Goal: Task Accomplishment & Management: Use online tool/utility

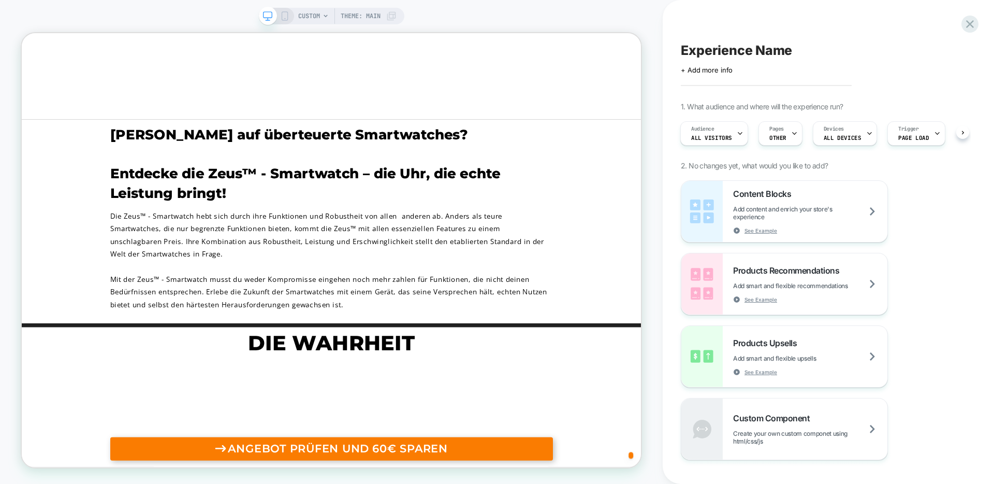
scroll to position [1159, 0]
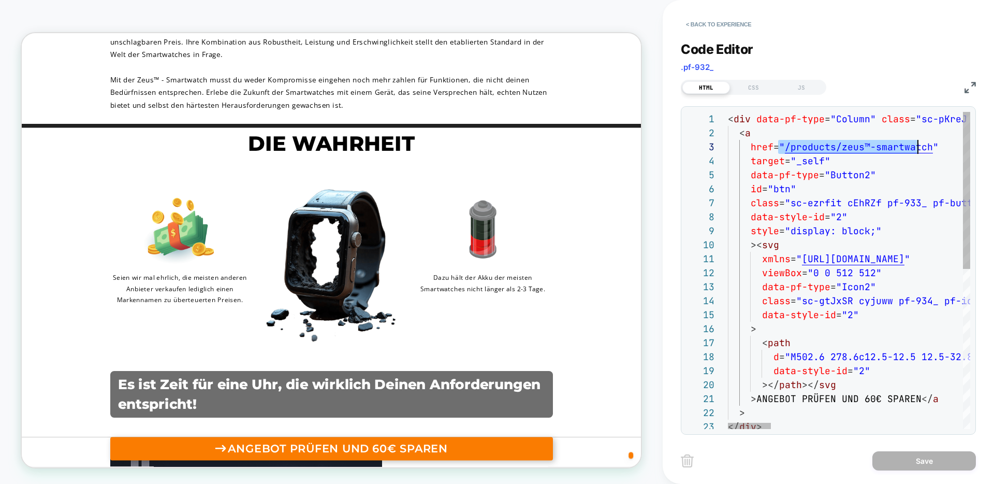
scroll to position [28, 207]
drag, startPoint x: 779, startPoint y: 144, endPoint x: 933, endPoint y: 147, distance: 154.3
type textarea "**********"
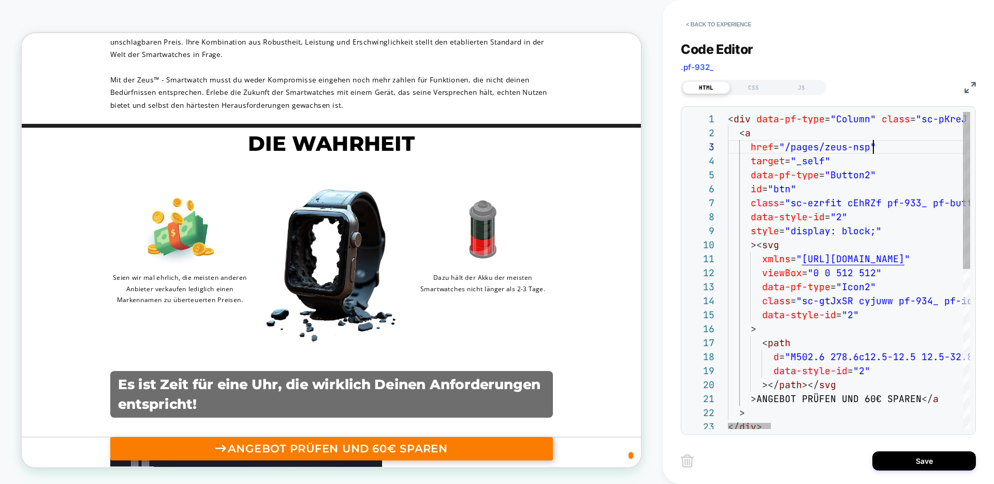
scroll to position [28, 145]
click at [928, 461] on button "Save" at bounding box center [924, 460] width 104 height 19
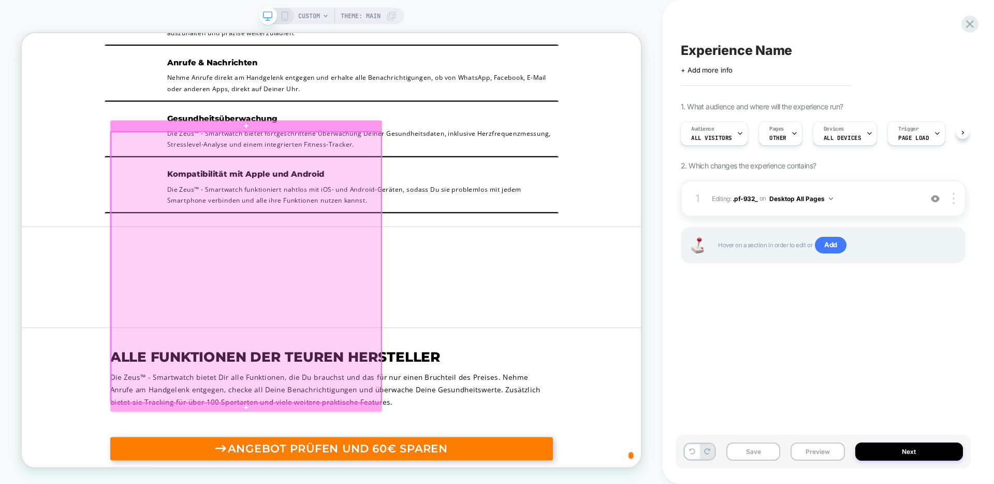
scroll to position [2556, 0]
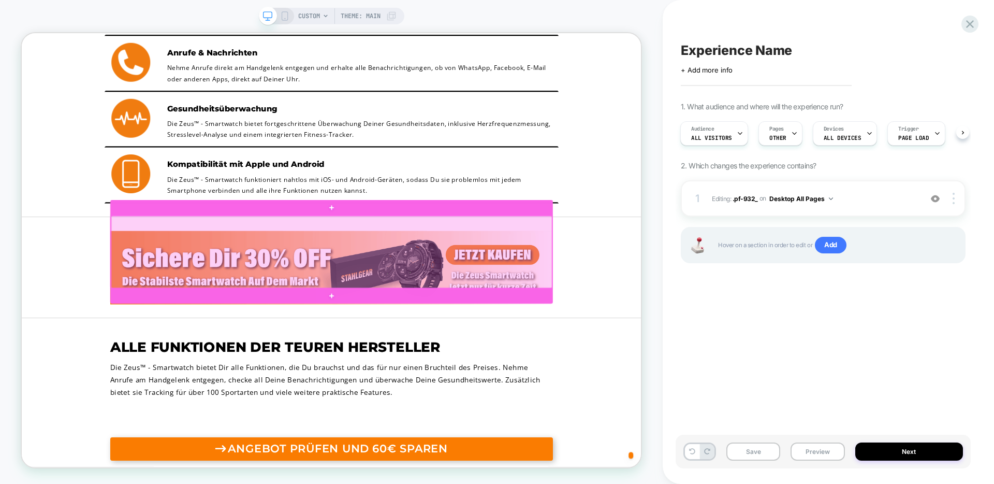
click at [558, 296] on div at bounding box center [435, 324] width 588 height 96
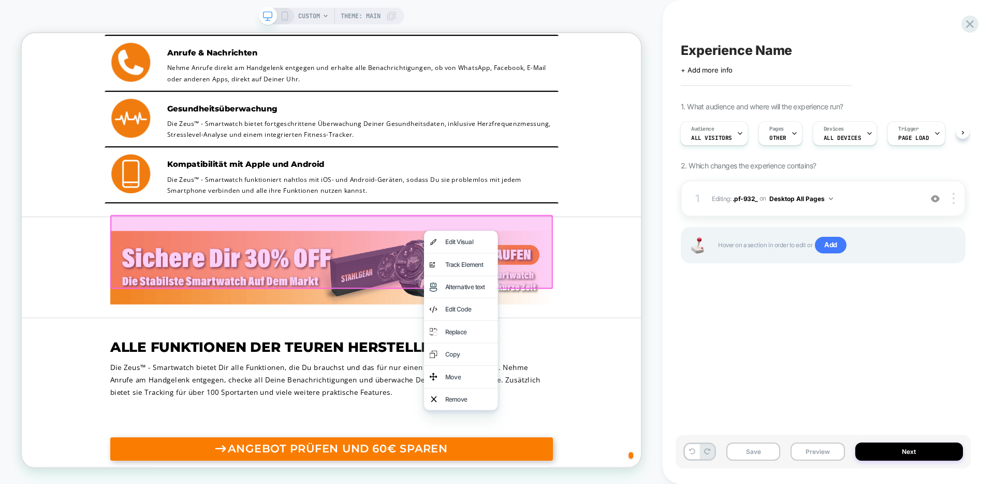
click at [613, 395] on div "Edit Code" at bounding box center [617, 400] width 63 height 15
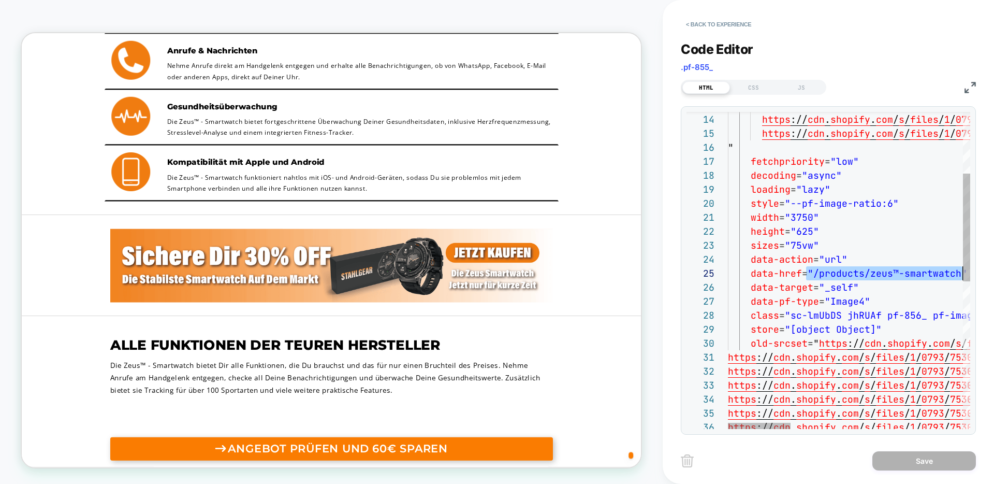
scroll to position [56, 235]
drag, startPoint x: 807, startPoint y: 272, endPoint x: 960, endPoint y: 266, distance: 153.4
type textarea "**********"
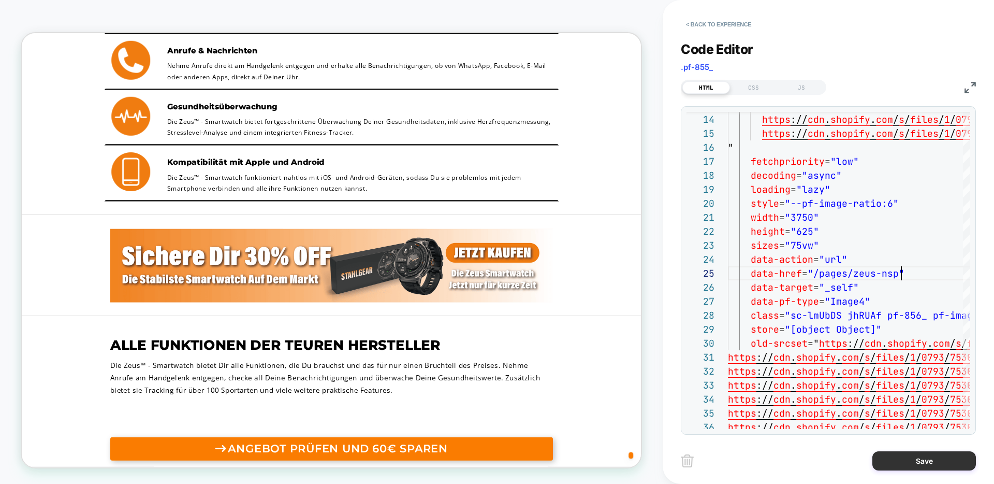
click at [917, 457] on button "Save" at bounding box center [924, 460] width 104 height 19
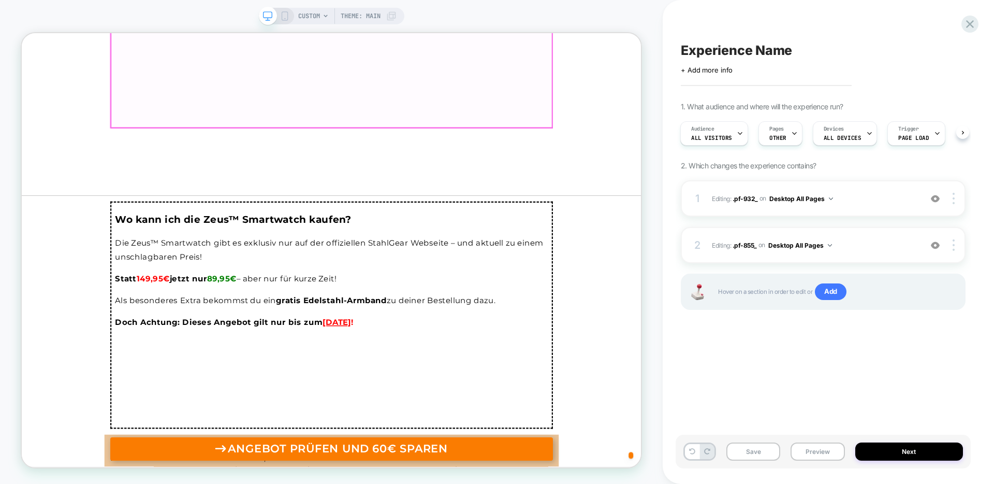
scroll to position [4117, 0]
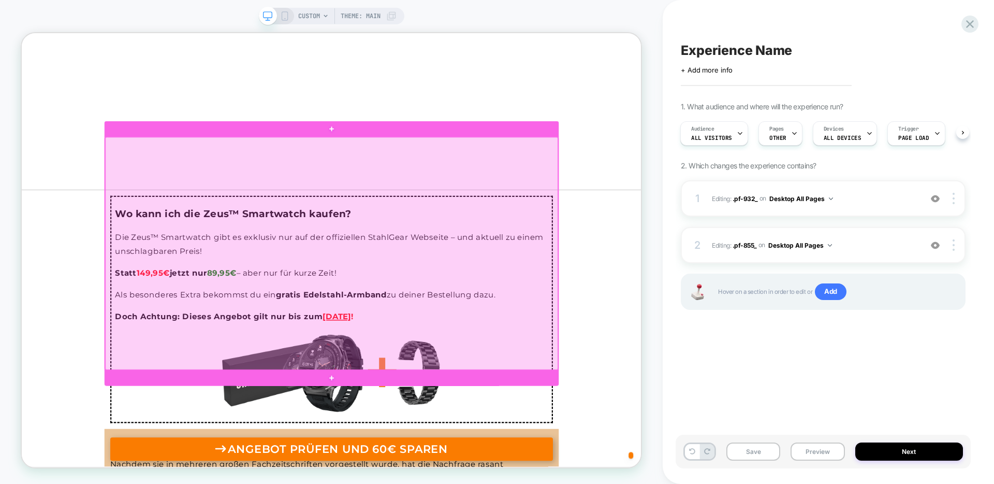
click at [724, 293] on div at bounding box center [435, 326] width 604 height 310
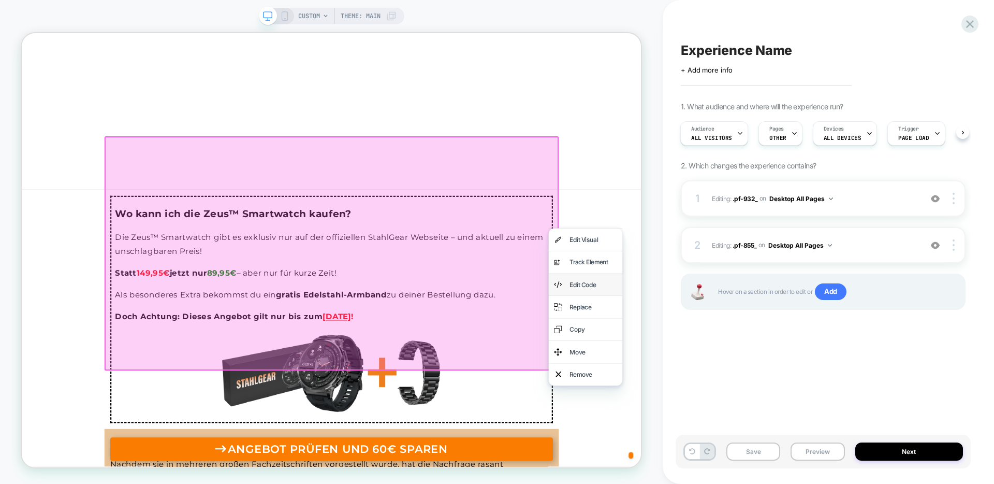
click at [768, 370] on div "Edit Code" at bounding box center [783, 368] width 63 height 15
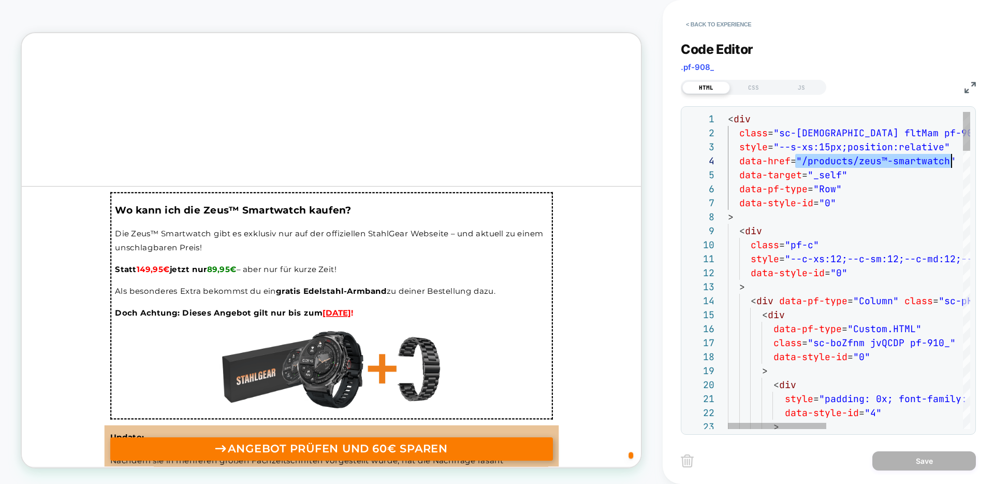
scroll to position [42, 224]
drag, startPoint x: 796, startPoint y: 161, endPoint x: 949, endPoint y: 159, distance: 153.3
type textarea "**********"
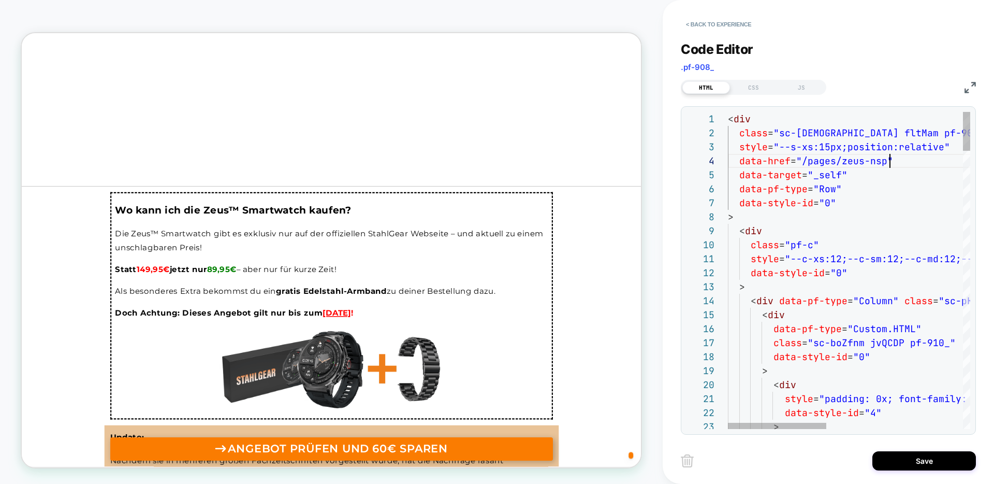
scroll to position [42, 162]
click at [922, 461] on button "Save" at bounding box center [924, 460] width 104 height 19
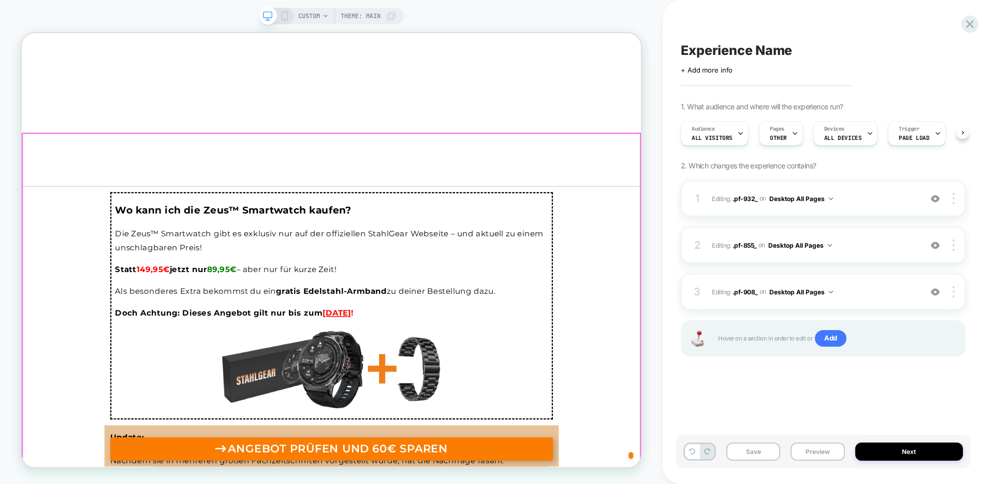
scroll to position [0, 1]
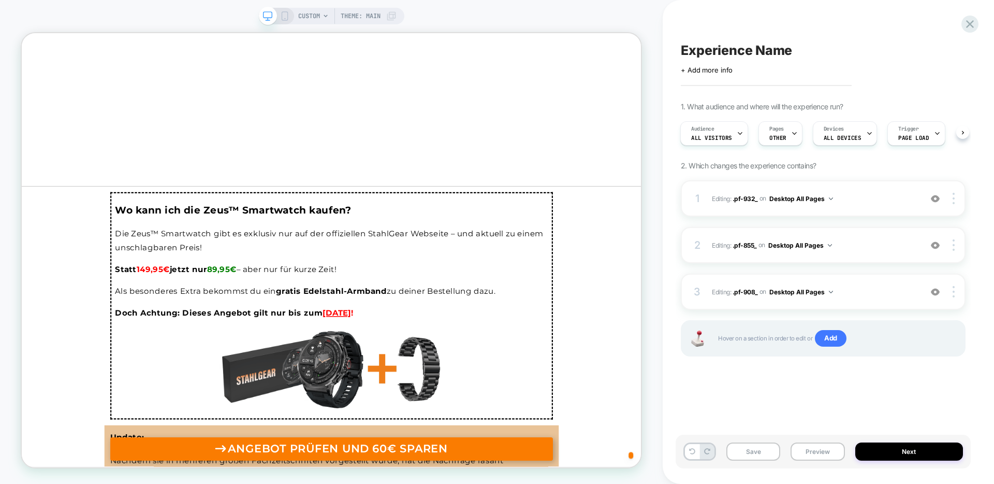
click at [280, 20] on icon at bounding box center [284, 15] width 9 height 9
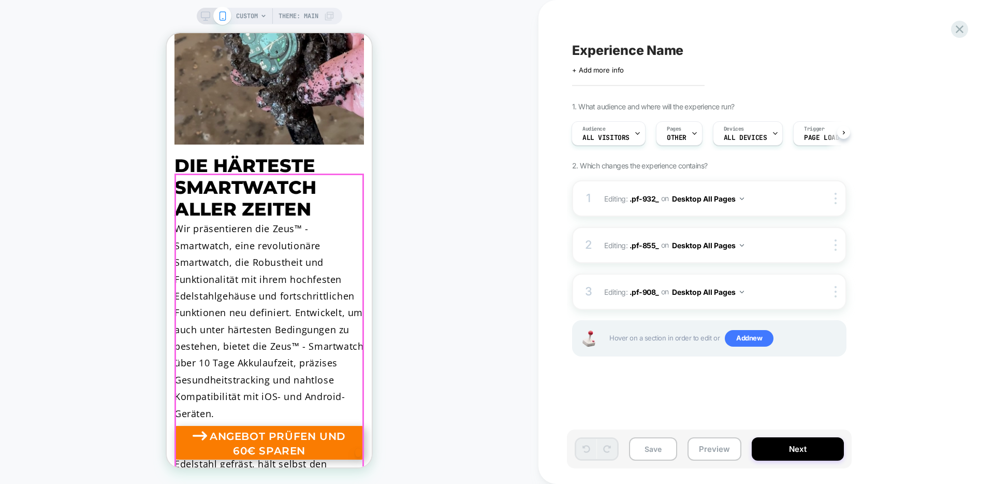
scroll to position [571, 0]
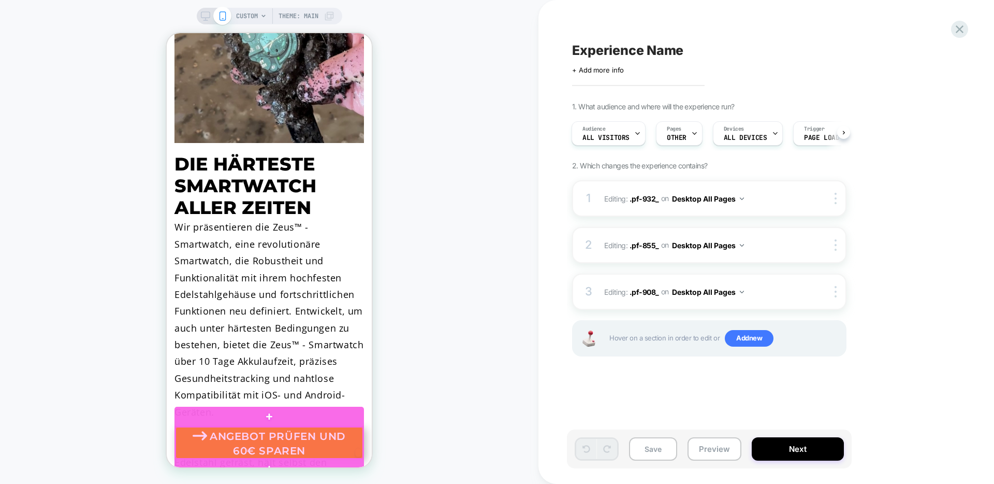
click at [281, 439] on div at bounding box center [269, 443] width 187 height 32
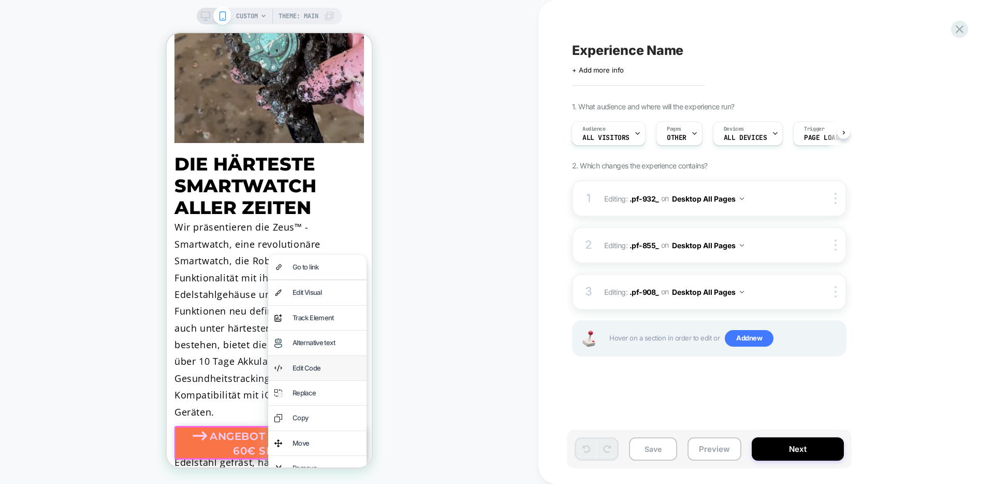
click at [317, 360] on div "Edit Code" at bounding box center [317, 368] width 98 height 24
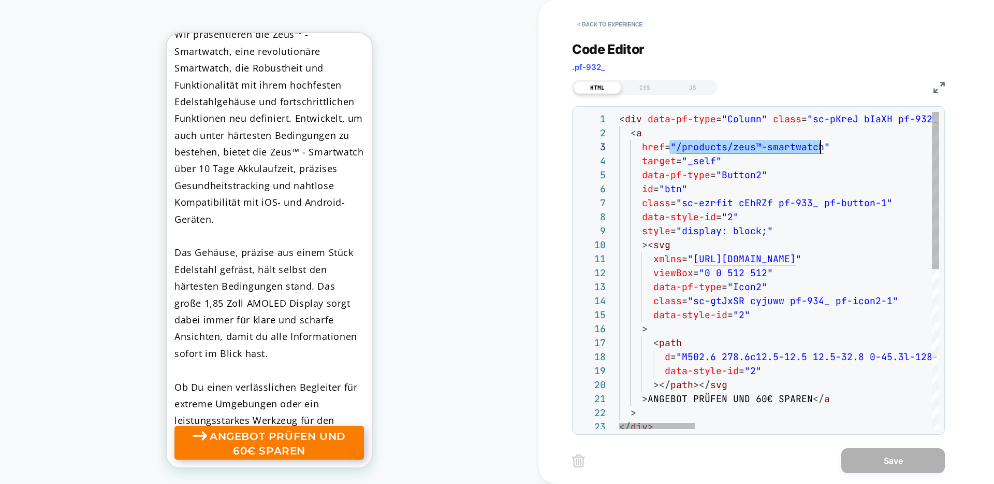
scroll to position [28, 207]
drag, startPoint x: 670, startPoint y: 144, endPoint x: 824, endPoint y: 140, distance: 153.8
type textarea "**********"
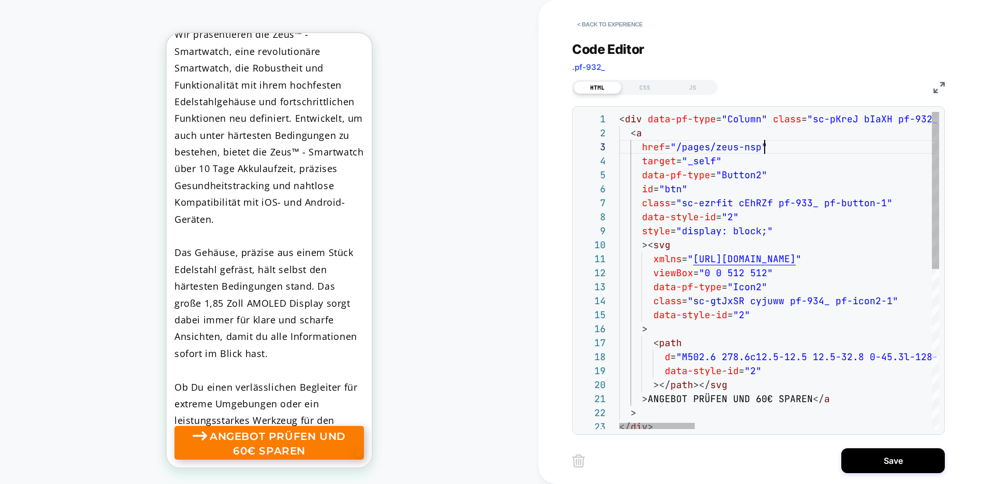
scroll to position [28, 145]
click at [907, 461] on button "Save" at bounding box center [893, 460] width 104 height 25
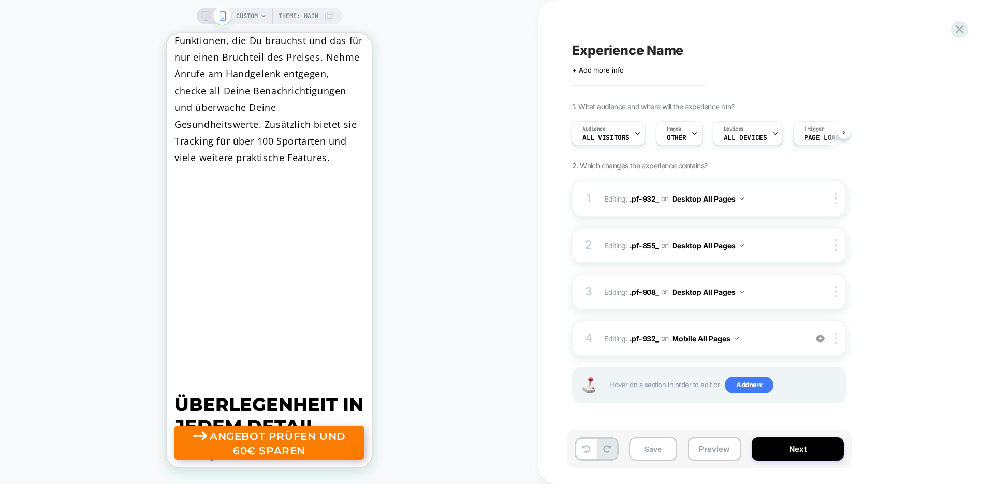
scroll to position [3548, 0]
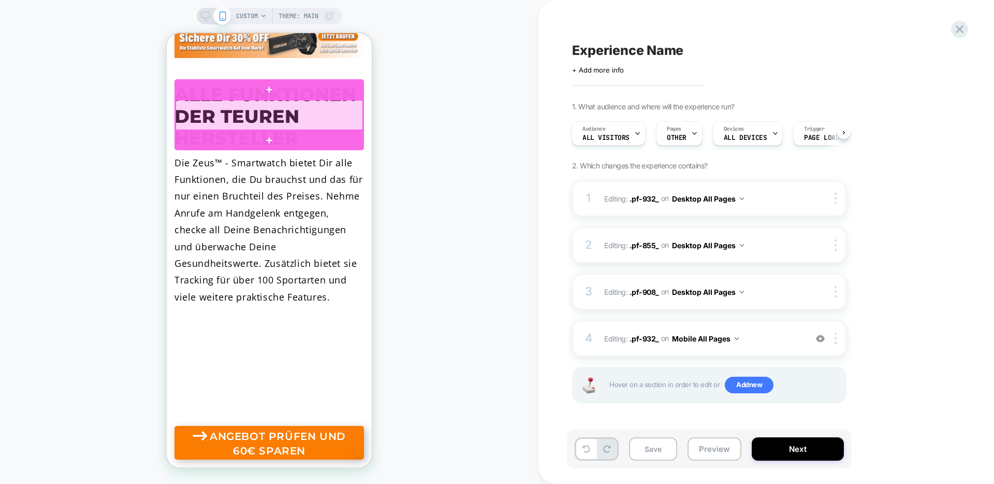
click at [297, 116] on div at bounding box center [269, 115] width 187 height 30
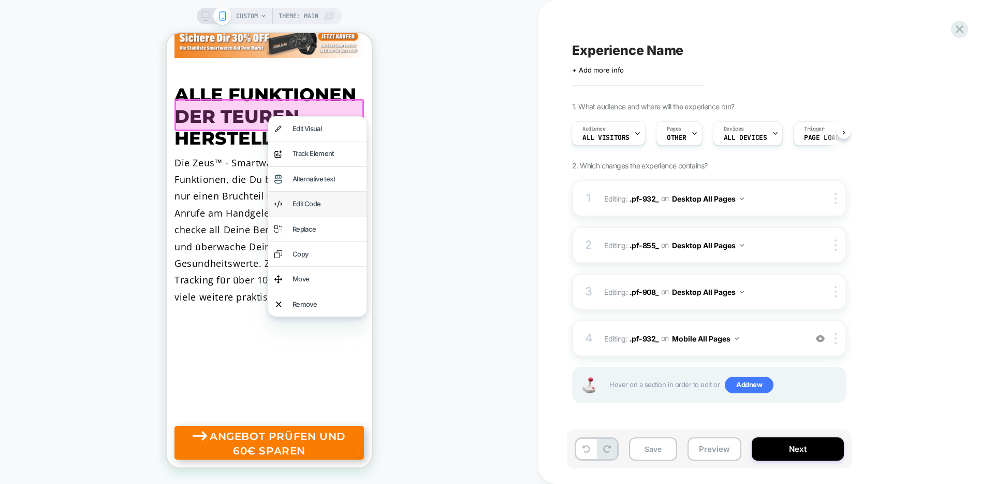
click at [307, 196] on div "Edit Code" at bounding box center [317, 204] width 98 height 24
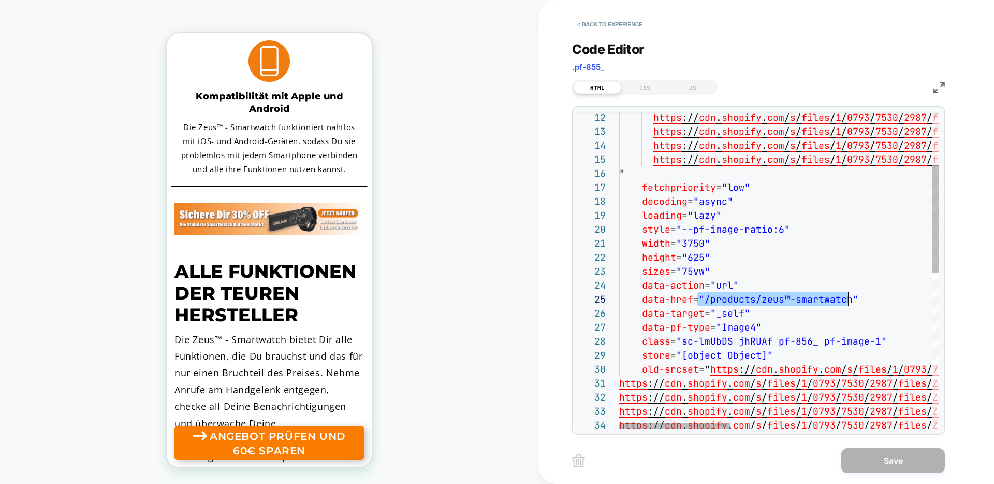
scroll to position [56, 235]
drag, startPoint x: 698, startPoint y: 299, endPoint x: 852, endPoint y: 297, distance: 153.8
type textarea "**********"
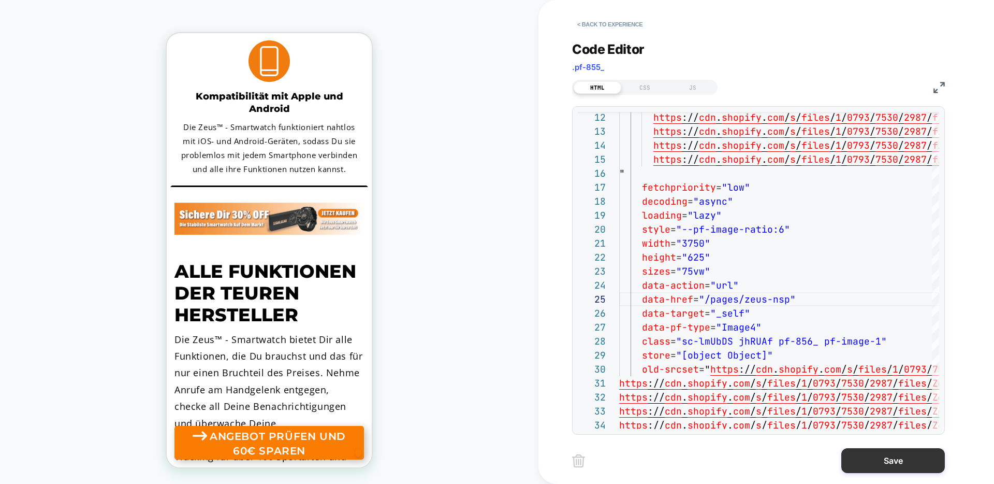
click at [901, 455] on button "Save" at bounding box center [893, 460] width 104 height 25
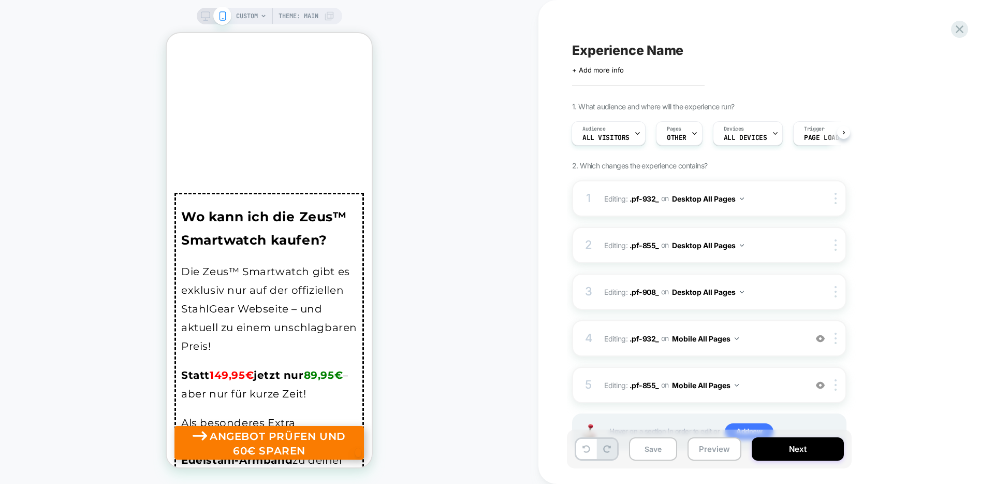
scroll to position [5042, 0]
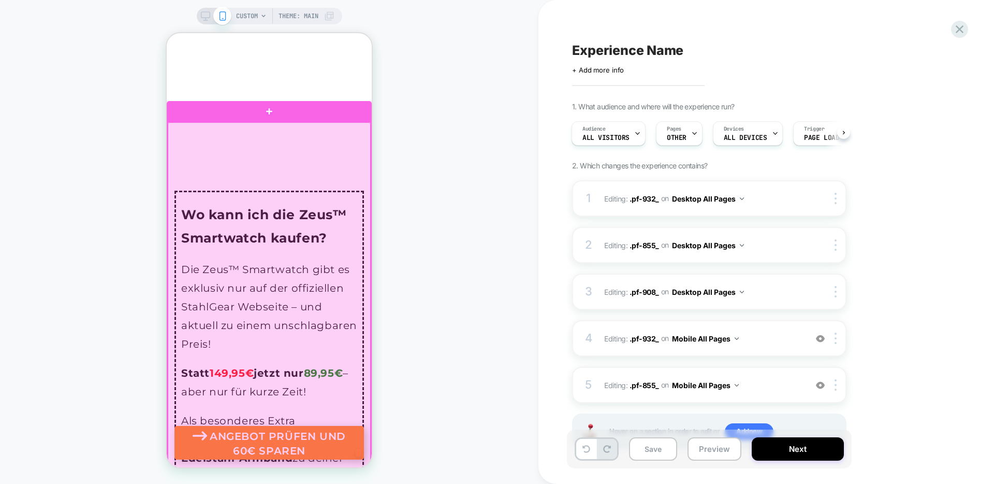
click at [171, 228] on div at bounding box center [269, 348] width 203 height 452
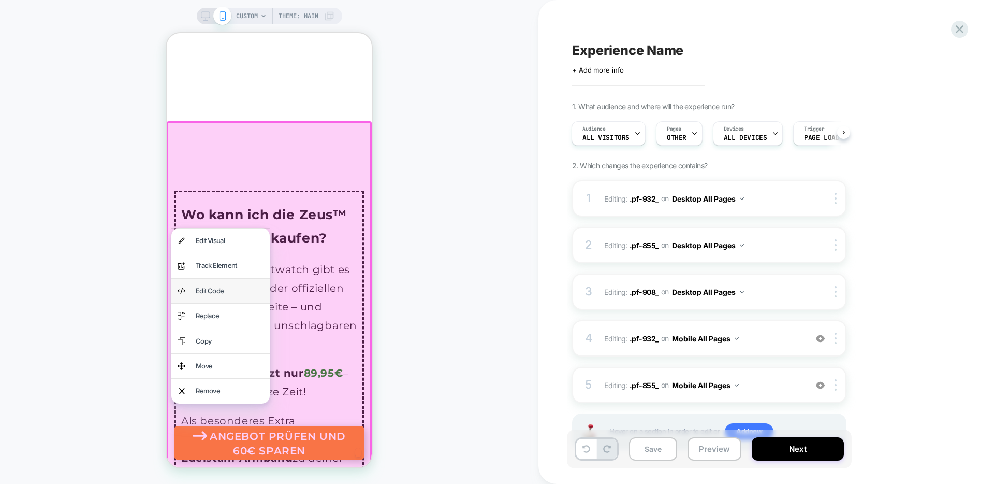
click at [229, 290] on div "Edit Code" at bounding box center [230, 291] width 68 height 12
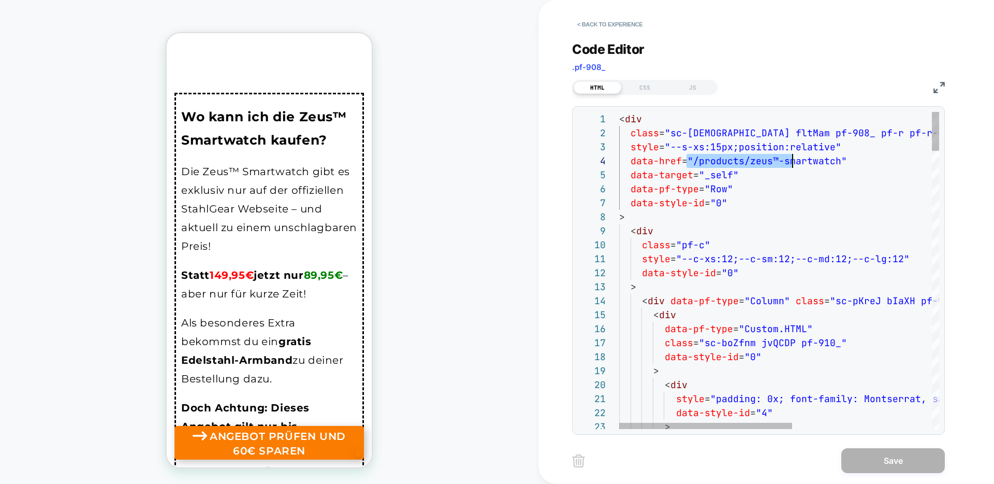
scroll to position [42, 224]
drag, startPoint x: 687, startPoint y: 162, endPoint x: 848, endPoint y: 167, distance: 161.1
type textarea "**********"
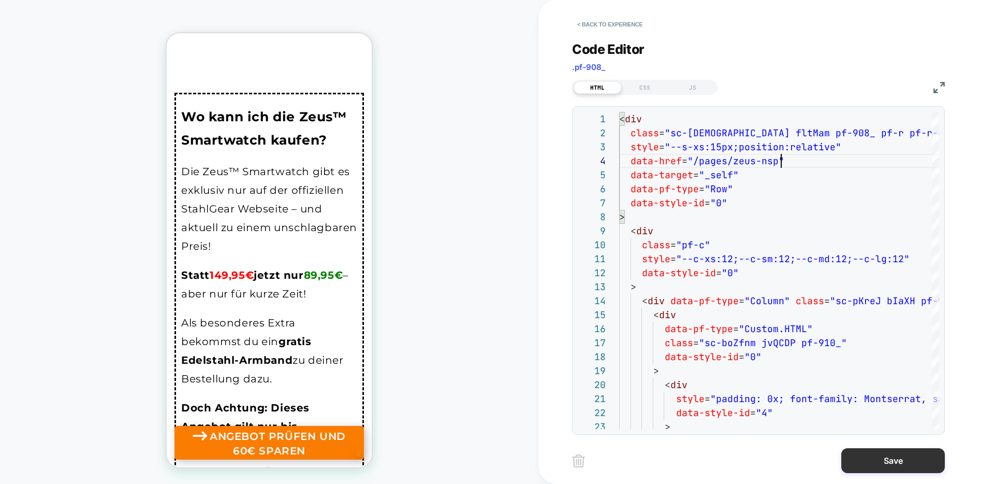
click at [900, 465] on button "Save" at bounding box center [893, 460] width 104 height 25
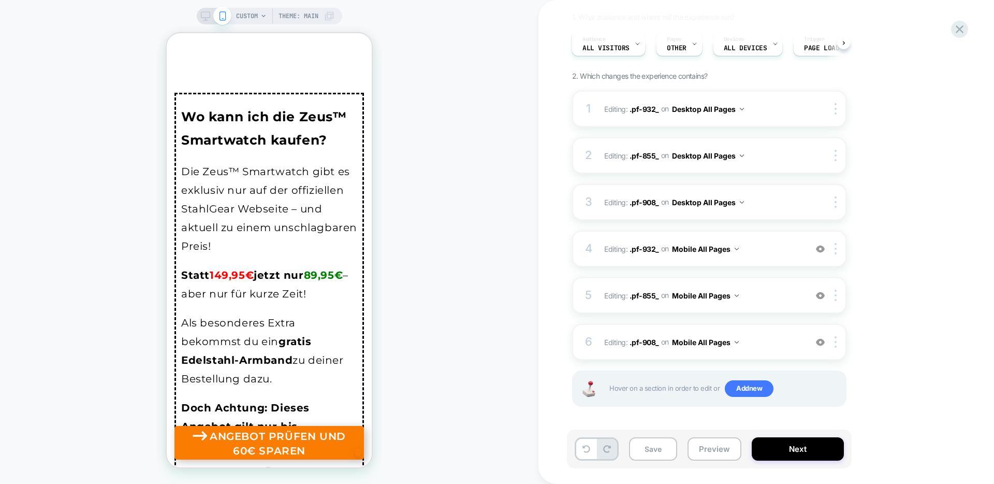
scroll to position [90, 0]
click at [799, 454] on button "Next" at bounding box center [798, 448] width 92 height 23
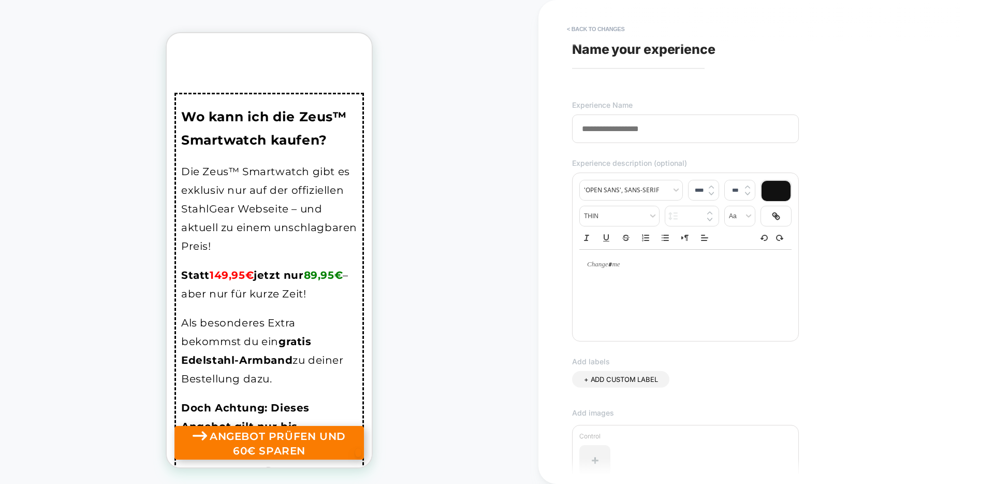
click at [635, 132] on input at bounding box center [685, 128] width 227 height 28
type input "**********"
click at [946, 216] on div "**********" at bounding box center [761, 241] width 388 height 463
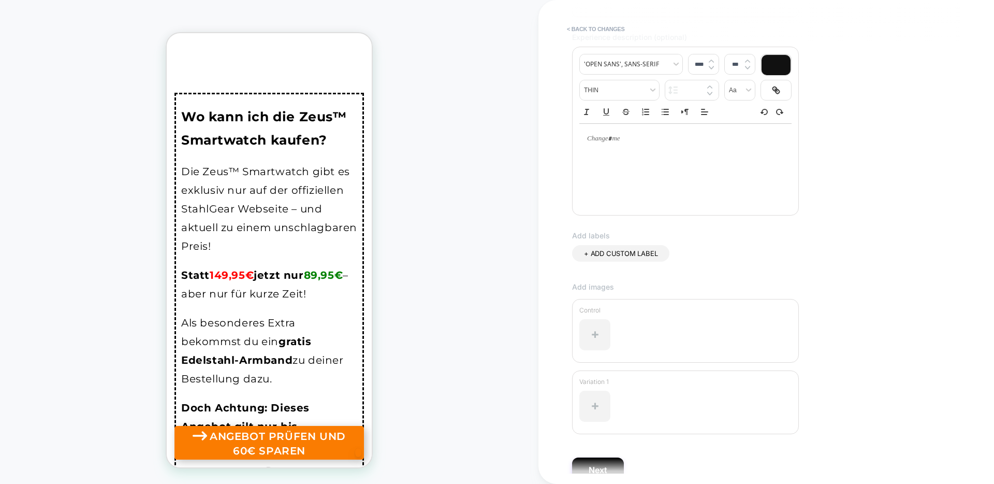
scroll to position [178, 0]
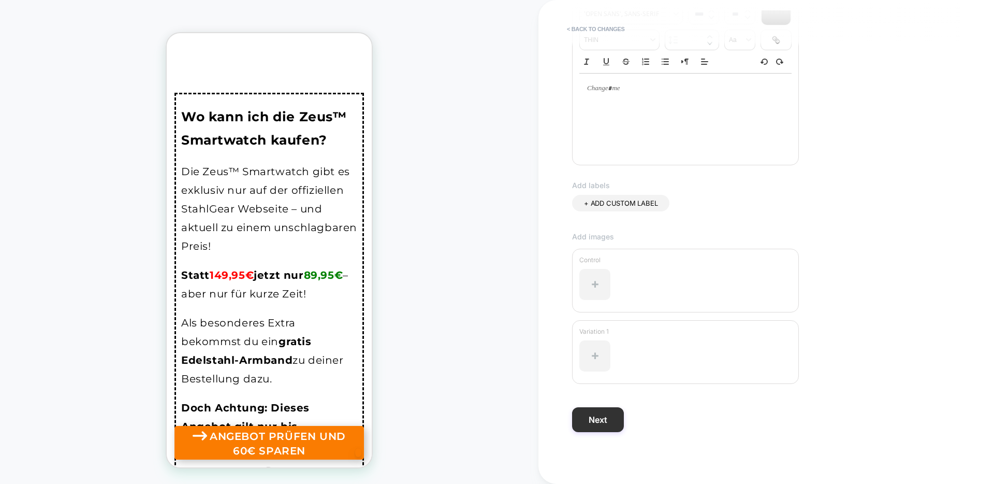
click at [597, 428] on button "Next" at bounding box center [598, 419] width 52 height 25
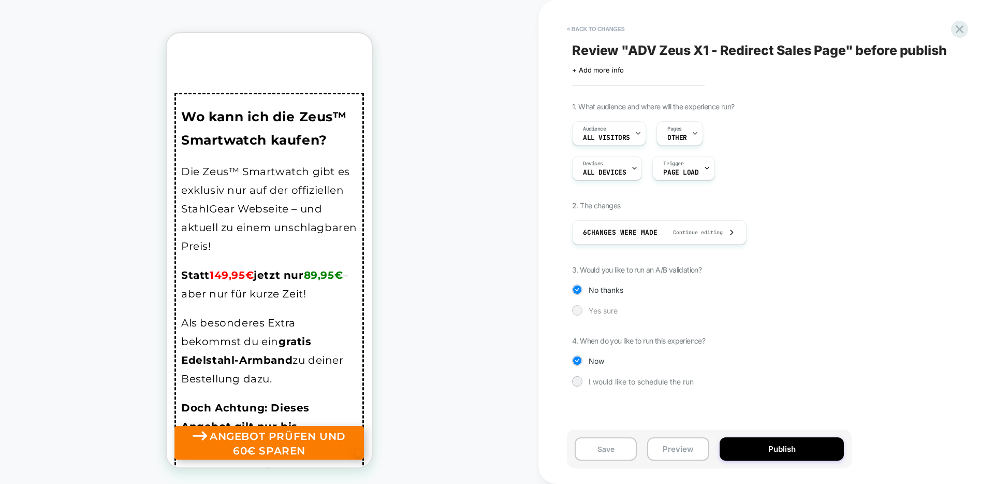
click at [592, 311] on span "Yes sure" at bounding box center [603, 310] width 29 height 9
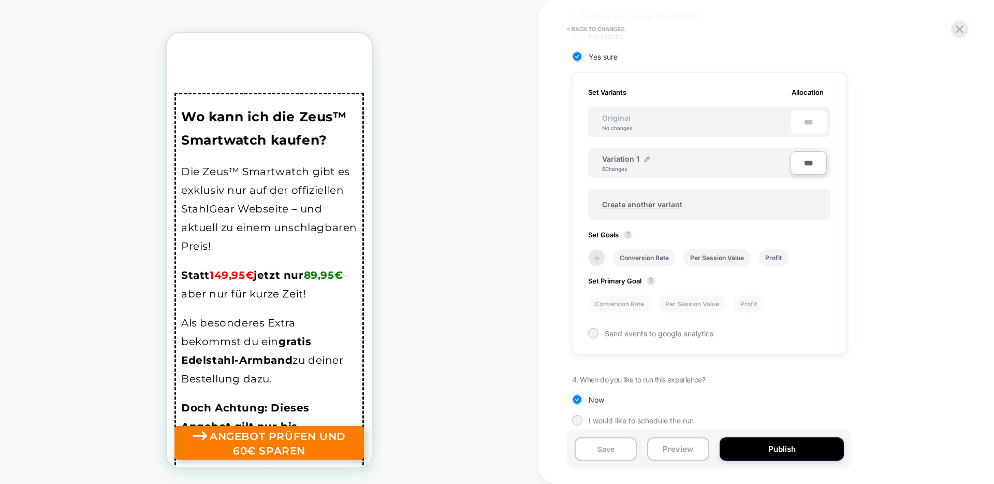
scroll to position [263, 0]
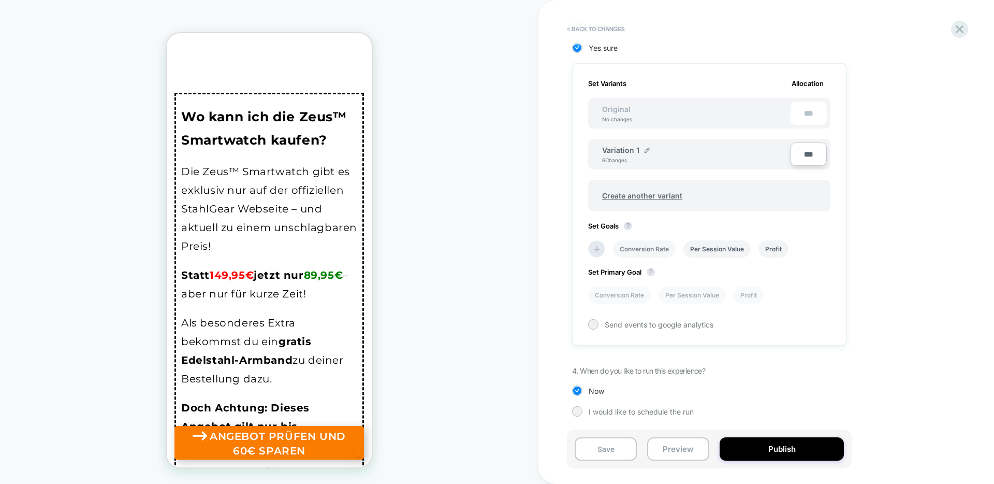
click at [625, 251] on li "Conversion Rate" at bounding box center [644, 248] width 63 height 17
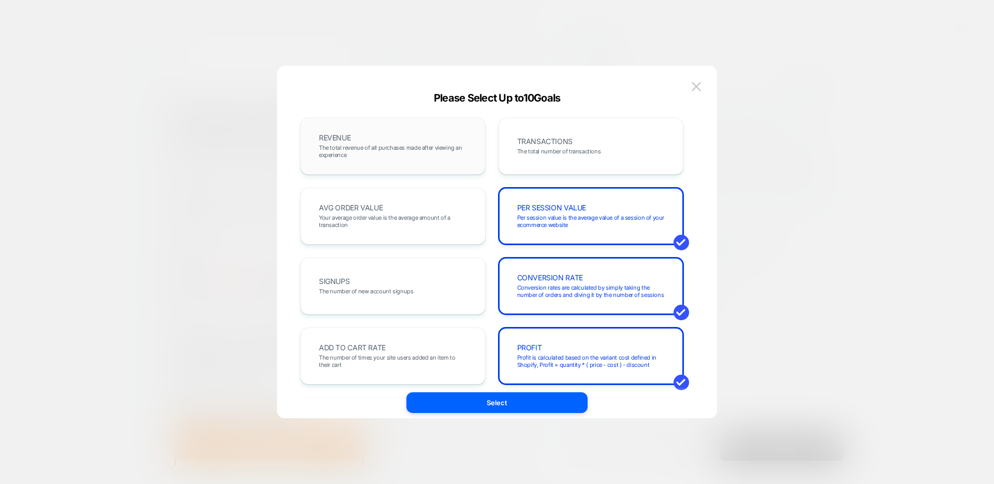
drag, startPoint x: 416, startPoint y: 138, endPoint x: 424, endPoint y: 139, distance: 8.4
click at [416, 138] on div "REVENUE The total revenue of all purchases made after viewing an experience" at bounding box center [393, 145] width 164 height 35
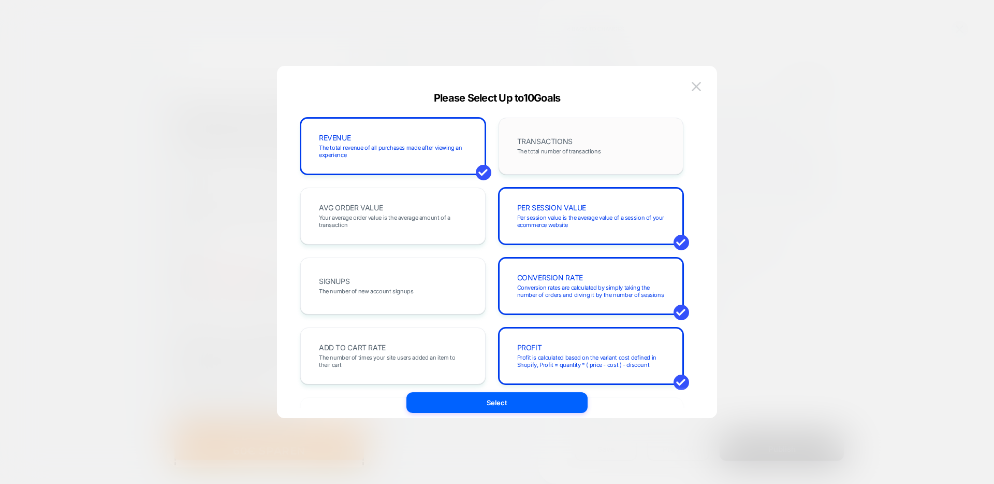
click at [555, 148] on span "The total number of transactions" at bounding box center [559, 151] width 84 height 7
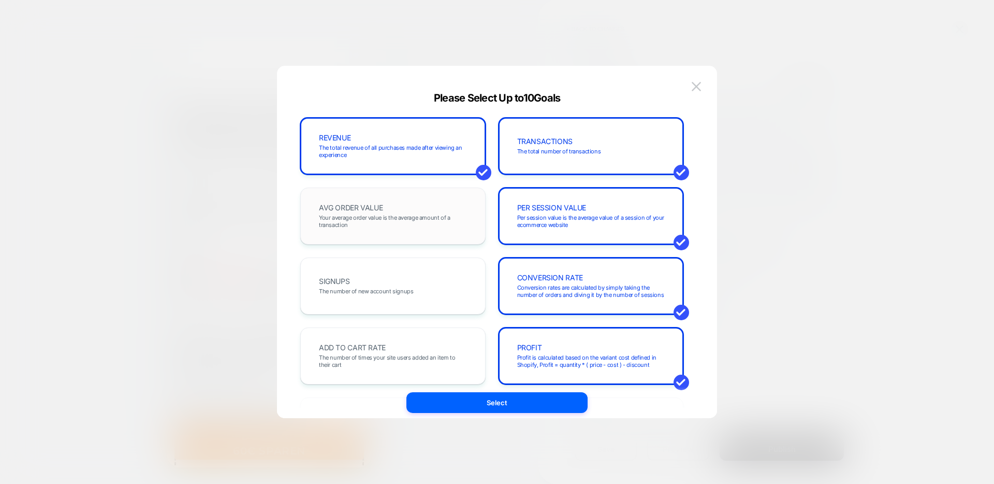
click at [410, 202] on div "AVG ORDER VALUE Your average order value is the average amount of a transaction" at bounding box center [393, 215] width 164 height 35
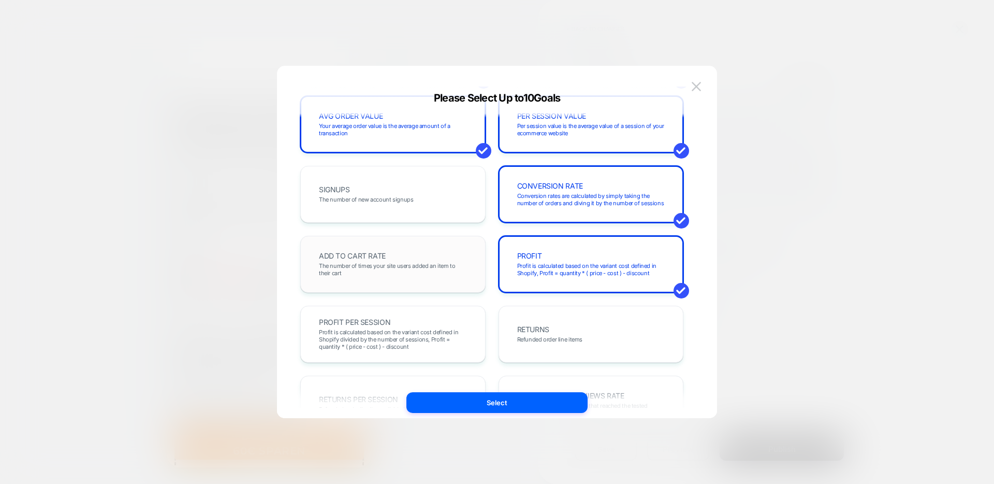
scroll to position [93, 0]
click at [399, 272] on span "The number of times your site users added an item to their cart" at bounding box center [393, 267] width 148 height 14
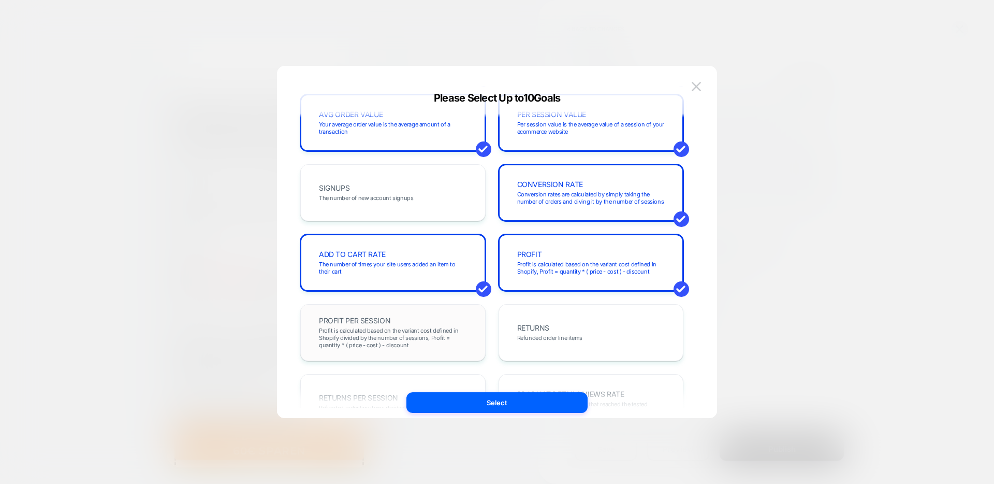
click at [409, 334] on span "Profit is calculated based on the variant cost defined in Shopify divided by th…" at bounding box center [393, 338] width 148 height 22
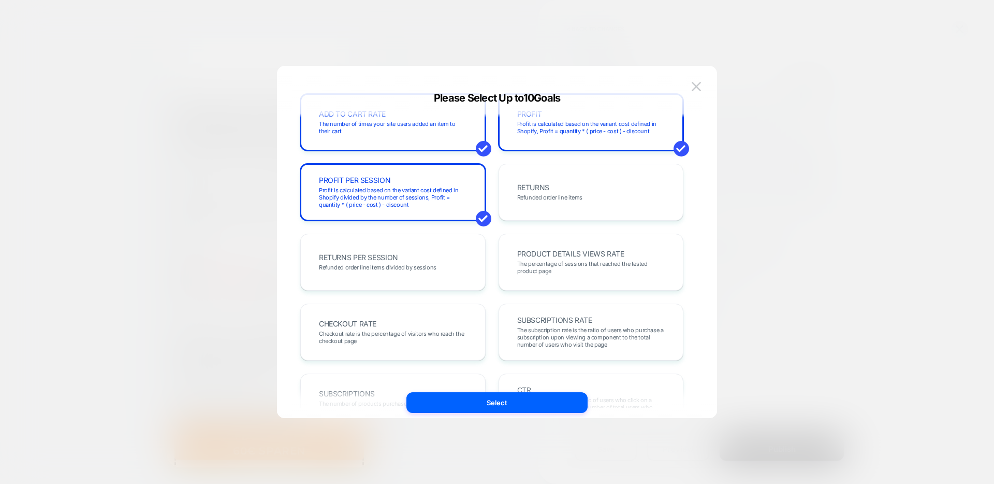
scroll to position [290, 0]
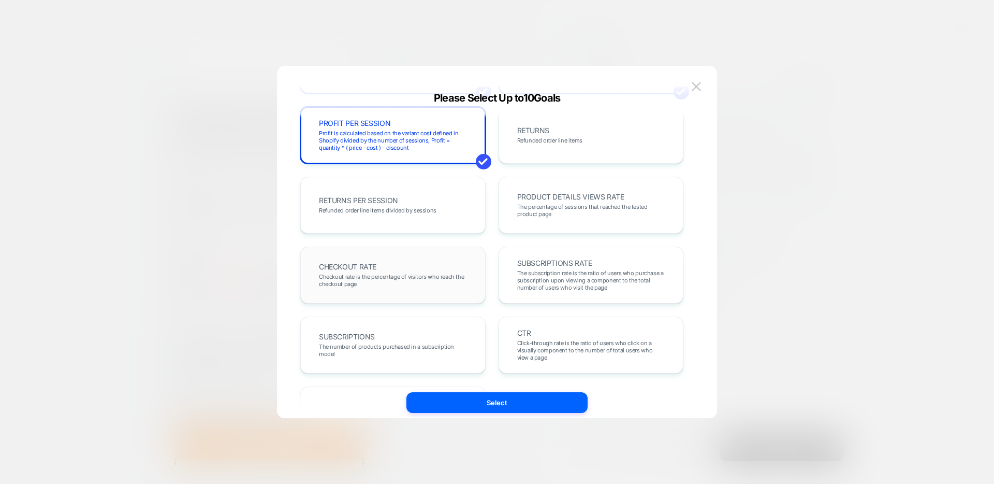
click at [392, 277] on span "Checkout rate is the percentage of visitors who reach the checkout page" at bounding box center [393, 280] width 148 height 14
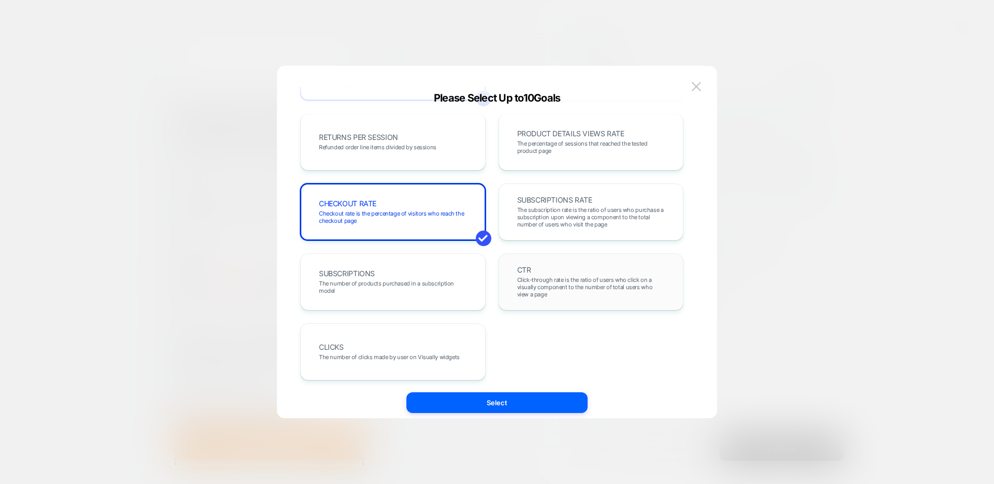
scroll to position [357, 0]
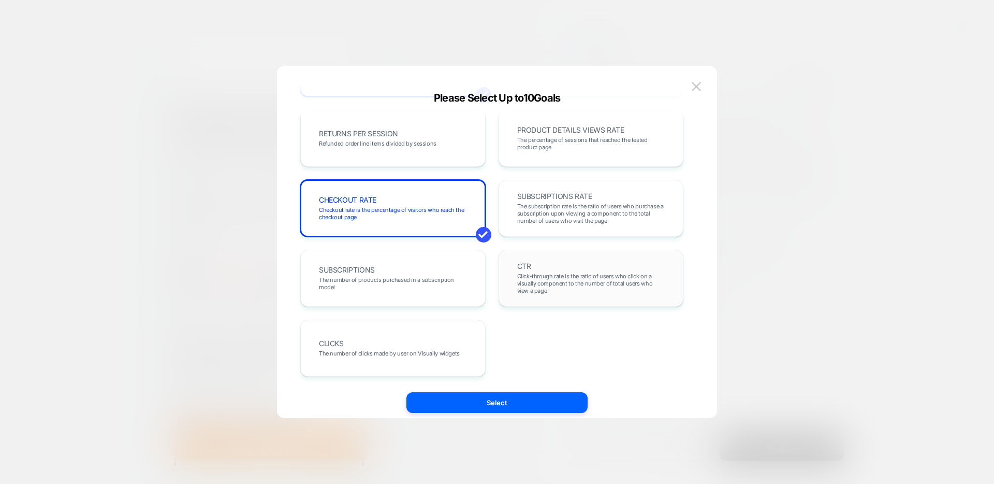
click at [535, 274] on span "Click-through rate is the ratio of users who click on a visually component to t…" at bounding box center [591, 283] width 148 height 22
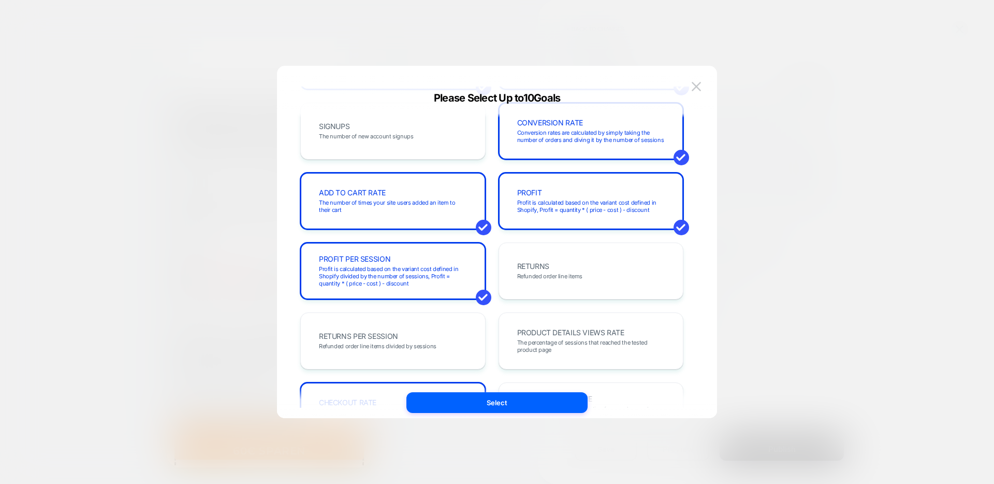
scroll to position [0, 0]
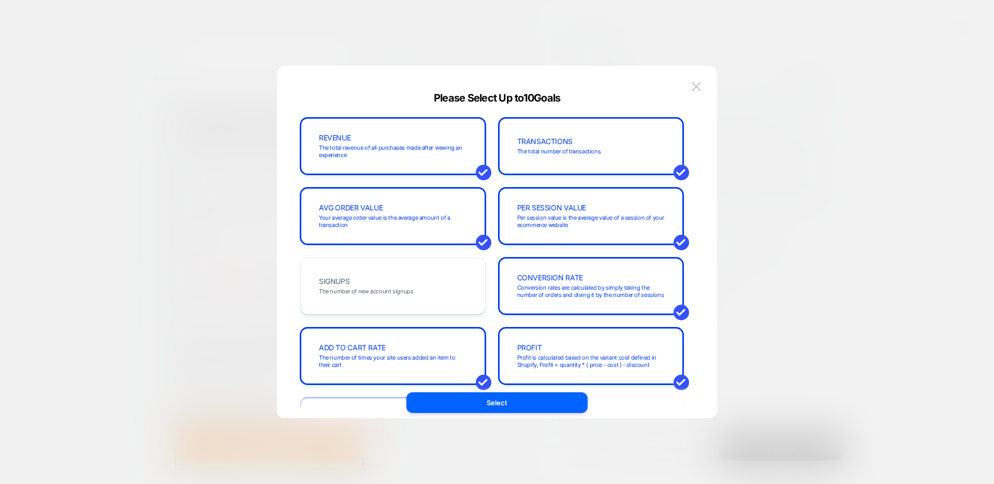
click at [518, 397] on button "Select" at bounding box center [496, 402] width 181 height 21
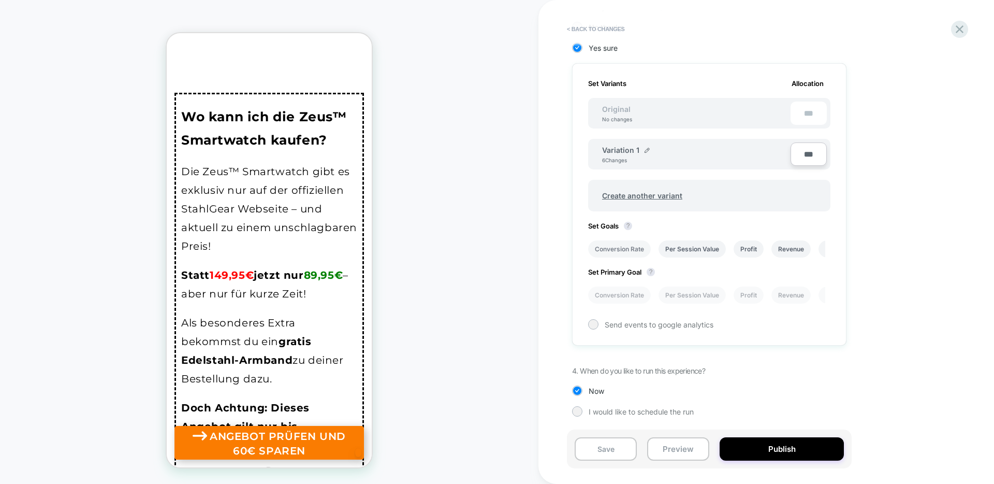
click at [633, 250] on li "Conversion Rate" at bounding box center [619, 248] width 63 height 17
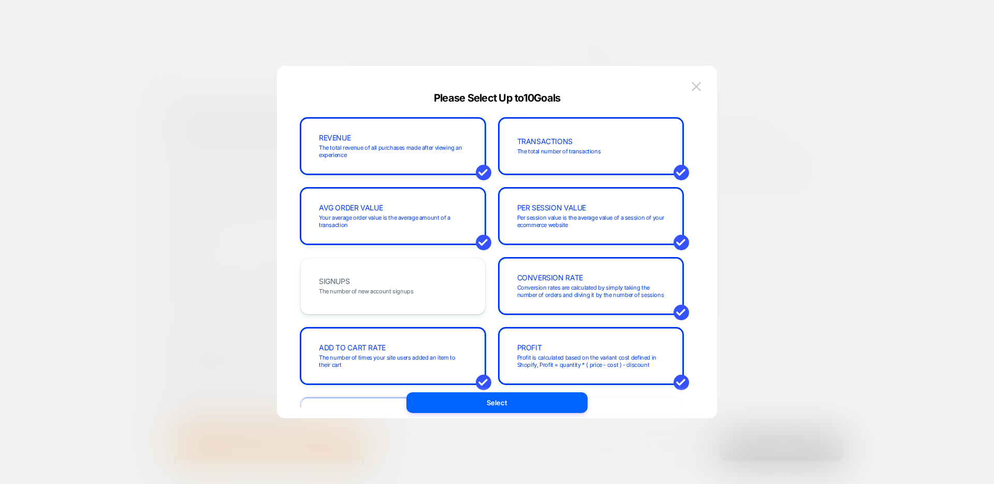
click at [808, 351] on div at bounding box center [497, 242] width 994 height 484
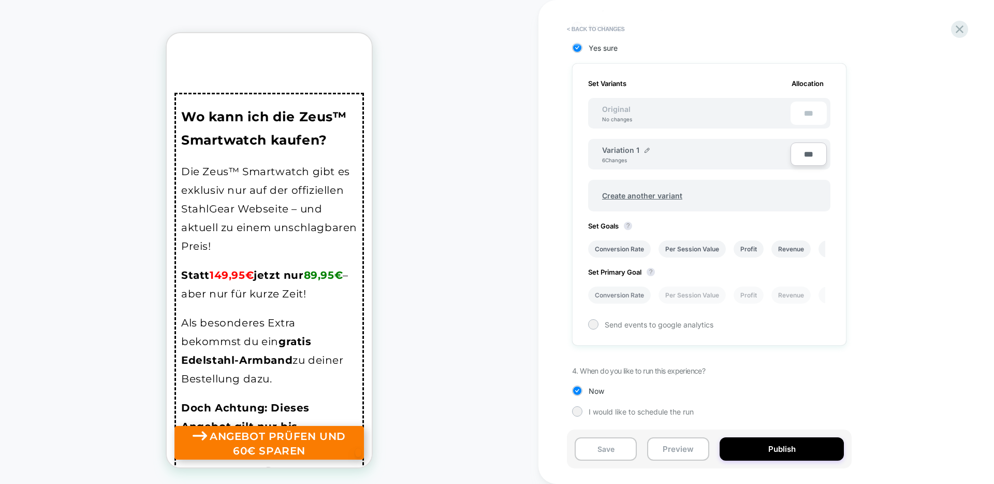
click at [624, 293] on li "Conversion Rate" at bounding box center [619, 294] width 63 height 17
click at [799, 450] on button "Publish" at bounding box center [782, 448] width 124 height 23
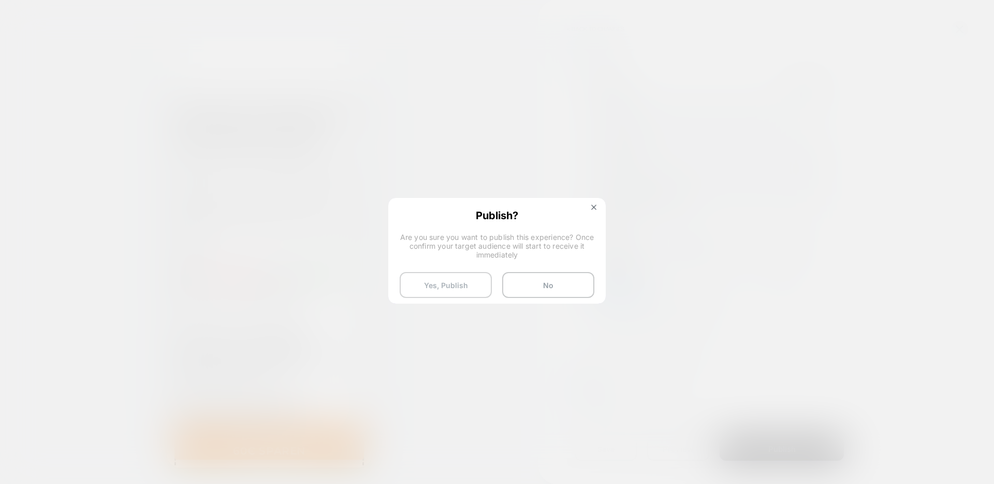
click at [444, 287] on button "Yes, Publish" at bounding box center [446, 285] width 92 height 26
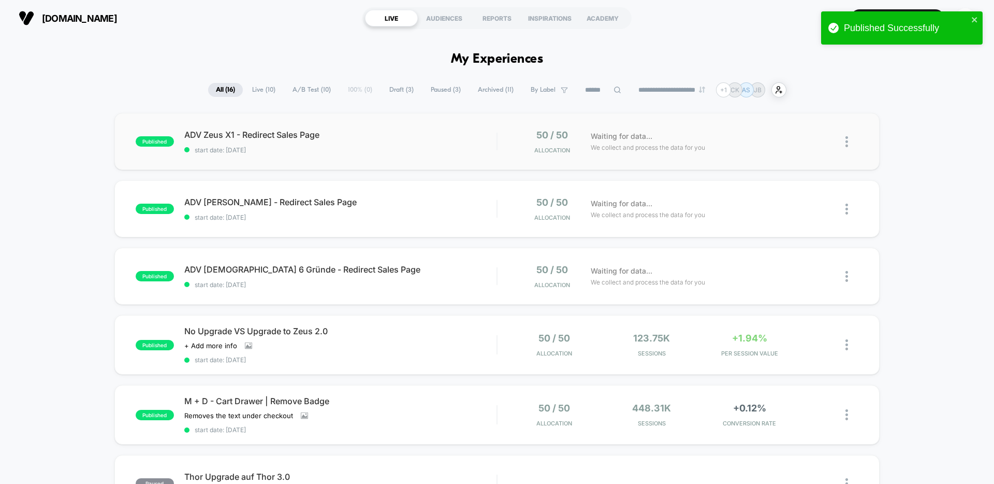
click at [332, 154] on div "published ADV Zeus X1 - Redirect Sales Page start date: 21.9.2025 50 / 50 Alloc…" at bounding box center [496, 141] width 765 height 57
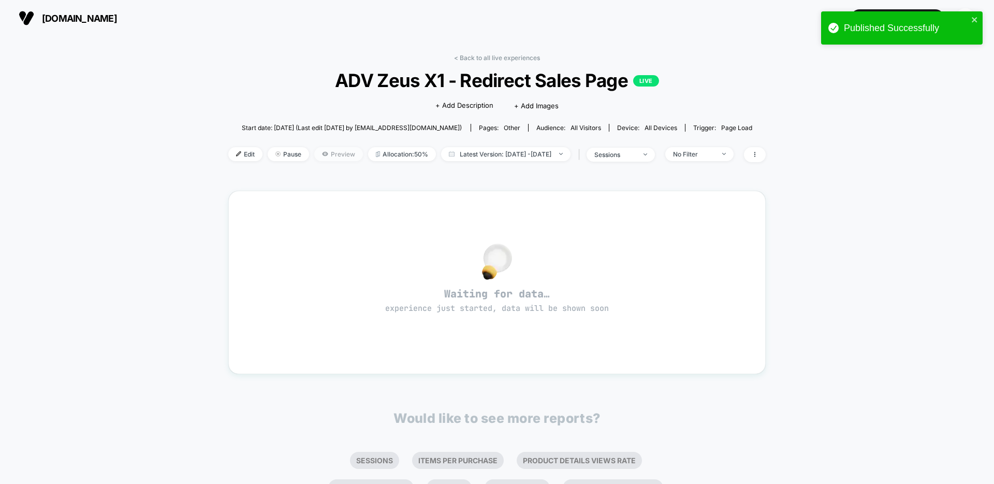
click at [327, 155] on span "Preview" at bounding box center [338, 154] width 49 height 14
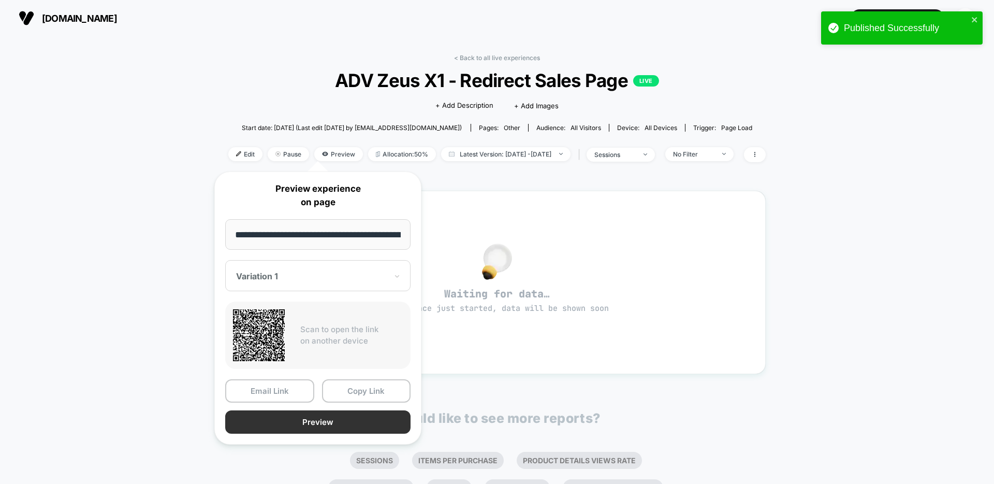
click at [320, 425] on button "Preview" at bounding box center [317, 421] width 185 height 23
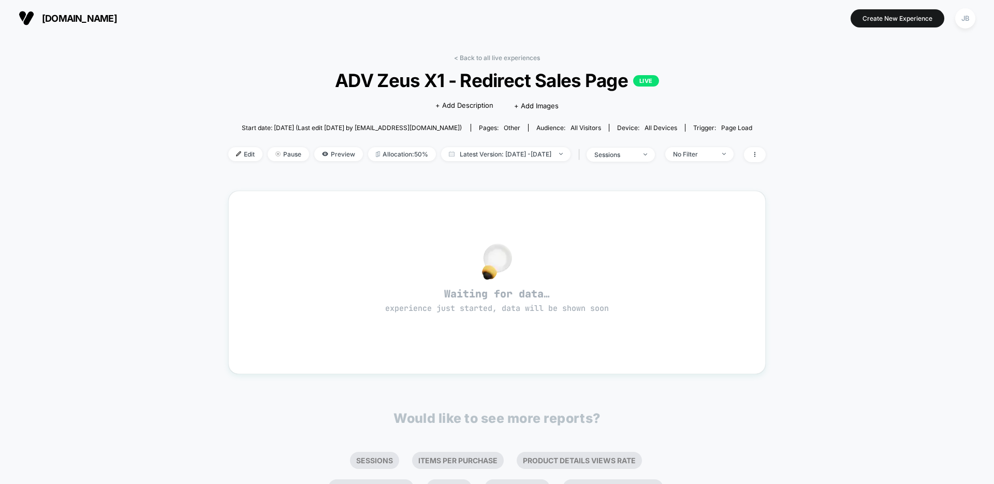
click at [910, 20] on div "Published Successfully stahlgear.de Create New Experience JB stahlgear.de < Bac…" at bounding box center [497, 242] width 994 height 484
click at [898, 23] on button "Create New Experience" at bounding box center [898, 18] width 94 height 18
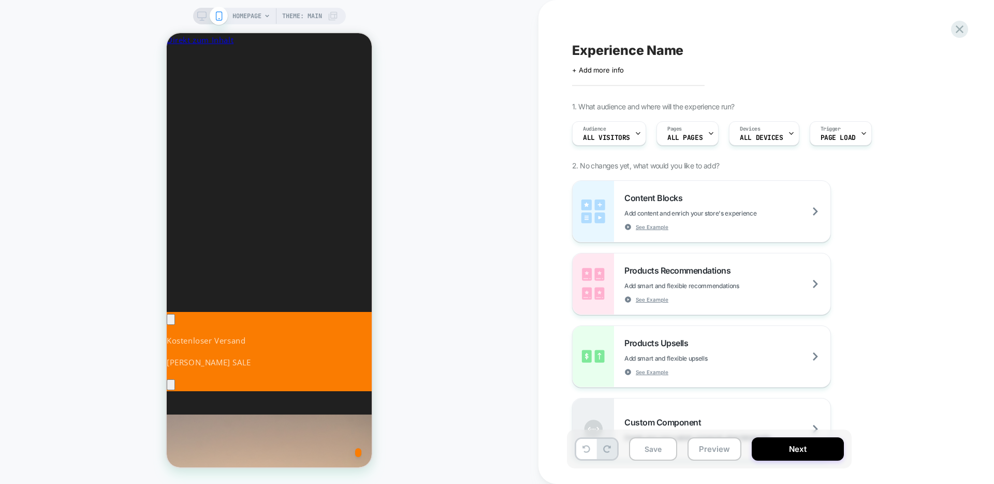
scroll to position [0, 189]
click at [694, 132] on div "Pages ALL PAGES" at bounding box center [685, 133] width 56 height 23
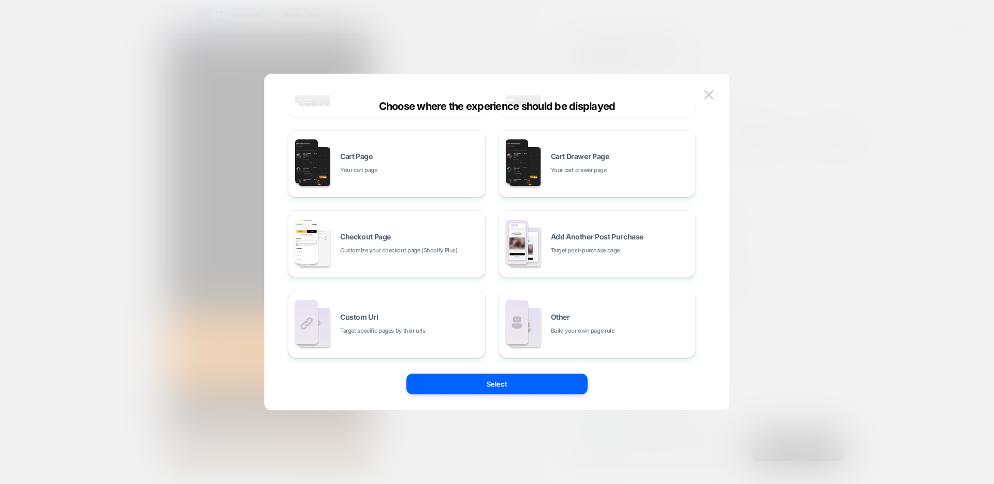
scroll to position [0, 0]
click at [417, 315] on div "Custom Url Target specific pages by their urls" at bounding box center [410, 324] width 140 height 22
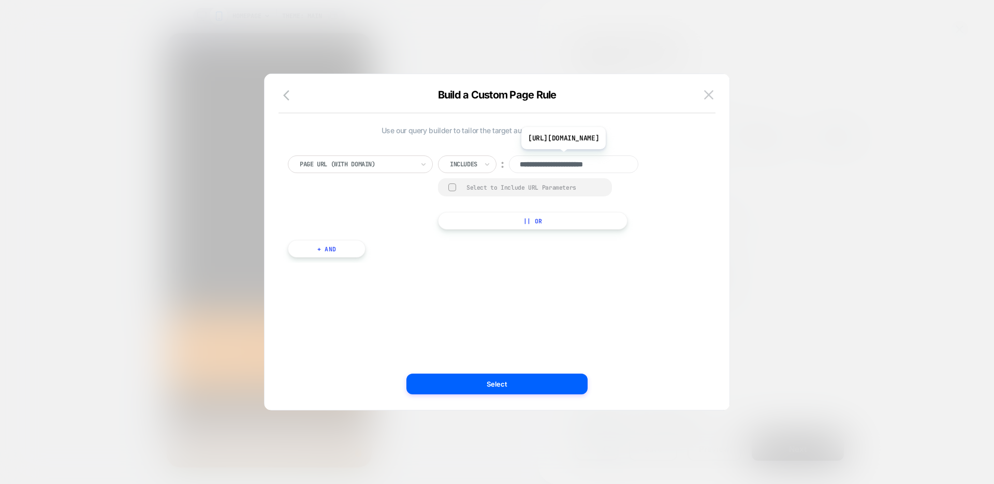
click at [558, 165] on input "**********" at bounding box center [573, 164] width 129 height 18
paste input "**********"
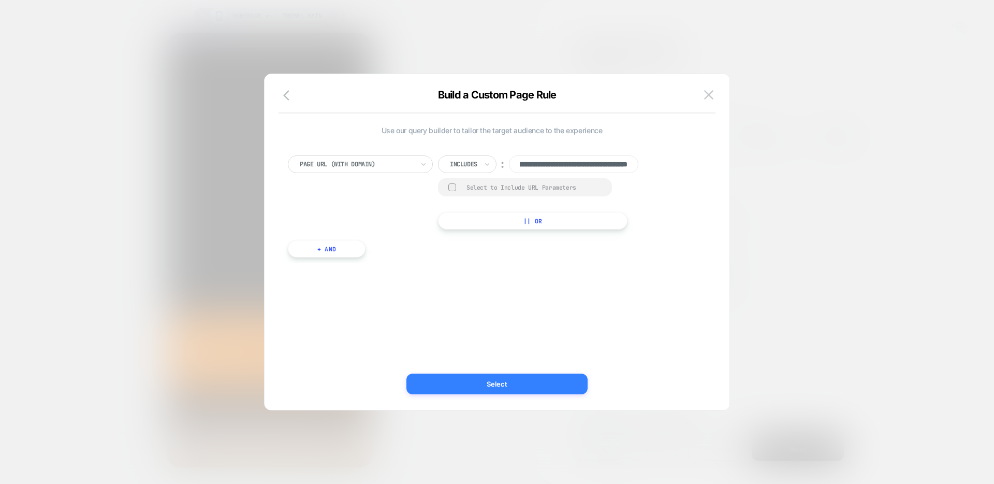
type input "**********"
click at [512, 378] on button "Select" at bounding box center [496, 383] width 181 height 21
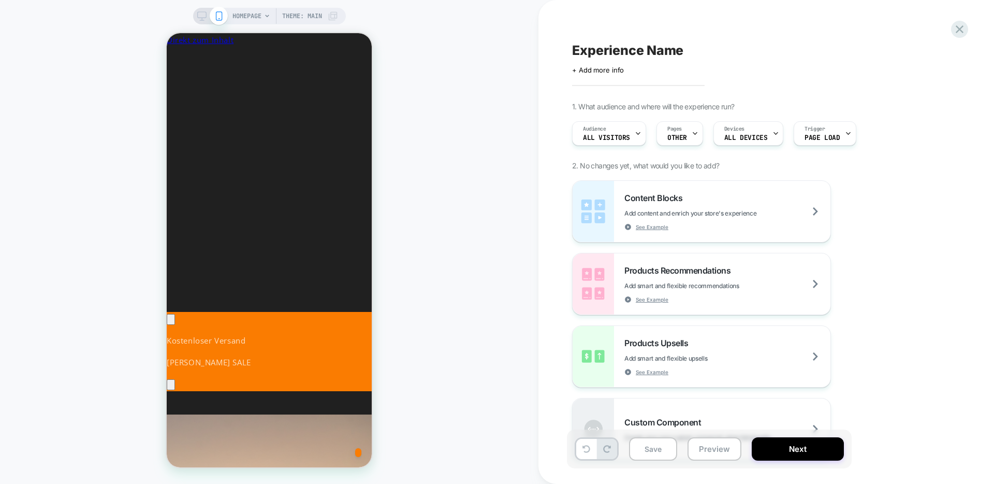
scroll to position [0, 379]
click at [243, 17] on span "HOMEPAGE" at bounding box center [246, 16] width 29 height 17
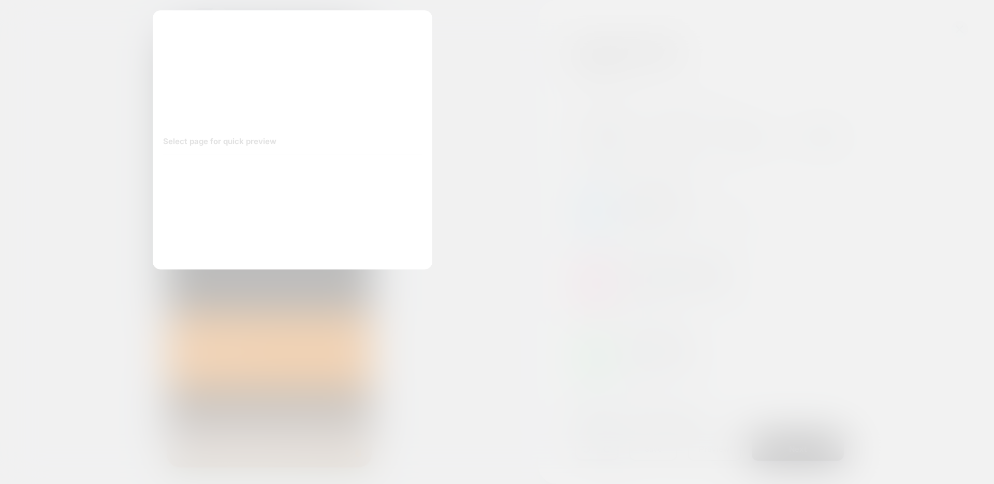
scroll to position [0, 154]
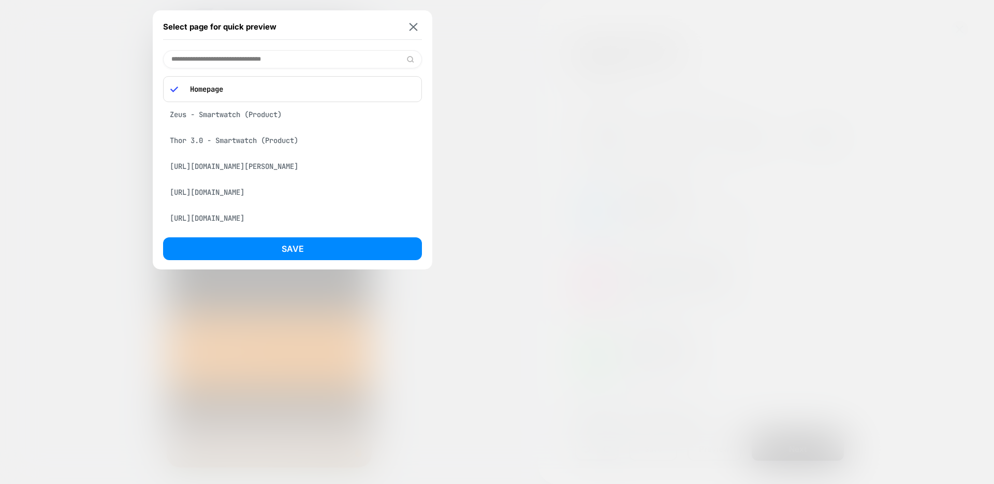
click at [272, 61] on input at bounding box center [292, 59] width 259 height 18
paste input "**********"
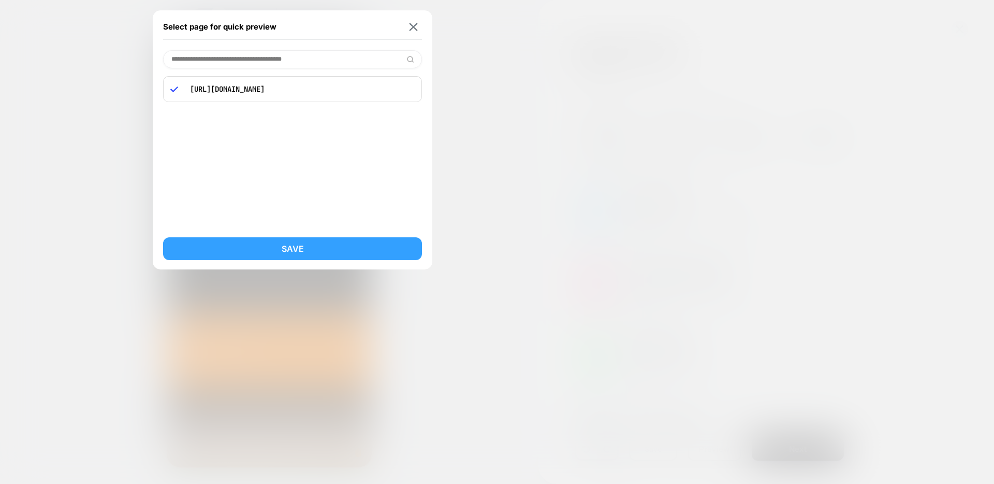
type input "**********"
click at [322, 252] on button "Save" at bounding box center [292, 248] width 259 height 23
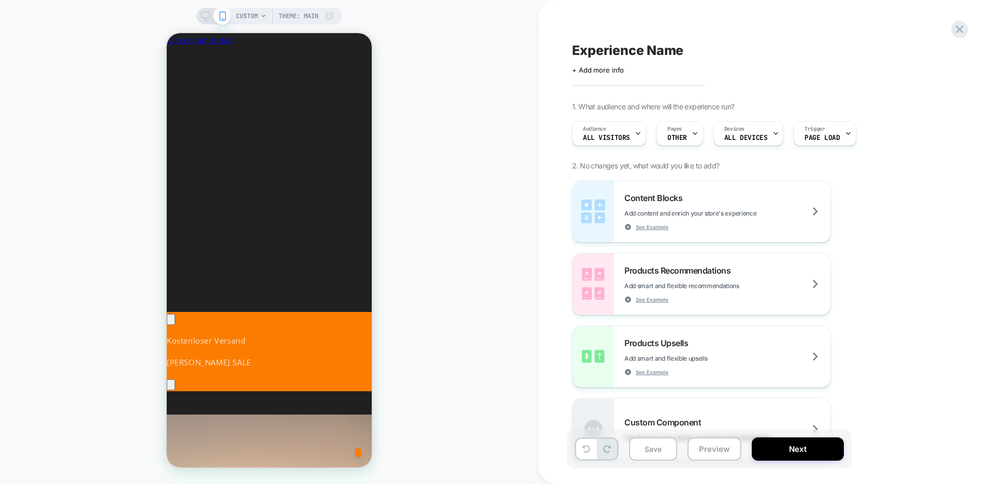
click at [249, 18] on span "CUSTOM" at bounding box center [247, 16] width 22 height 17
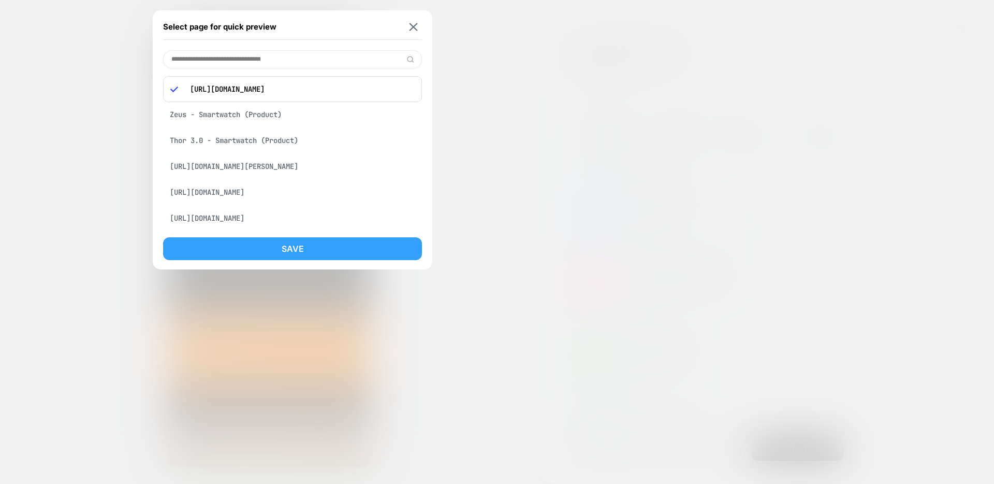
click at [303, 247] on button "Save" at bounding box center [292, 248] width 259 height 23
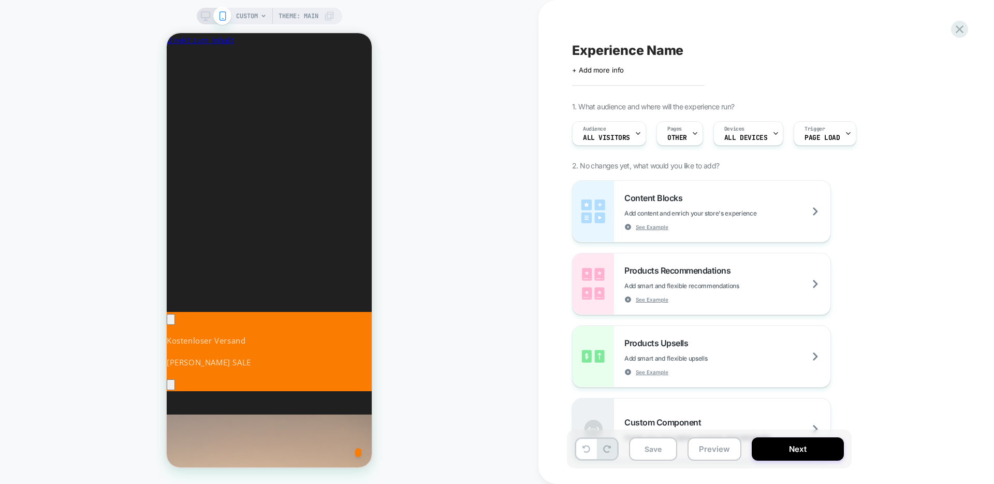
click at [246, 16] on span "CUSTOM" at bounding box center [247, 16] width 22 height 17
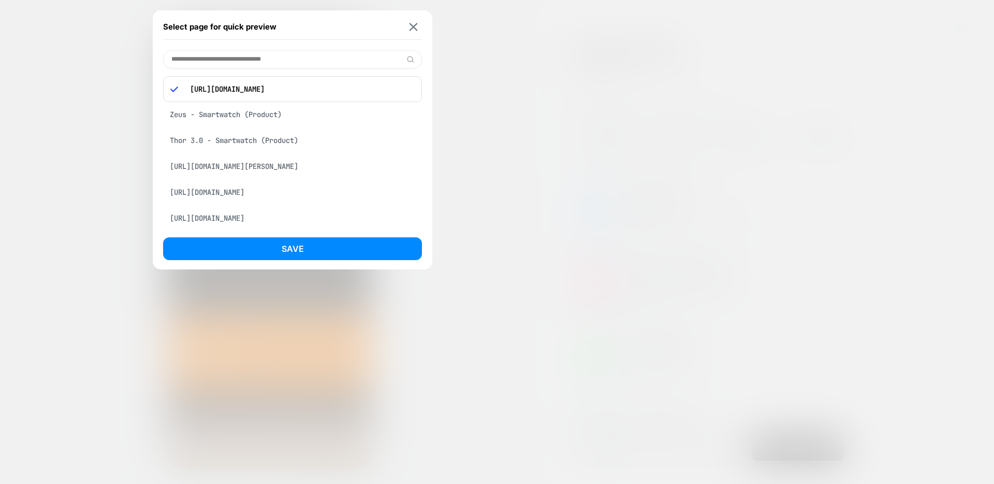
click at [264, 96] on div "https://www.stahlgear.de/pages/hadv1-l1-h4c" at bounding box center [292, 89] width 259 height 26
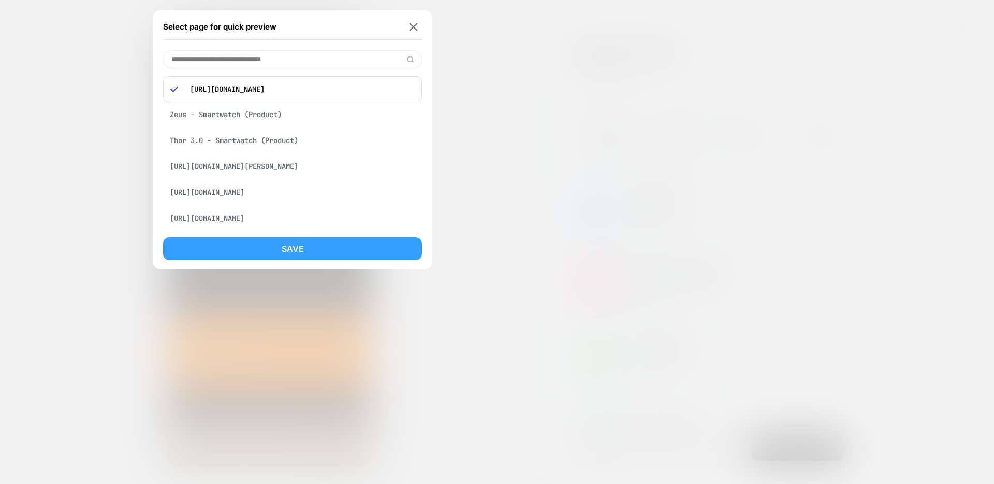
click at [316, 245] on button "Save" at bounding box center [292, 248] width 259 height 23
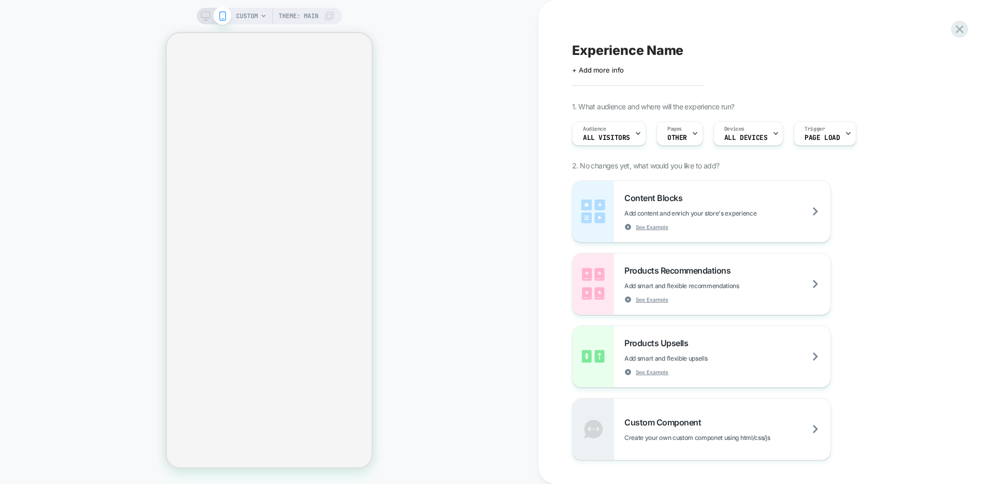
click at [255, 9] on span "CUSTOM" at bounding box center [247, 16] width 22 height 17
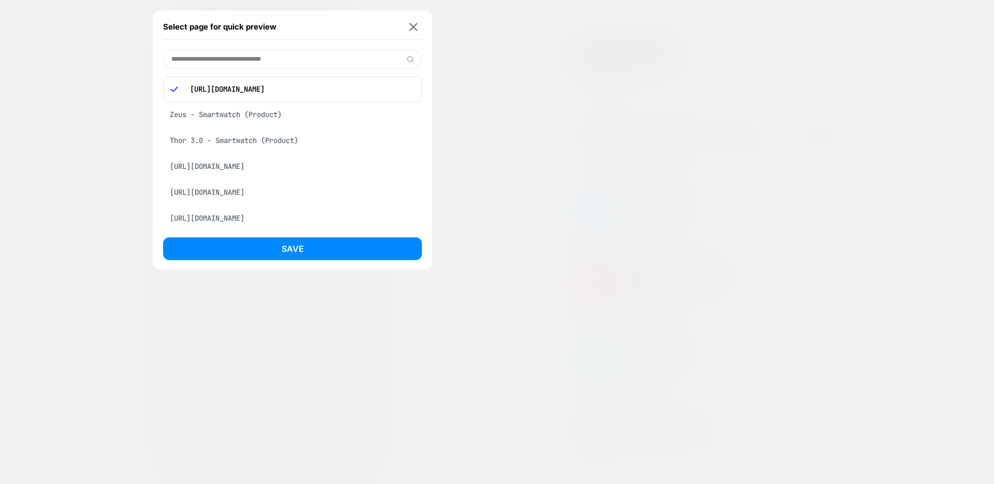
click at [274, 116] on div "Zeus - Smartwatch (Product)" at bounding box center [292, 115] width 259 height 20
click at [278, 59] on input at bounding box center [292, 59] width 259 height 18
paste input "**********"
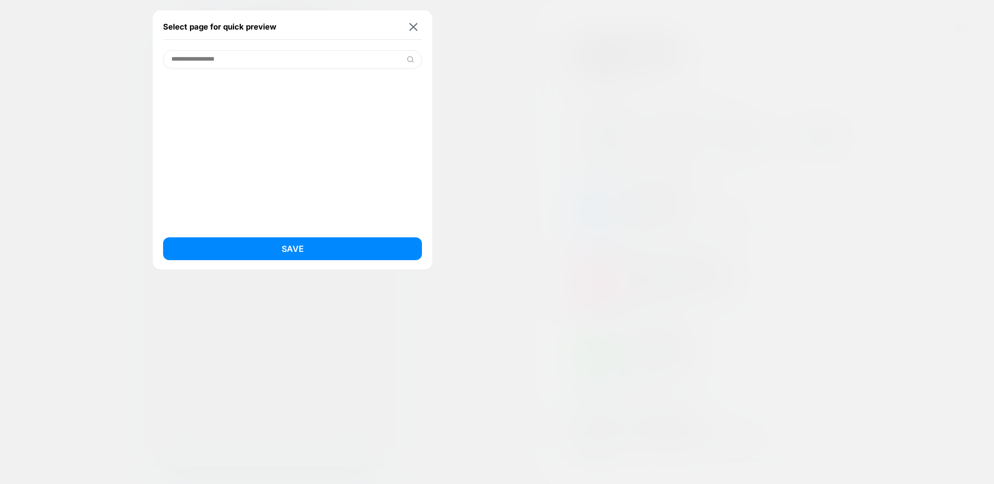
paste input "**********"
type input "**********"
click at [246, 88] on div "https://www.stahlgear.de/pages/hadv1-l1-h4c" at bounding box center [292, 86] width 259 height 20
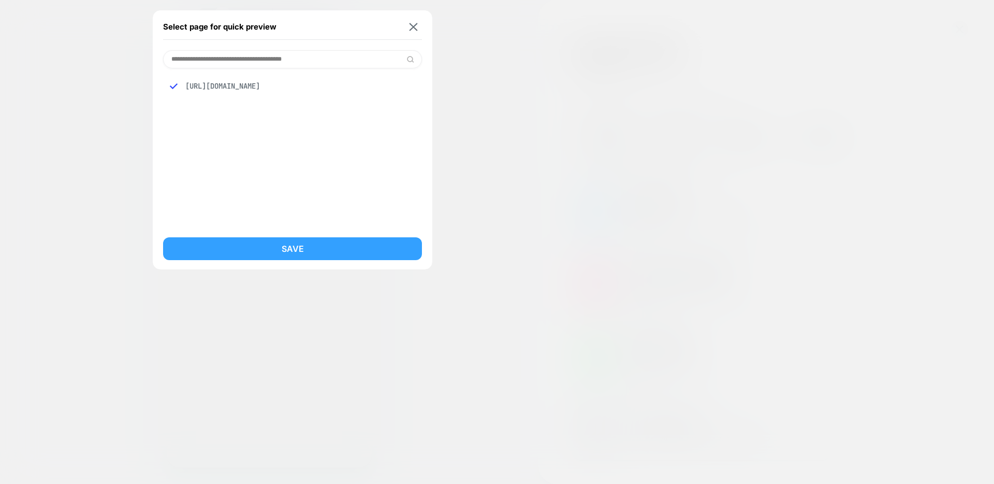
click at [304, 250] on button "Save" at bounding box center [292, 248] width 259 height 23
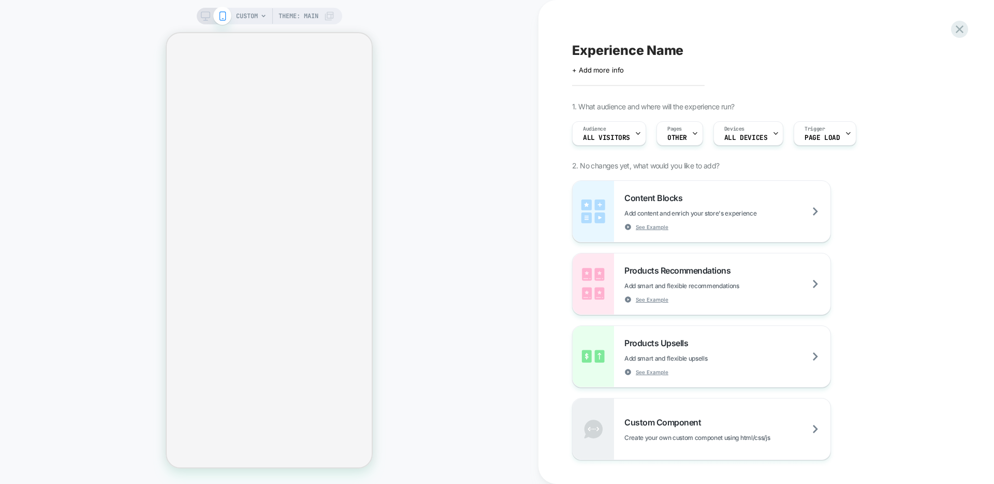
click at [201, 20] on icon at bounding box center [205, 15] width 9 height 9
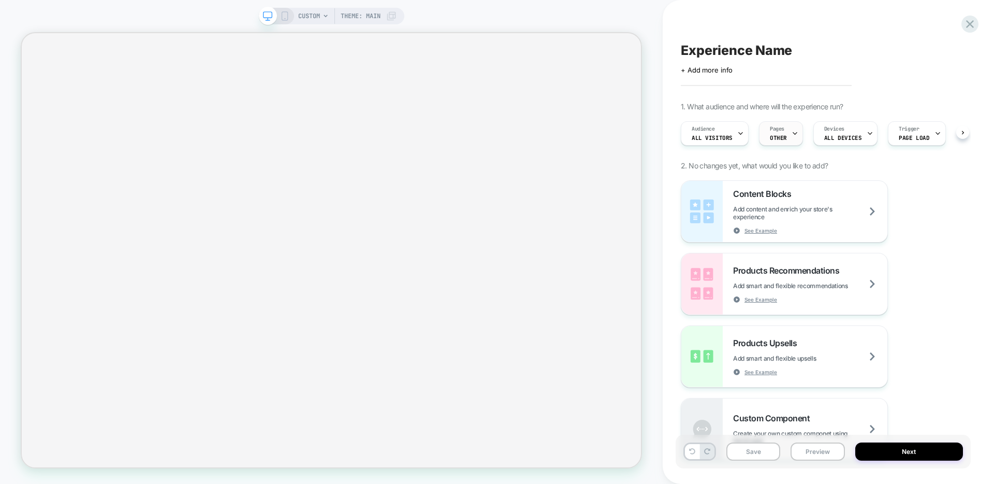
click at [783, 133] on div "Pages OTHER" at bounding box center [779, 133] width 38 height 23
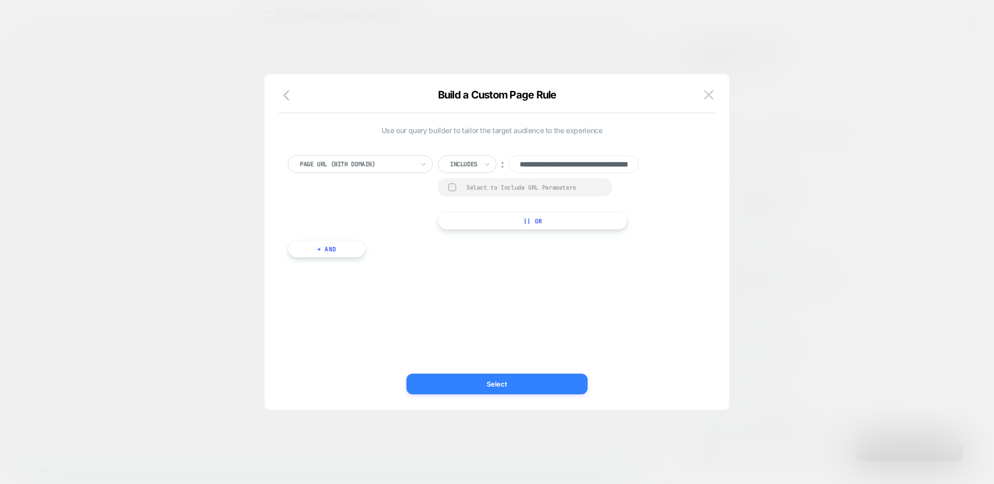
click at [499, 385] on button "Select" at bounding box center [496, 383] width 181 height 21
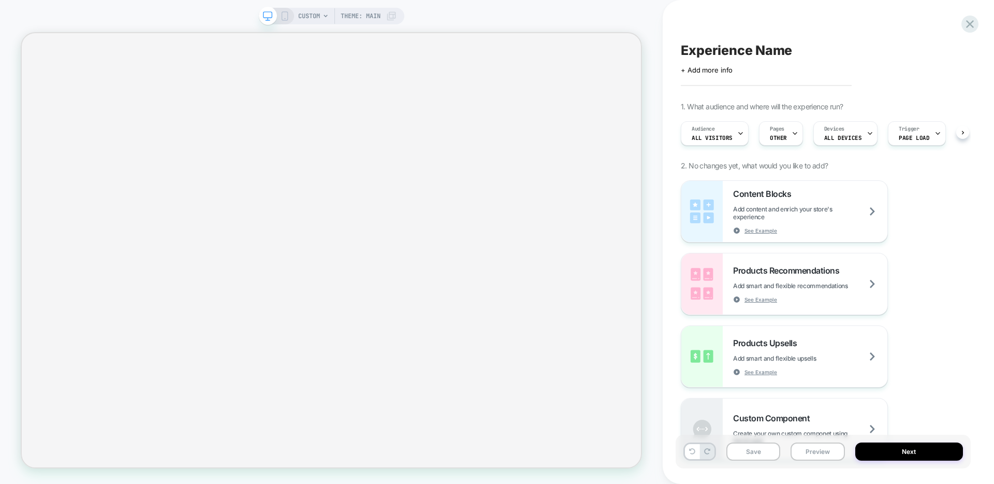
click at [217, 14] on div "CUSTOM Theme: MAIN" at bounding box center [331, 241] width 663 height 463
click at [317, 20] on span "CUSTOM" at bounding box center [309, 16] width 22 height 17
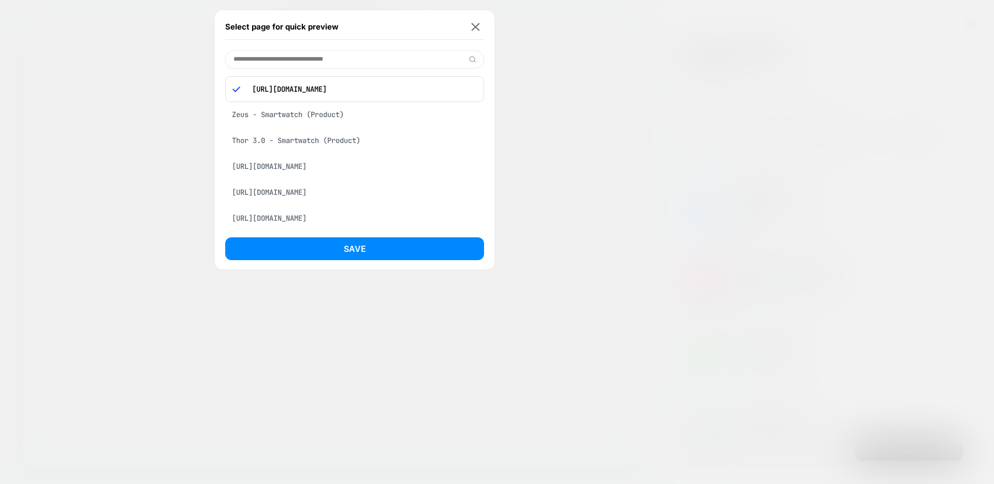
click at [333, 93] on p "https://www.stahlgear.de/pages/hadv1-l1-h4c" at bounding box center [362, 88] width 230 height 9
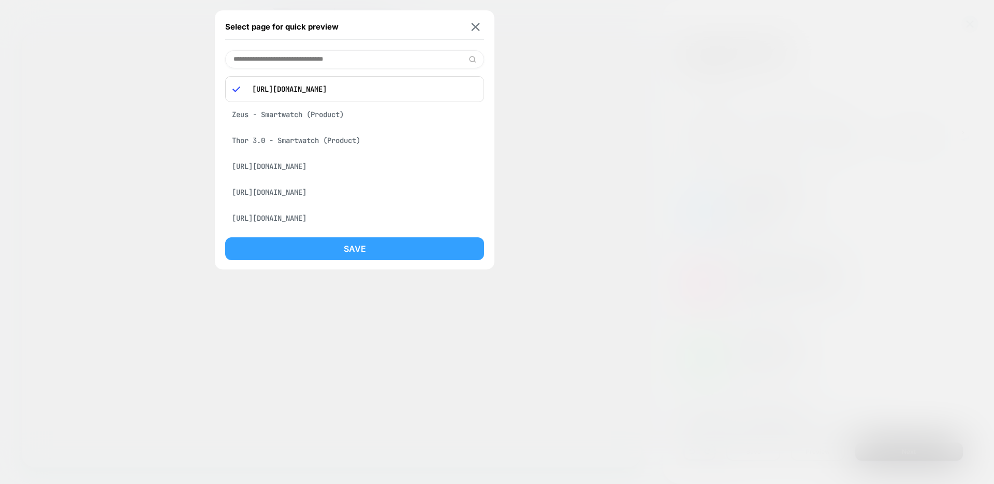
click at [385, 249] on button "Save" at bounding box center [354, 248] width 259 height 23
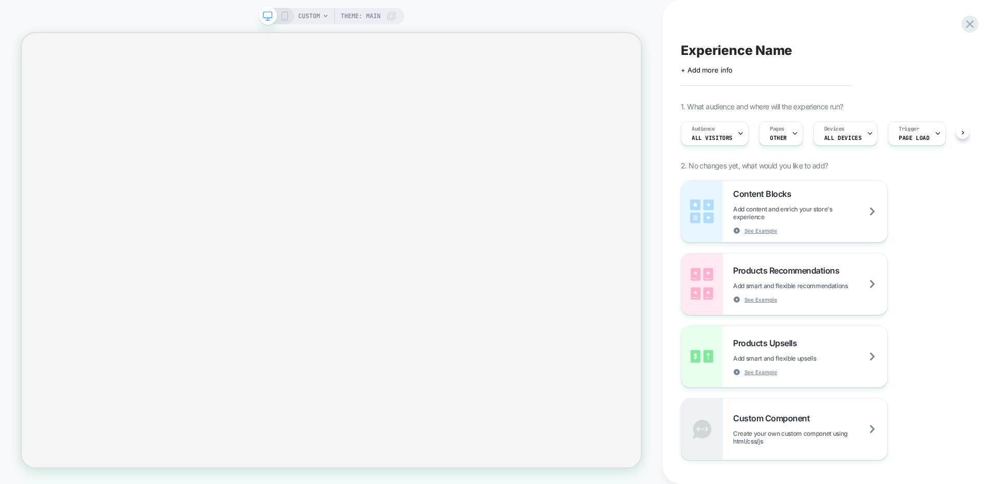
scroll to position [0, 1]
click at [974, 27] on icon at bounding box center [970, 24] width 14 height 14
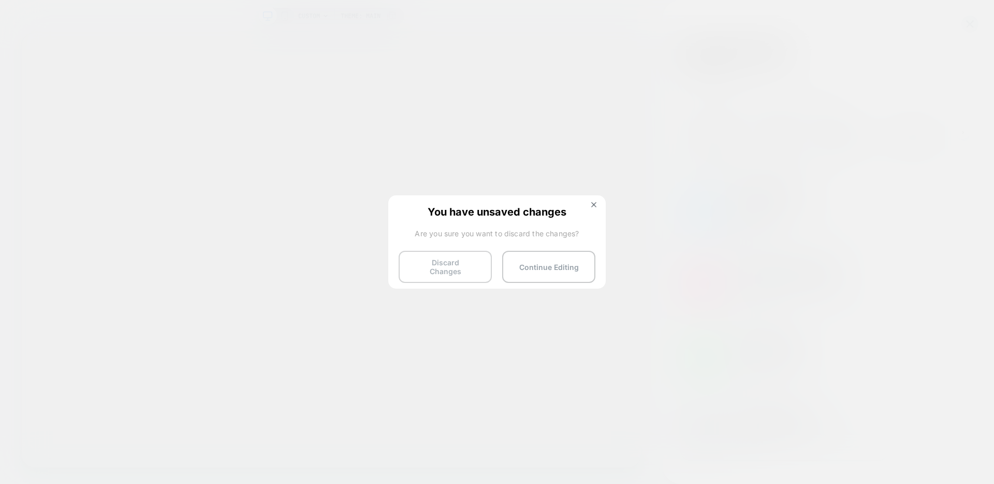
click at [460, 270] on button "Discard Changes" at bounding box center [445, 267] width 93 height 32
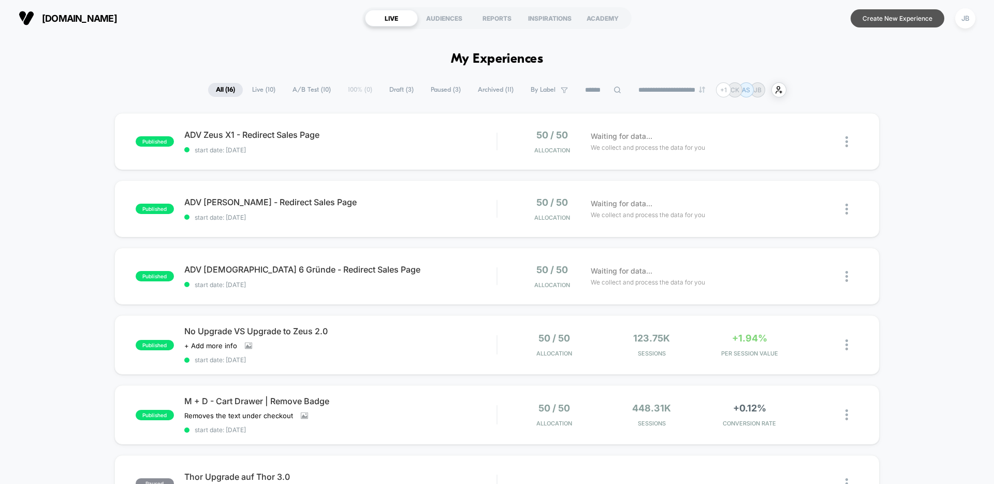
click at [878, 22] on button "Create New Experience" at bounding box center [898, 18] width 94 height 18
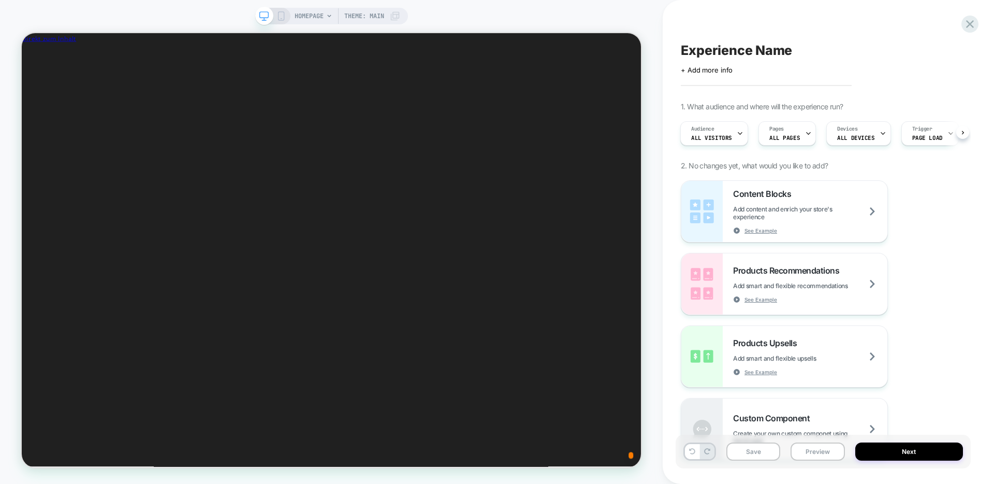
scroll to position [0, 560]
click at [313, 19] on span "HOMEPAGE" at bounding box center [309, 16] width 29 height 17
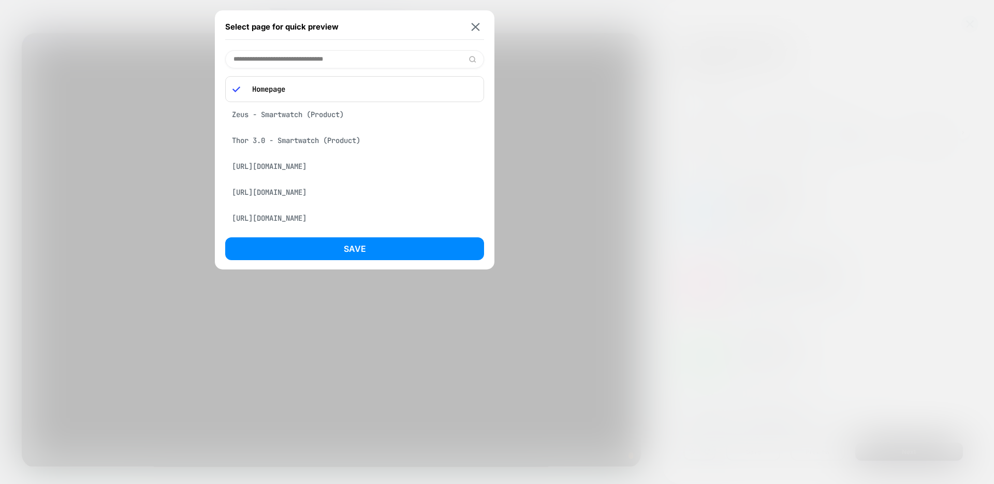
scroll to position [0, 0]
click at [294, 61] on input at bounding box center [354, 59] width 259 height 18
paste input "**********"
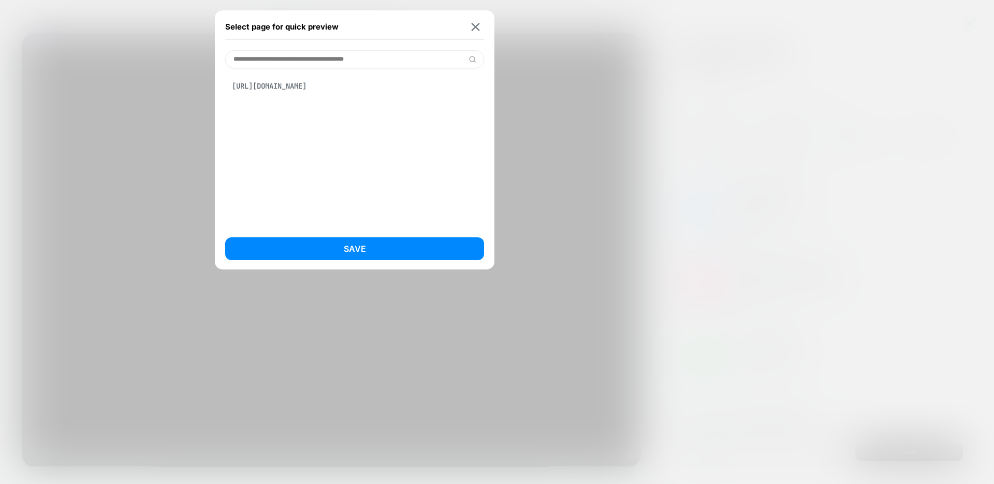
type input "**********"
click at [325, 90] on div "[URL][DOMAIN_NAME]" at bounding box center [354, 86] width 259 height 20
click at [373, 240] on button "Save" at bounding box center [354, 248] width 259 height 23
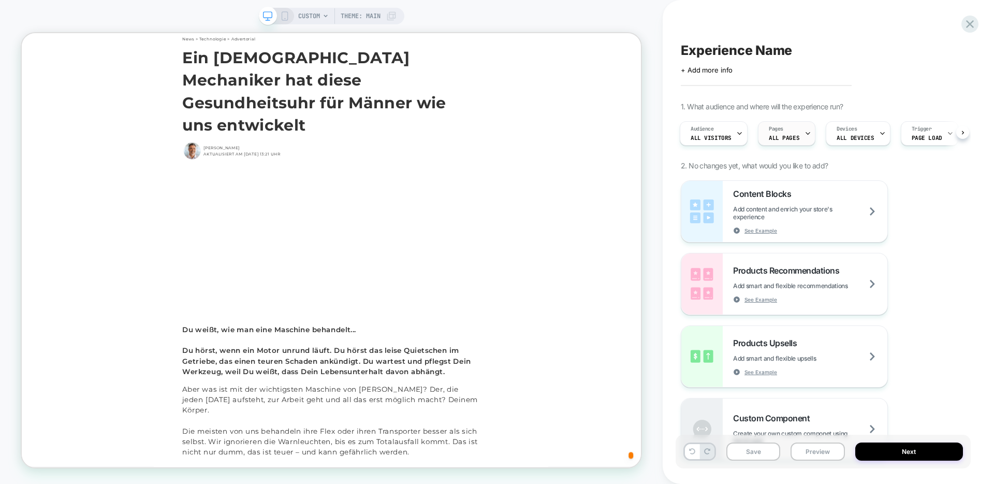
click at [788, 125] on div "Pages ALL PAGES" at bounding box center [784, 133] width 51 height 23
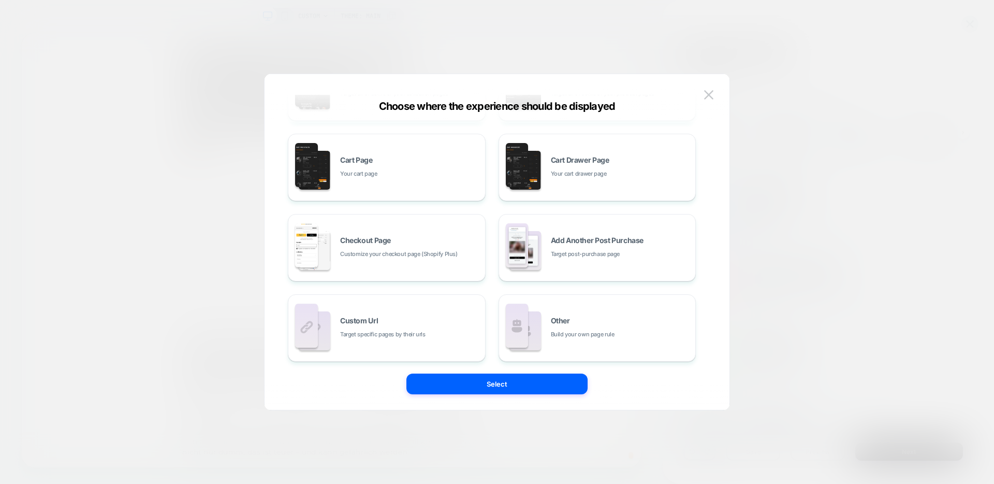
scroll to position [156, 0]
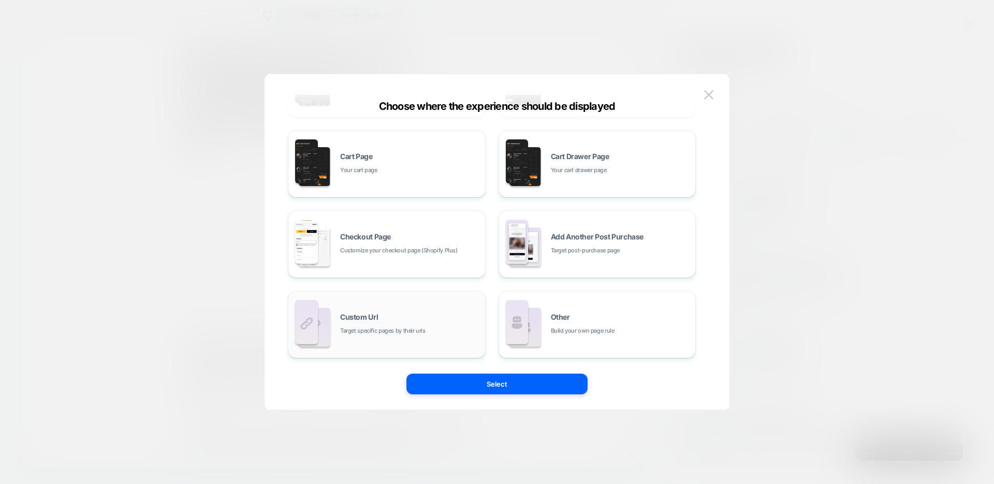
click at [366, 333] on span "Target specific pages by their urls" at bounding box center [382, 331] width 85 height 10
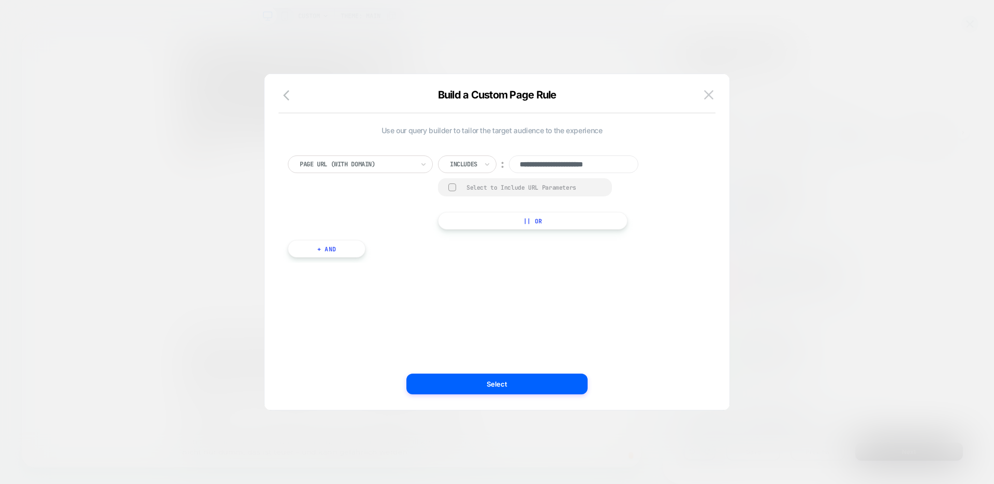
scroll to position [0, 0]
click at [561, 171] on input "**********" at bounding box center [573, 164] width 129 height 18
paste input "**********"
type input "**********"
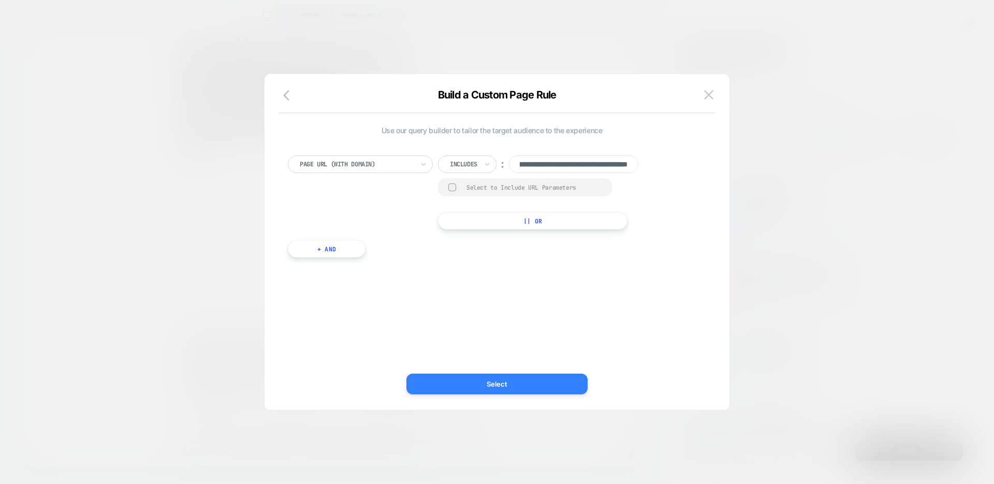
click at [539, 388] on button "Select" at bounding box center [496, 383] width 181 height 21
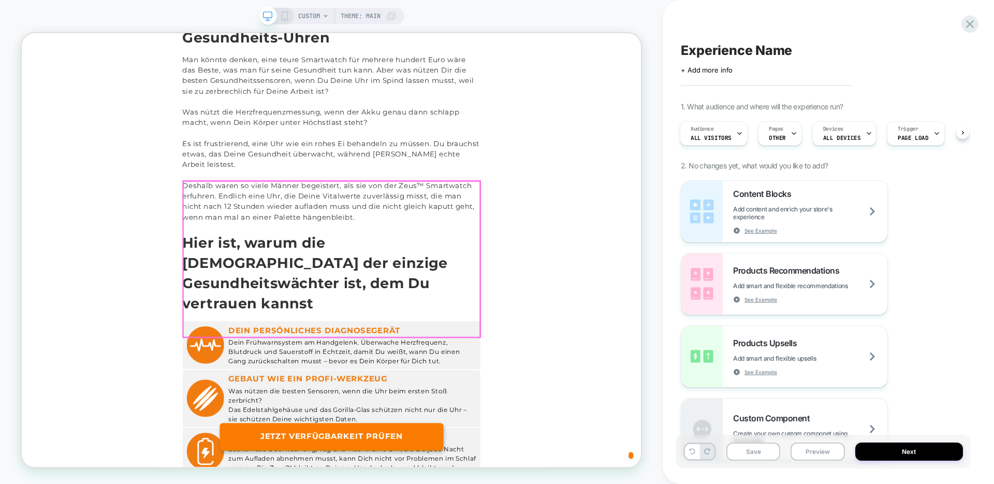
scroll to position [1088, 0]
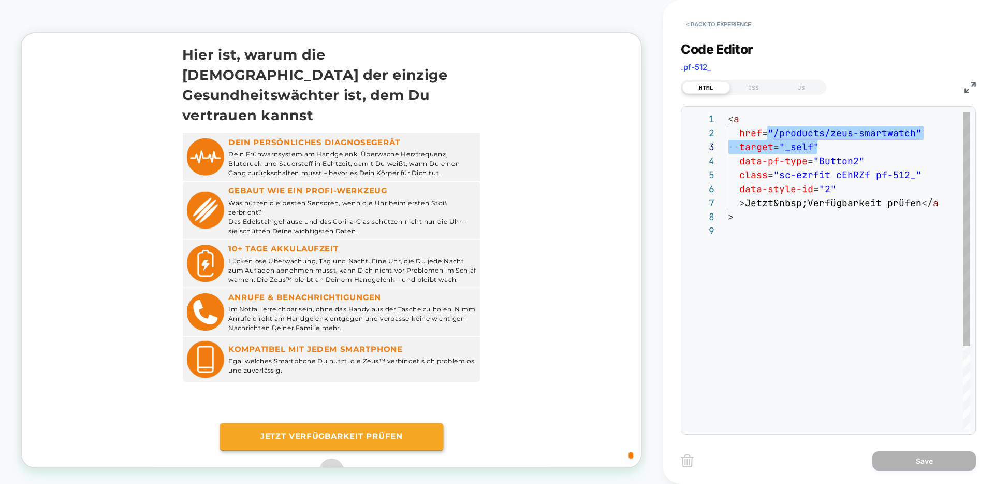
scroll to position [14, 190]
drag, startPoint x: 768, startPoint y: 135, endPoint x: 919, endPoint y: 135, distance: 150.7
click at [919, 135] on div "< a href = " /products/zeus-smartwatch " target = "_self" data-pf-type = "Butto…" at bounding box center [849, 326] width 242 height 429
type textarea "**********"
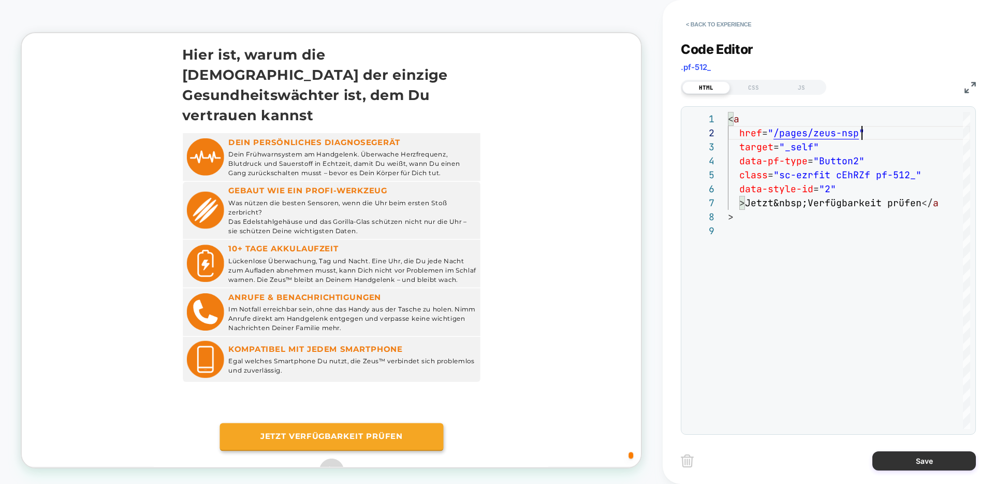
click at [921, 462] on button "Save" at bounding box center [924, 460] width 104 height 19
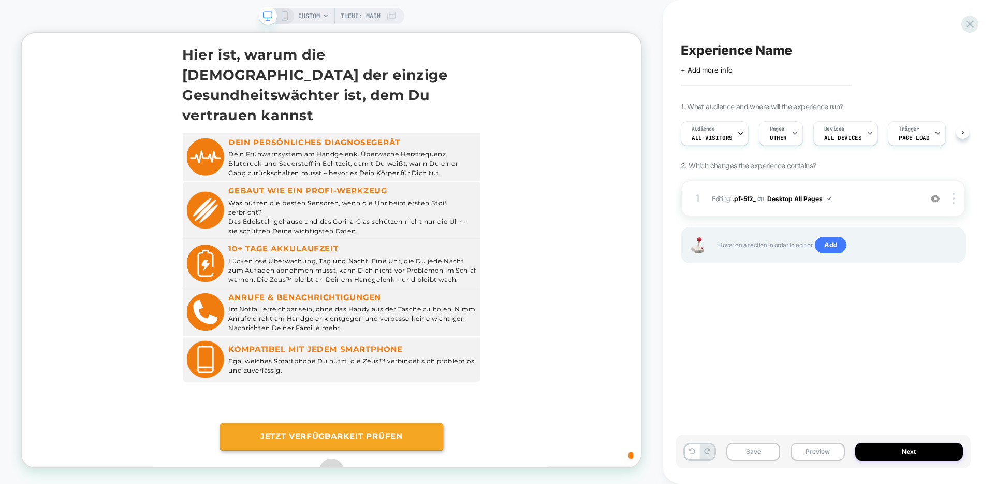
scroll to position [0, 1]
click at [286, 18] on icon at bounding box center [284, 15] width 9 height 9
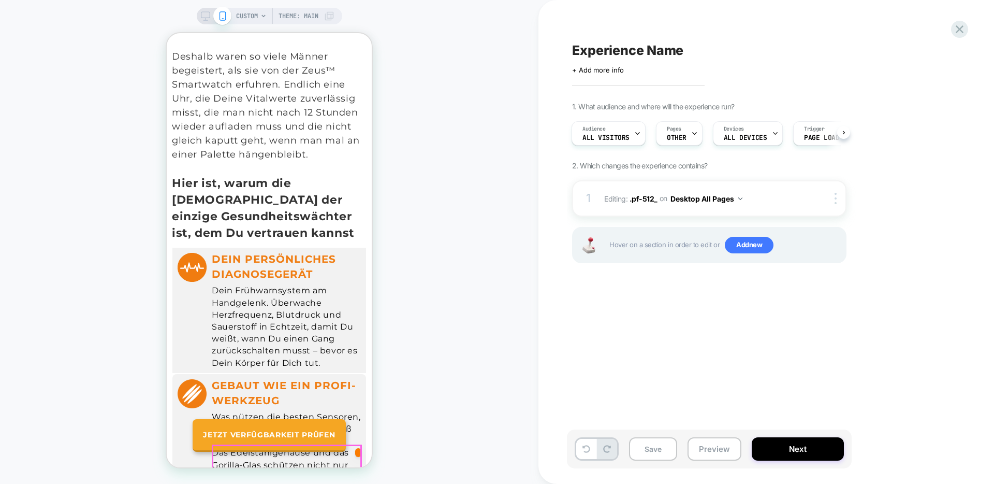
scroll to position [1677, 0]
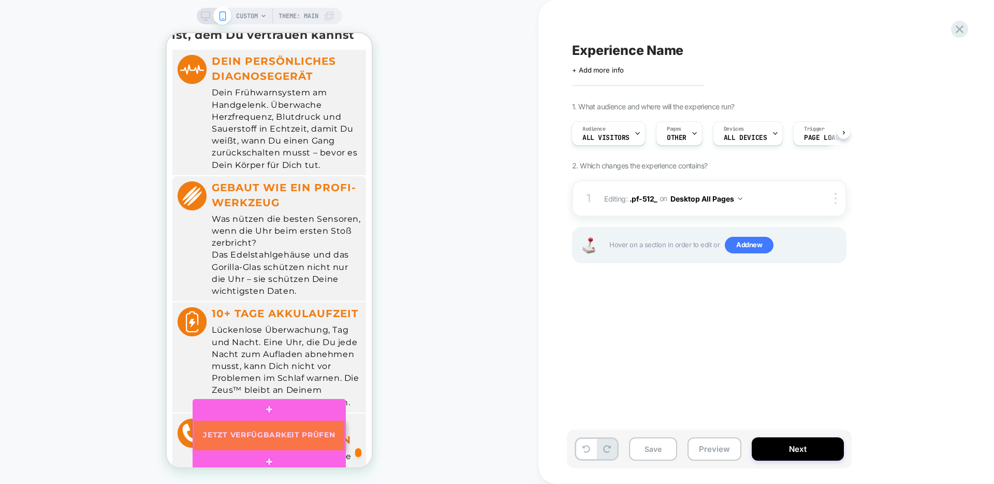
click at [283, 439] on div at bounding box center [269, 435] width 151 height 31
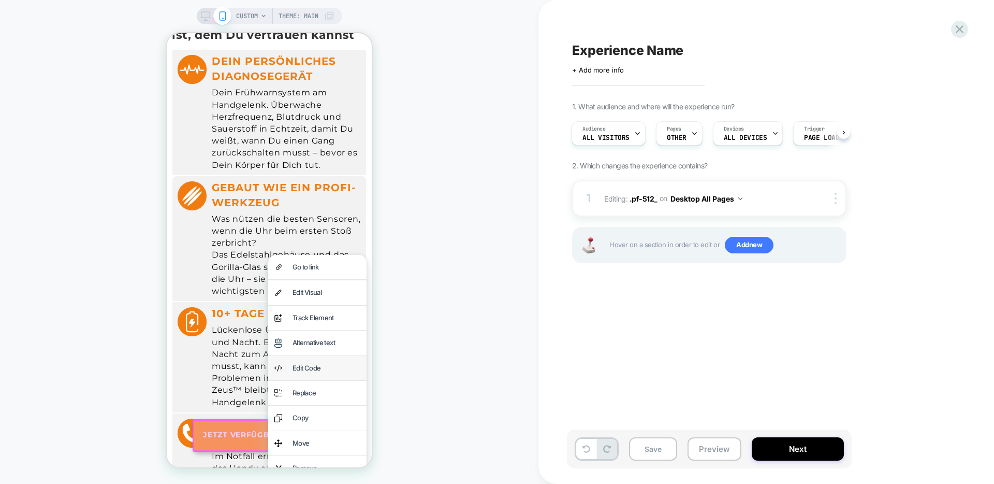
click at [312, 362] on div "Edit Code" at bounding box center [327, 368] width 68 height 12
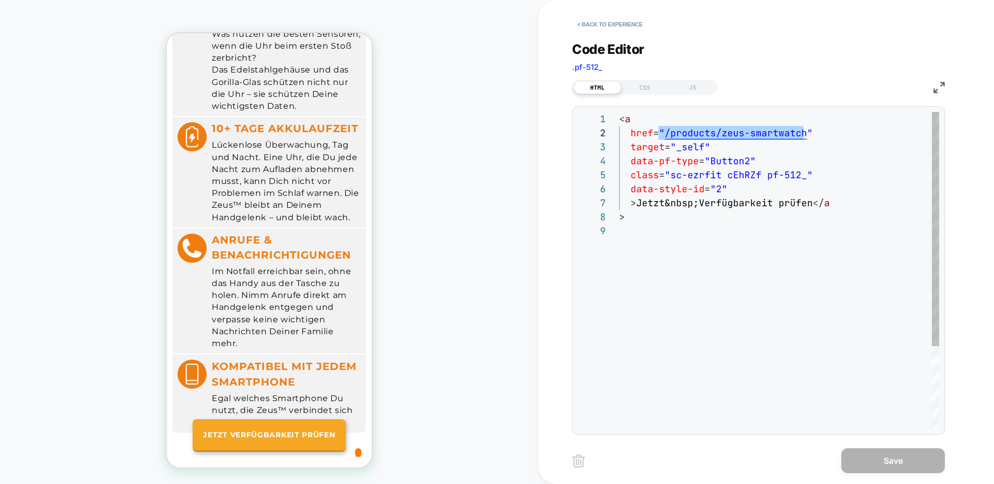
scroll to position [14, 190]
drag, startPoint x: 660, startPoint y: 129, endPoint x: 808, endPoint y: 132, distance: 147.6
click at [808, 132] on div "< a href = " /products/zeus-smartwatch " target = "_self" data-pf-type = "Butto…" at bounding box center [779, 326] width 320 height 429
type textarea "**********"
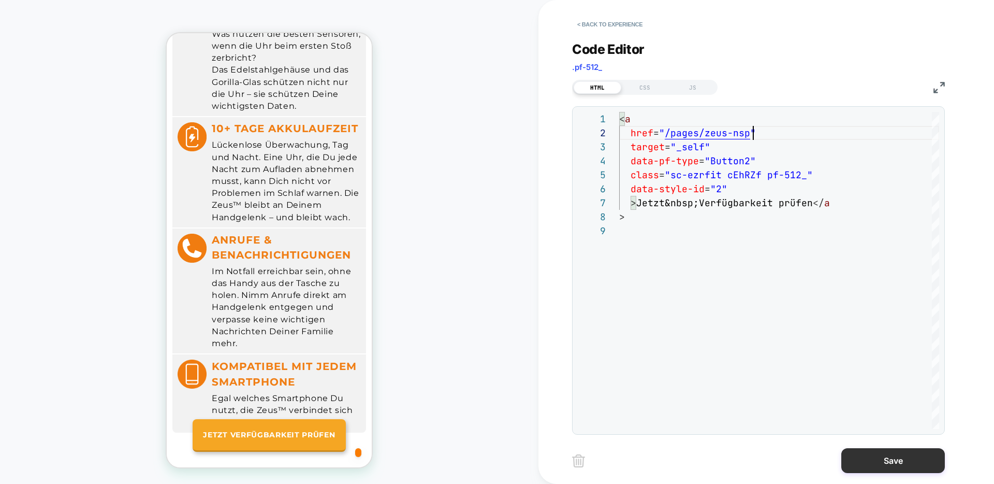
click at [890, 465] on button "Save" at bounding box center [893, 460] width 104 height 25
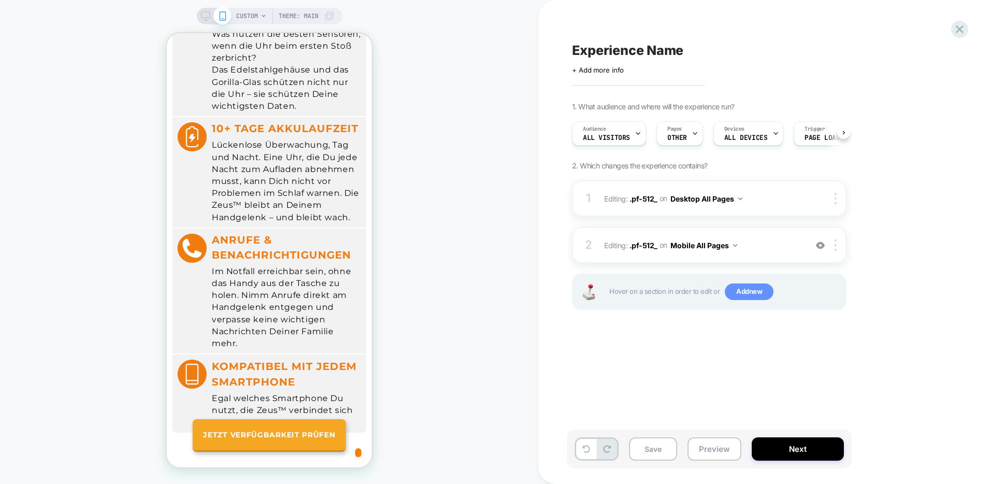
scroll to position [0, 1]
click at [795, 449] on button "Next" at bounding box center [798, 448] width 92 height 23
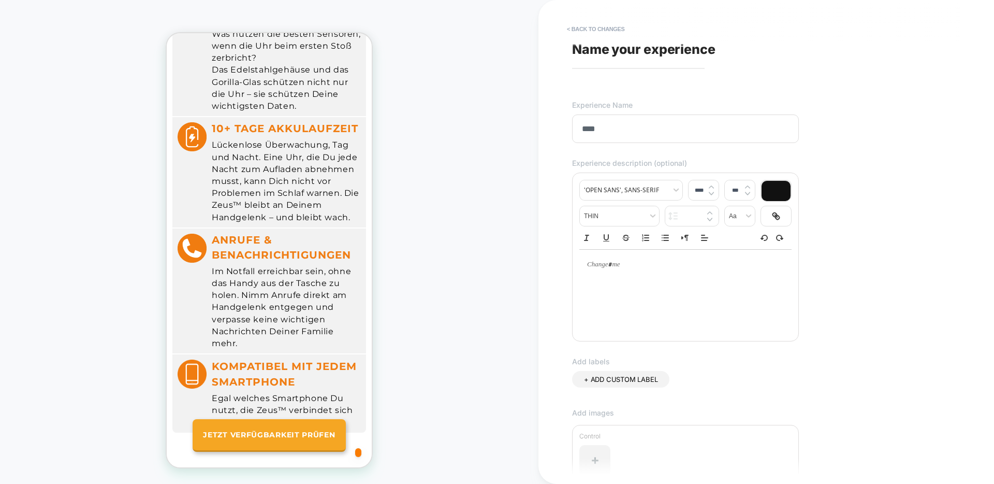
paste input "**********"
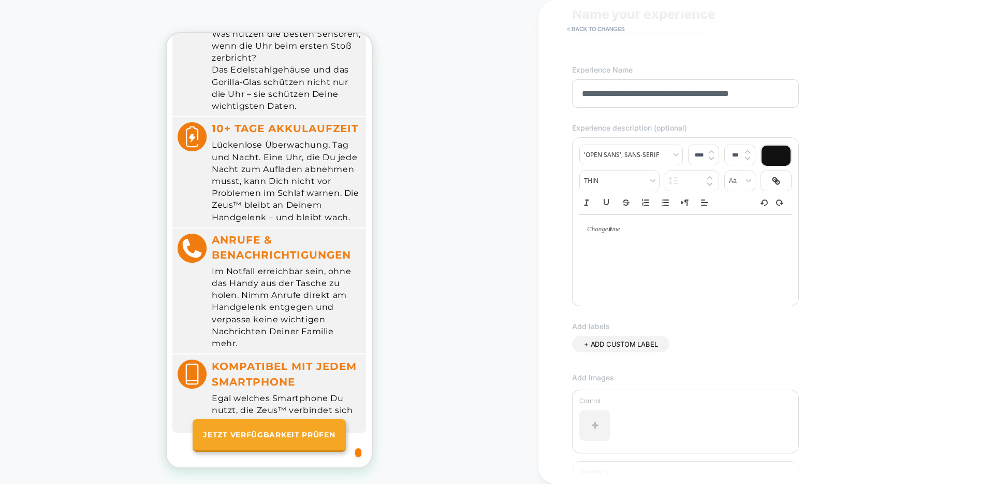
scroll to position [178, 0]
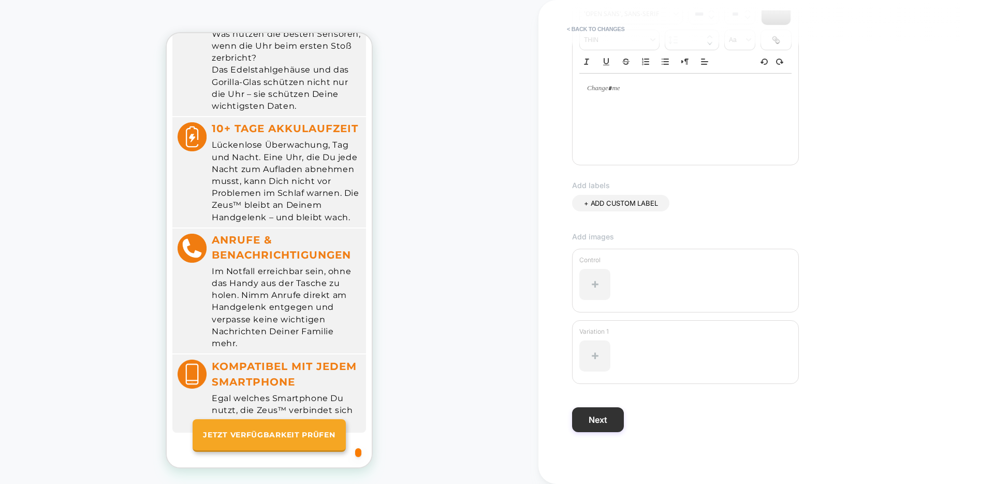
type input "**********"
click at [611, 427] on button "Next" at bounding box center [598, 419] width 52 height 25
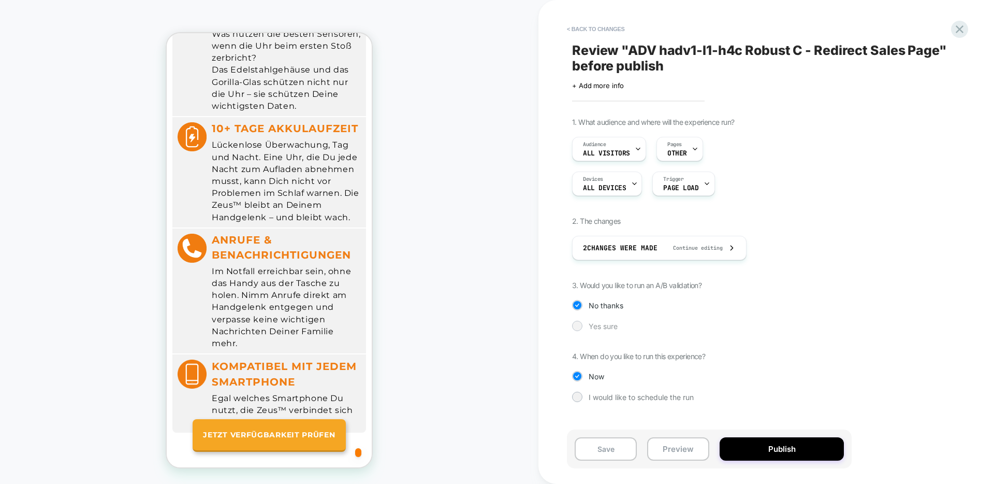
click at [604, 327] on span "Yes sure" at bounding box center [603, 326] width 29 height 9
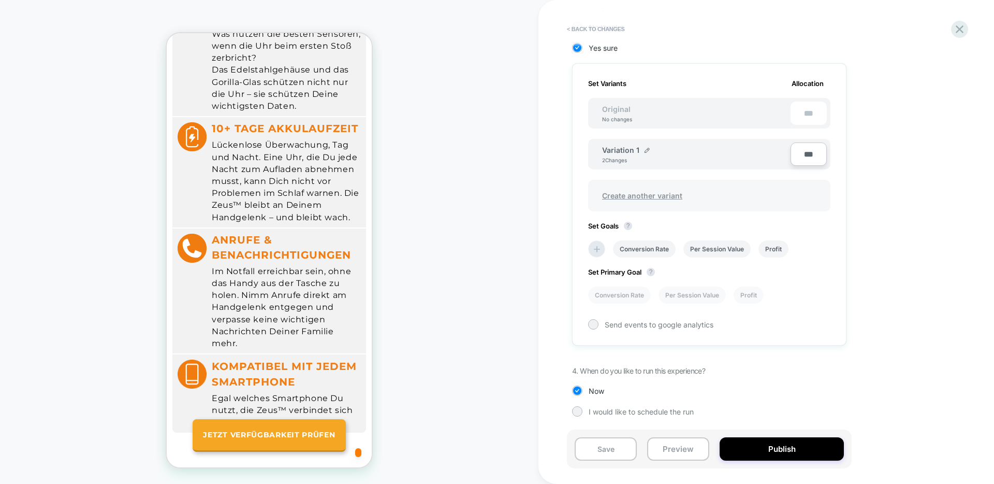
scroll to position [269, 0]
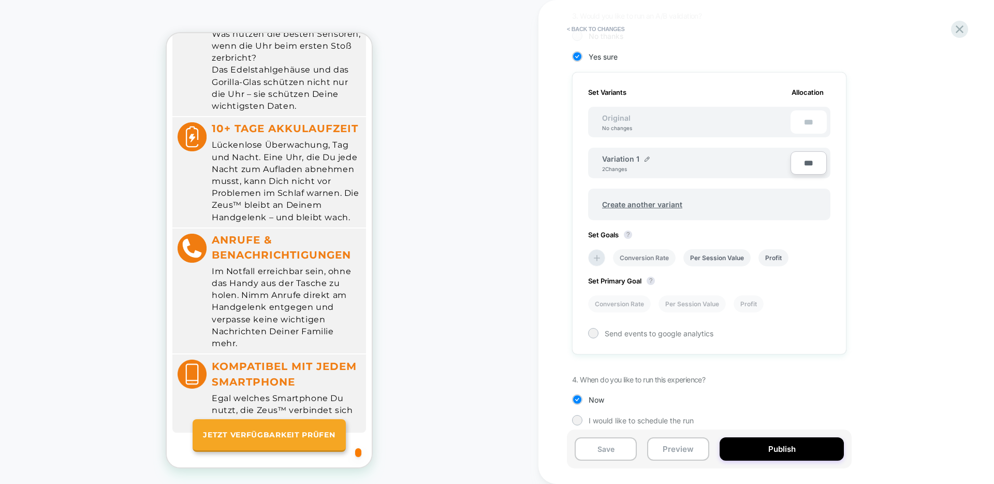
click at [635, 262] on li "Conversion Rate" at bounding box center [644, 257] width 63 height 17
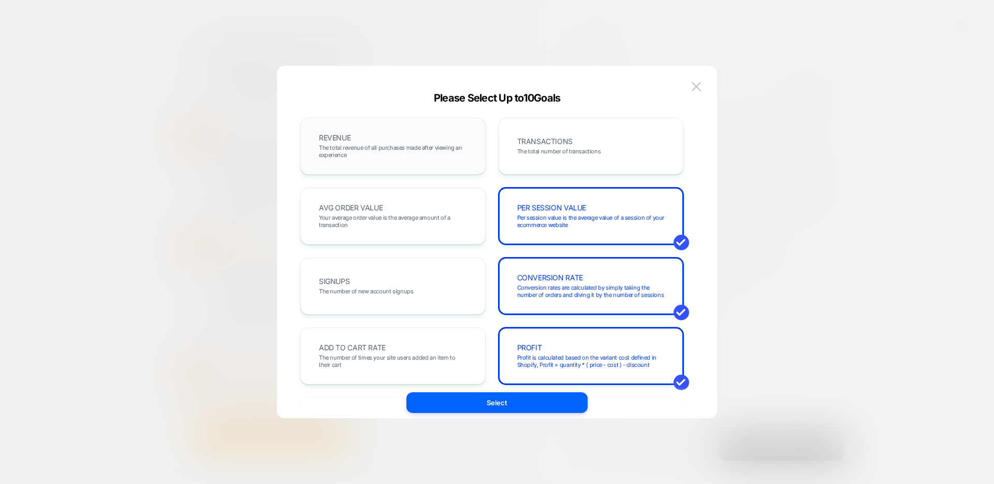
click at [385, 149] on span "The total revenue of all purchases made after viewing an experience" at bounding box center [393, 151] width 148 height 14
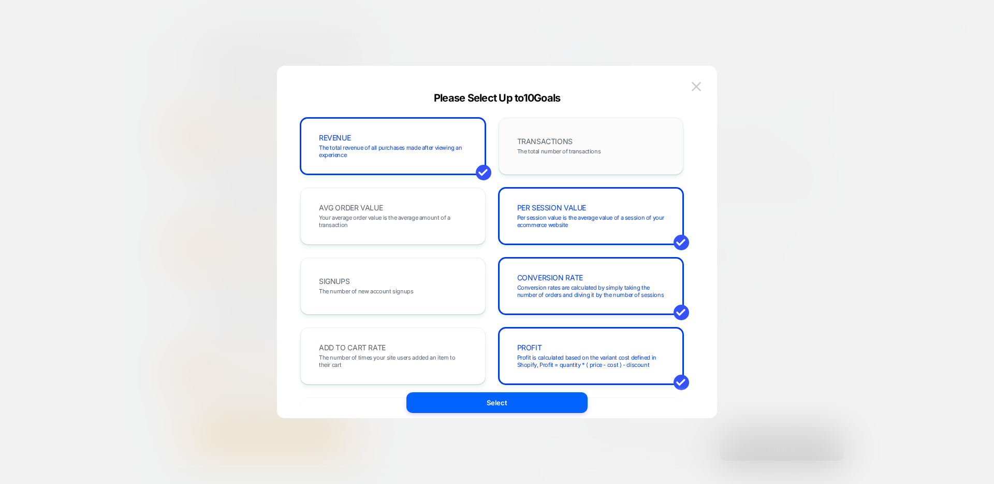
drag, startPoint x: 546, startPoint y: 154, endPoint x: 540, endPoint y: 161, distance: 9.2
click at [546, 154] on span "The total number of transactions" at bounding box center [559, 151] width 84 height 7
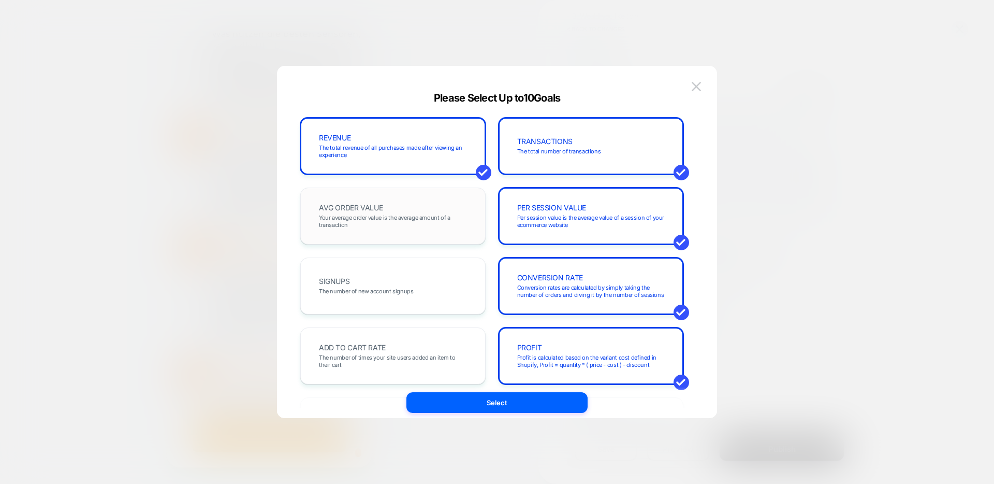
click at [397, 226] on span "Your average order value is the average amount of a transaction" at bounding box center [393, 221] width 148 height 14
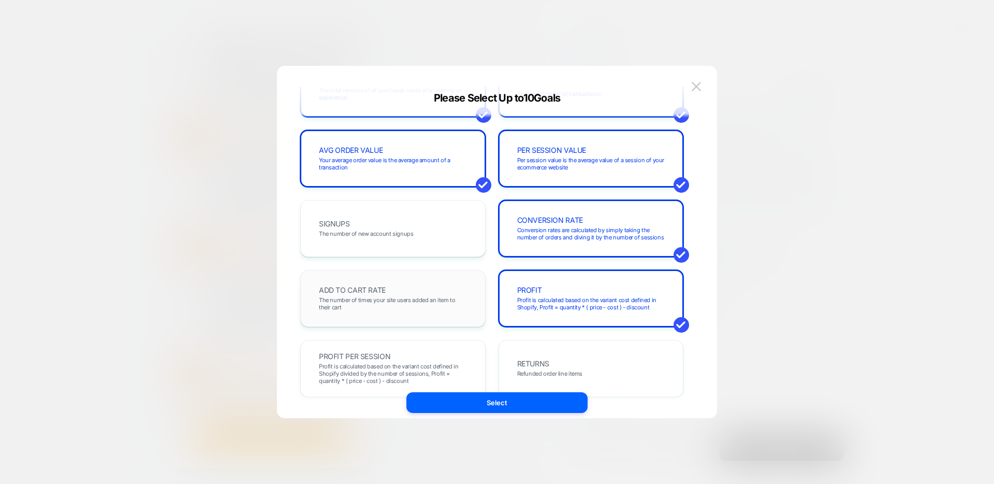
scroll to position [93, 0]
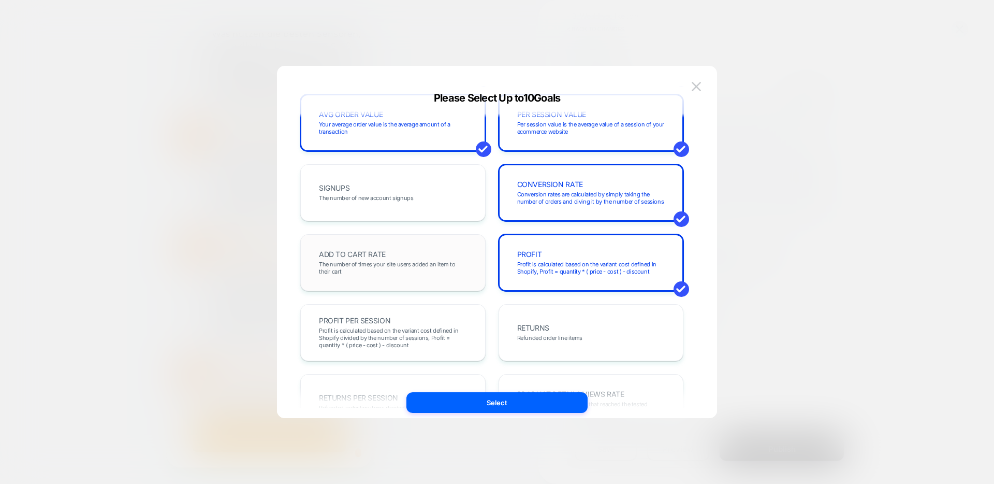
click at [397, 273] on span "The number of times your site users added an item to their cart" at bounding box center [393, 267] width 148 height 14
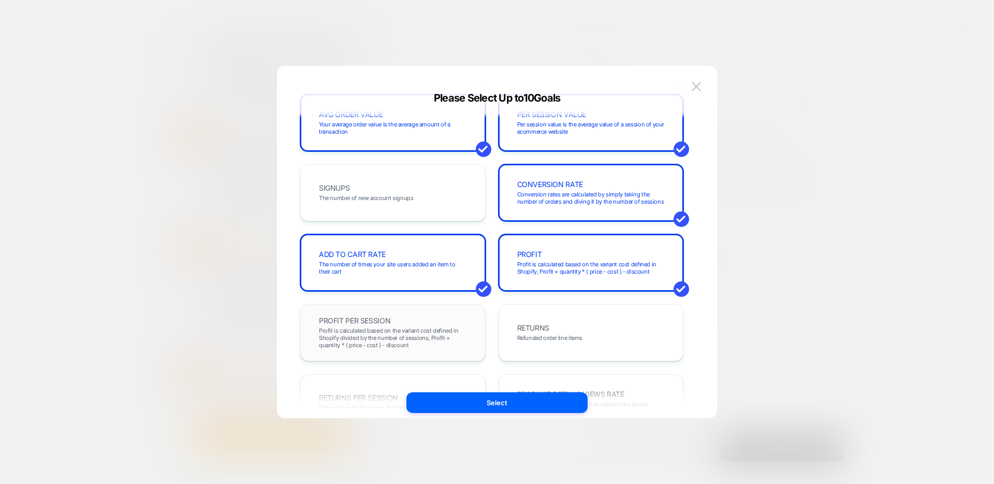
click at [408, 337] on span "Profit is calculated based on the variant cost defined in Shopify divided by th…" at bounding box center [393, 338] width 148 height 22
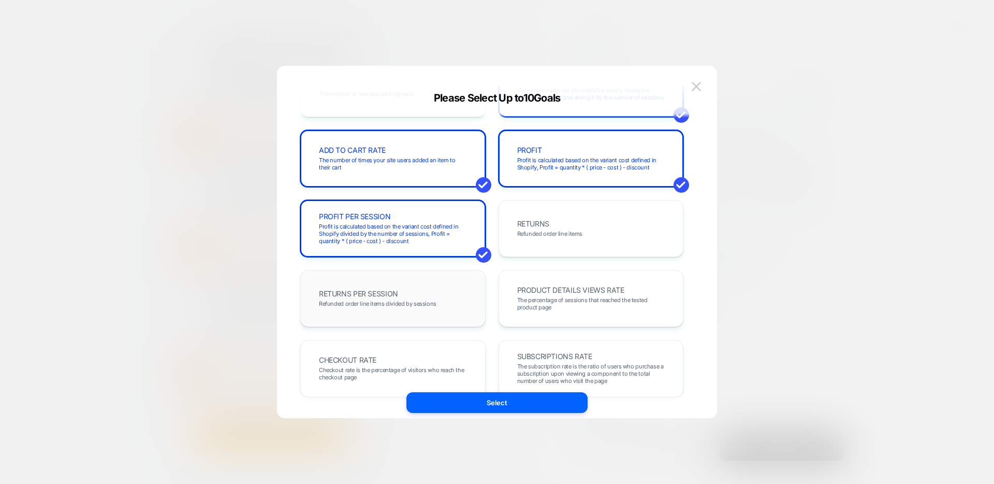
scroll to position [199, 0]
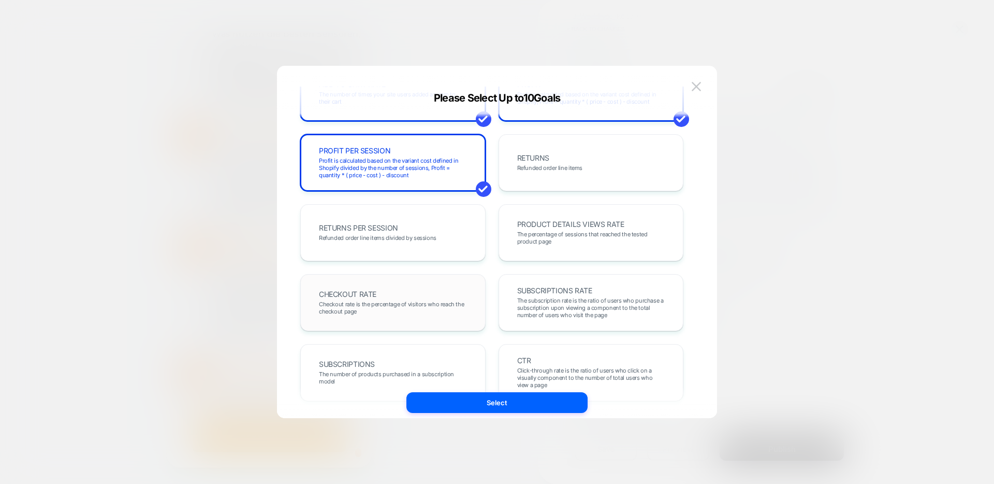
click at [373, 298] on div "CHECKOUT RATE Checkout rate is the percentage of visitors who reach the checkou…" at bounding box center [393, 302] width 164 height 35
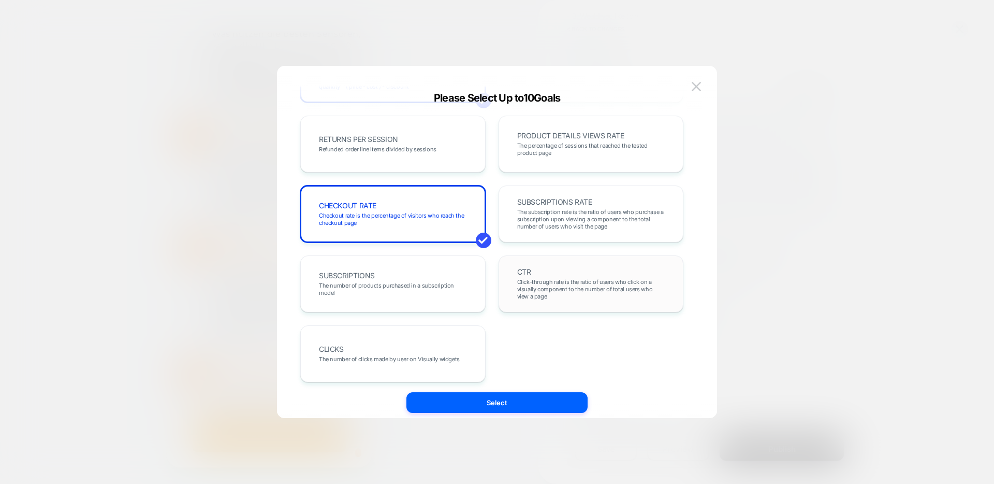
scroll to position [352, 0]
click at [577, 280] on span "Click-through rate is the ratio of users who click on a visually component to t…" at bounding box center [591, 289] width 148 height 22
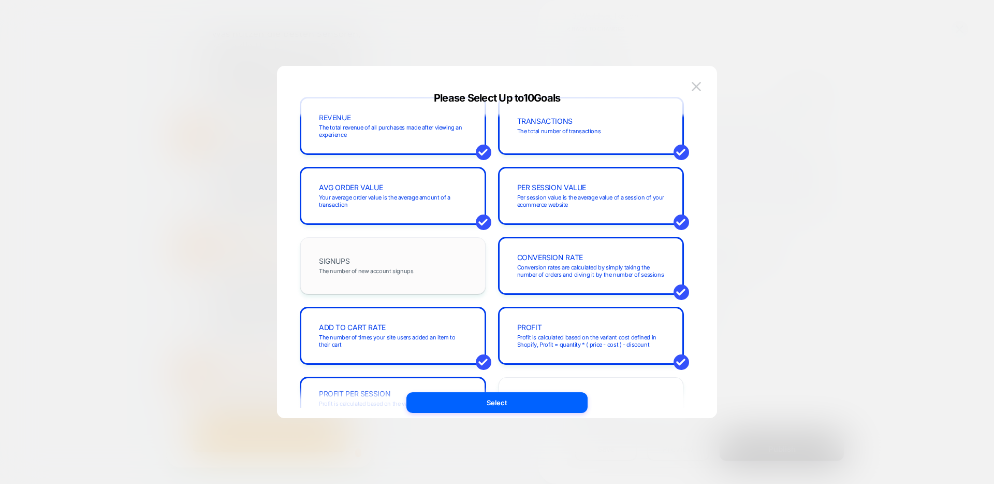
scroll to position [0, 0]
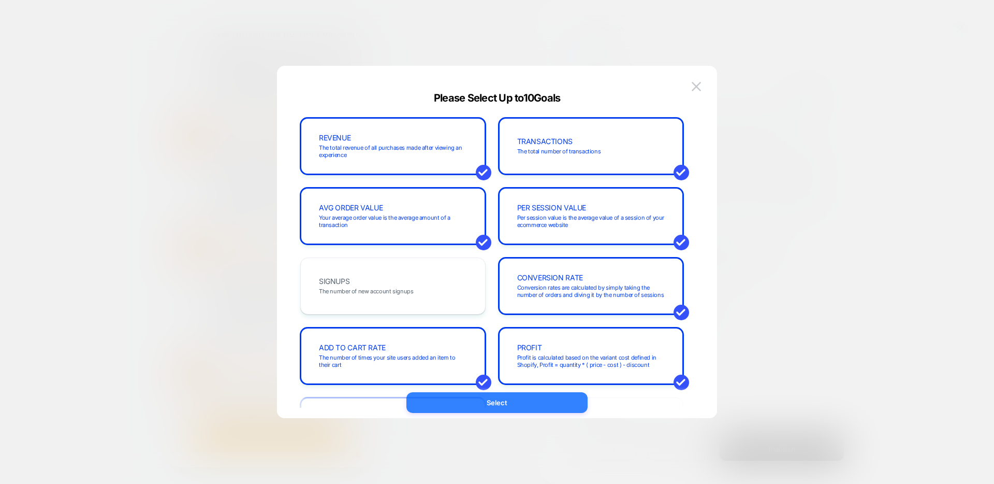
click at [523, 407] on button "Select" at bounding box center [496, 402] width 181 height 21
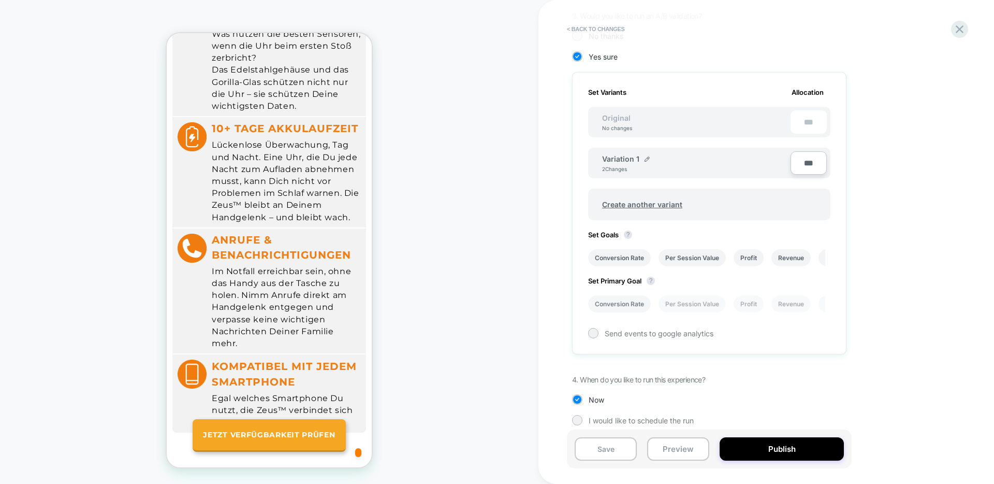
click at [618, 309] on li "Conversion Rate" at bounding box center [619, 303] width 63 height 17
click at [763, 455] on button "Publish" at bounding box center [782, 448] width 124 height 23
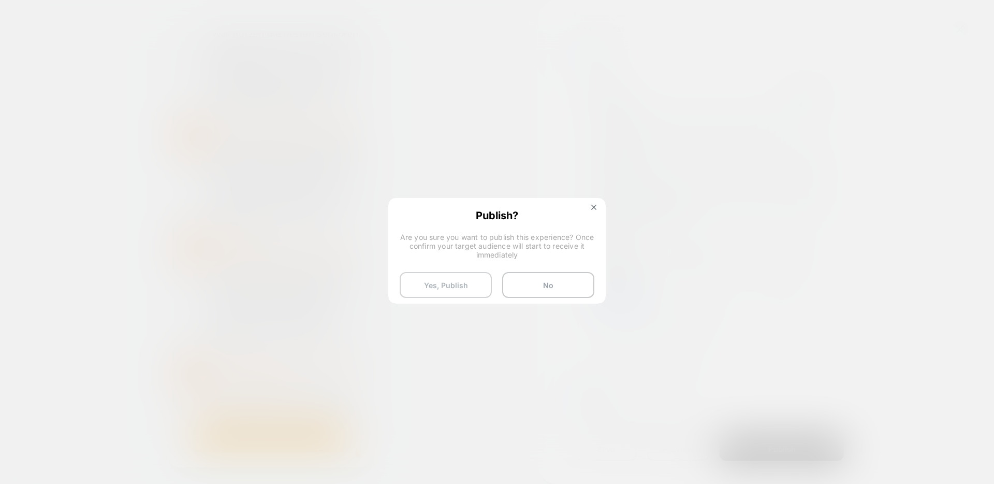
click at [463, 281] on button "Yes, Publish" at bounding box center [446, 285] width 92 height 26
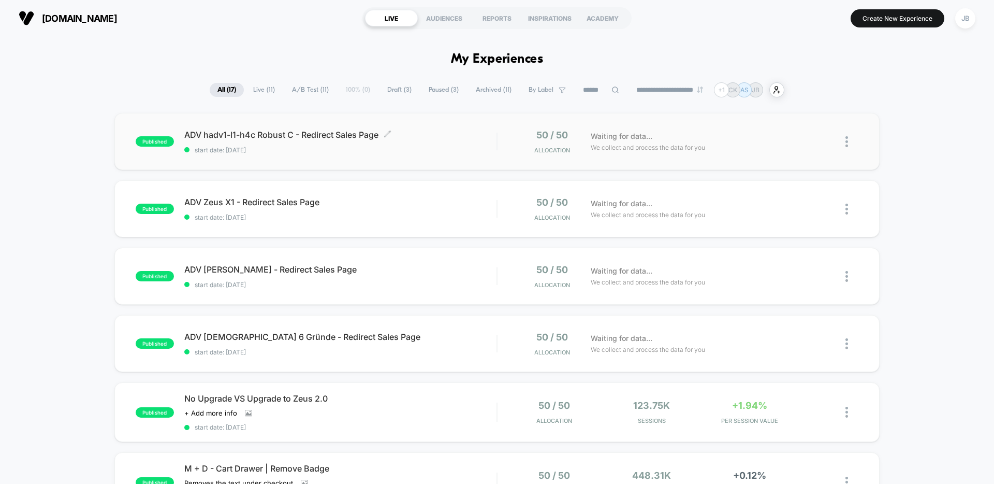
click at [405, 149] on span "start date: [DATE]" at bounding box center [340, 150] width 312 height 8
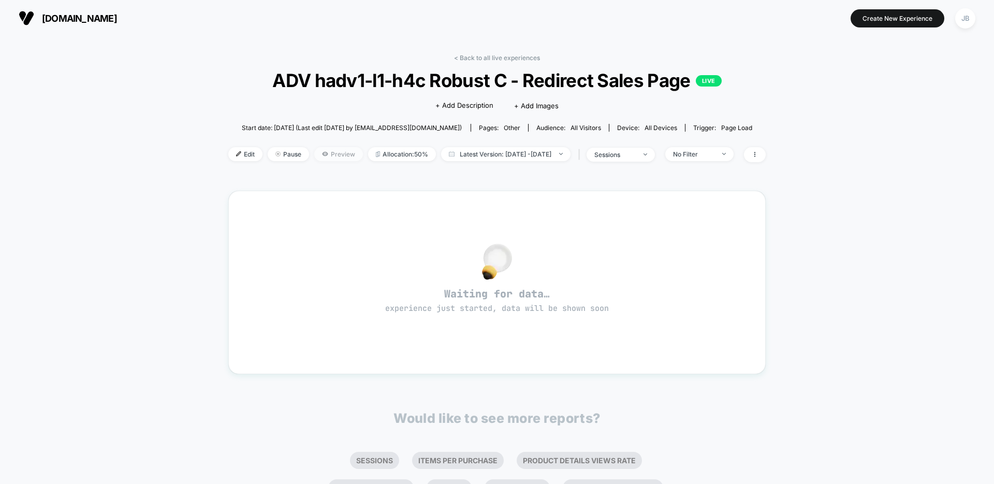
click at [316, 154] on span "Preview" at bounding box center [338, 154] width 49 height 14
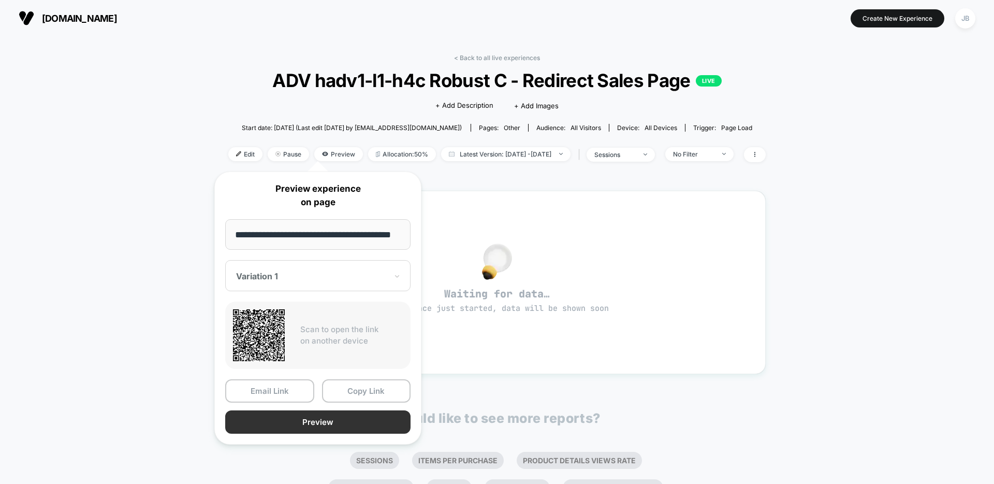
click at [301, 416] on button "Preview" at bounding box center [317, 421] width 185 height 23
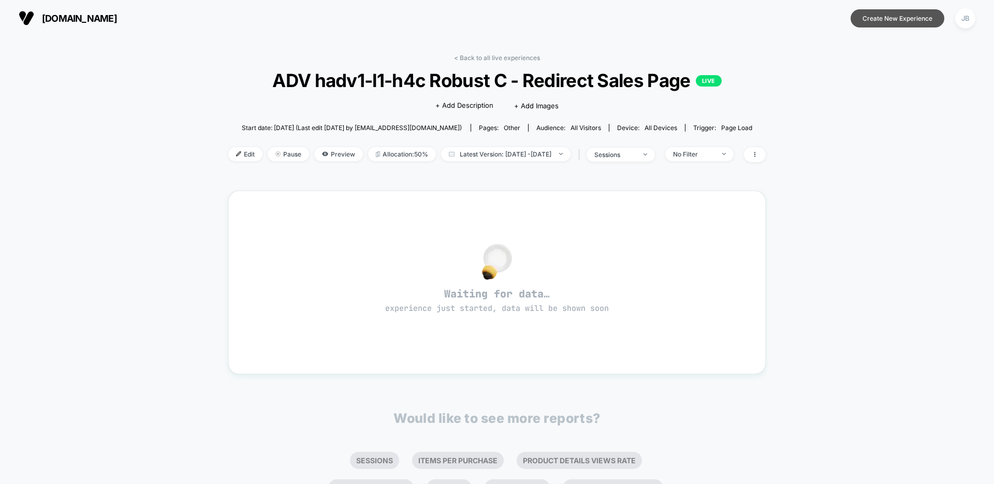
click at [881, 17] on button "Create New Experience" at bounding box center [898, 18] width 94 height 18
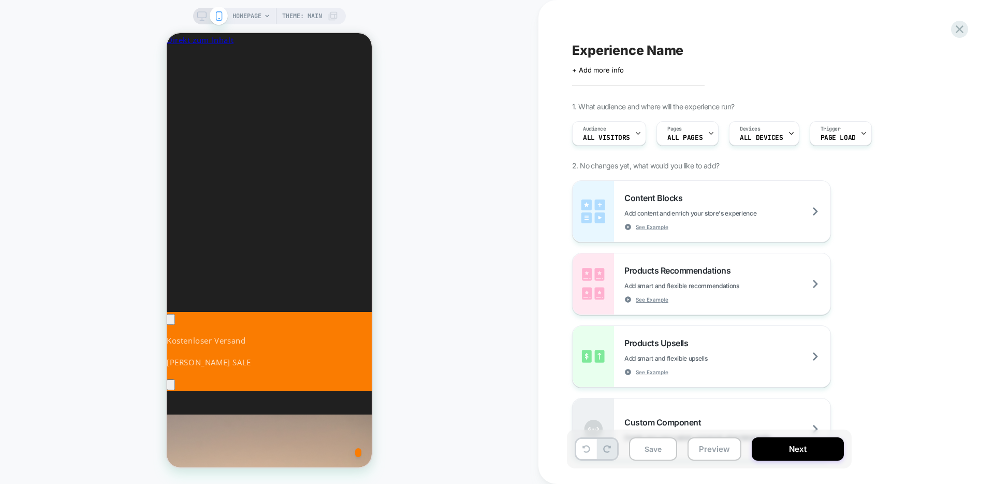
scroll to position [0, 154]
click at [252, 15] on span "HOMEPAGE" at bounding box center [246, 16] width 29 height 17
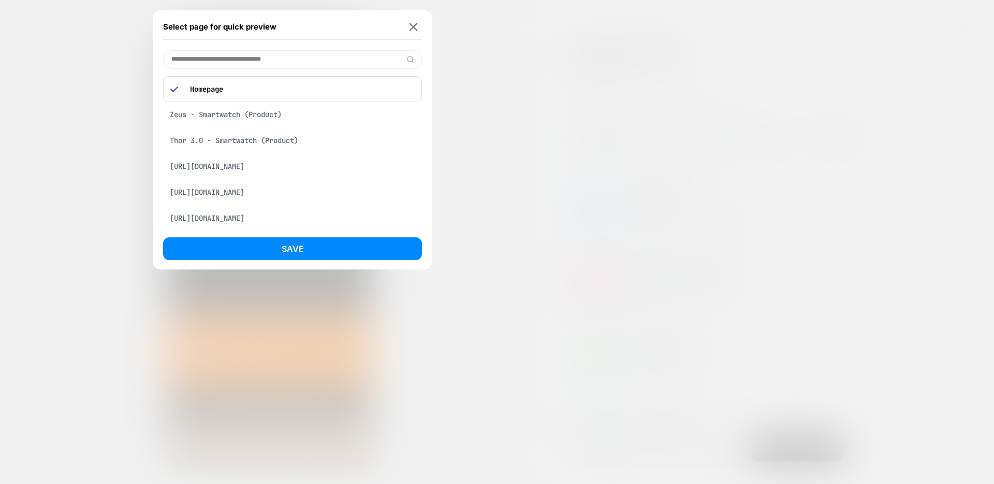
click at [269, 56] on input at bounding box center [292, 59] width 259 height 18
paste input "**********"
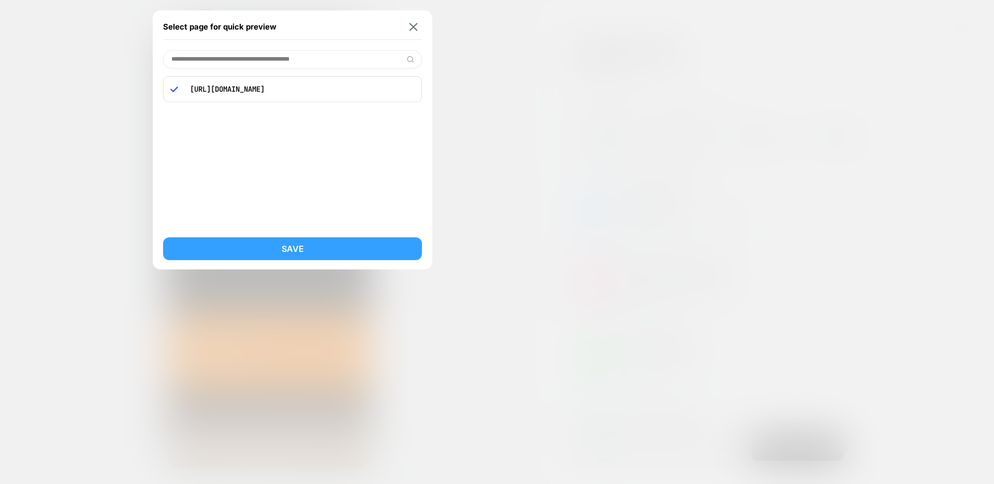
scroll to position [0, 0]
type input "**********"
click at [280, 251] on button "Save" at bounding box center [292, 248] width 259 height 23
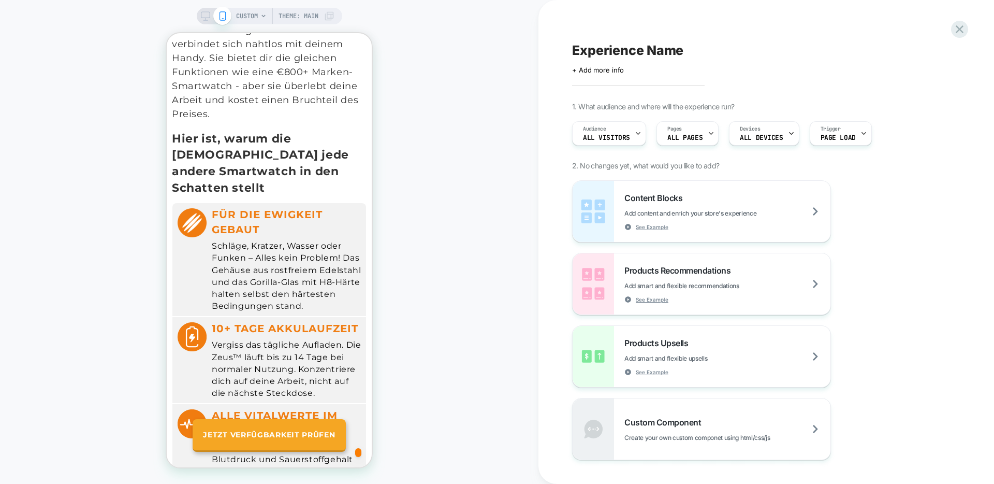
scroll to position [1613, 0]
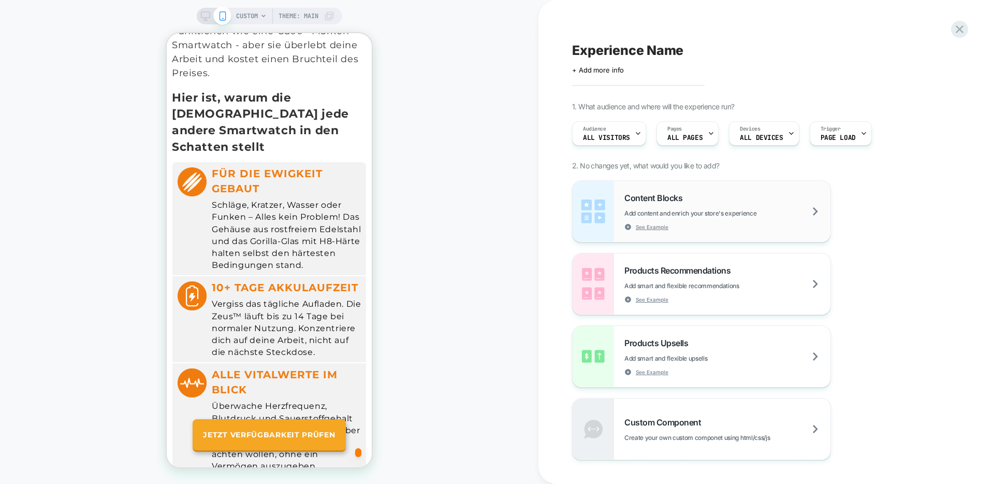
click at [789, 202] on div "Content Blocks Add content and enrich your store's experience See Example" at bounding box center [727, 212] width 206 height 38
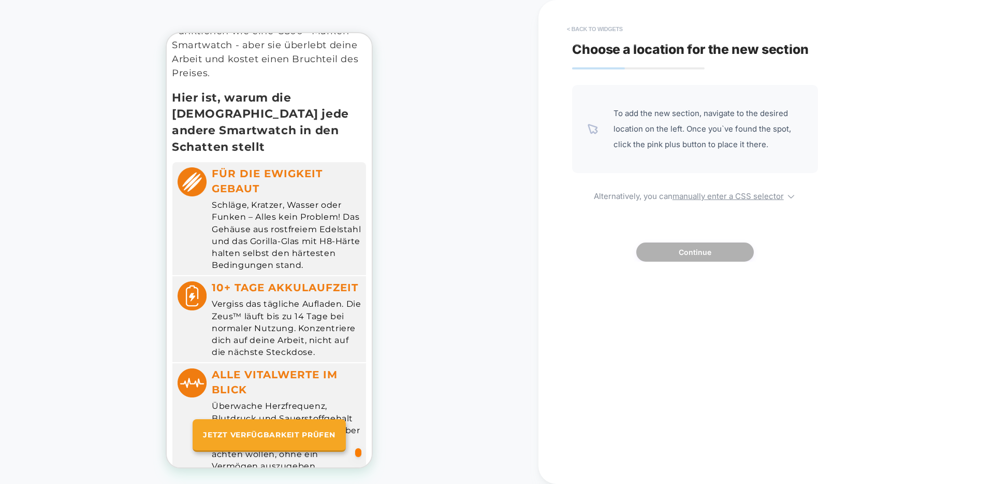
click at [569, 29] on button "< Back to widgets" at bounding box center [595, 29] width 66 height 17
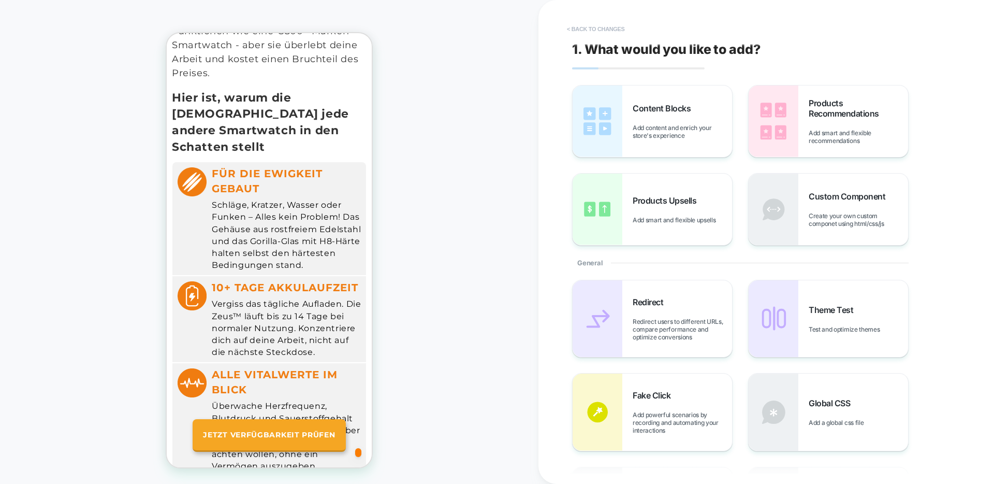
click at [575, 33] on button "< Back to changes" at bounding box center [596, 29] width 68 height 17
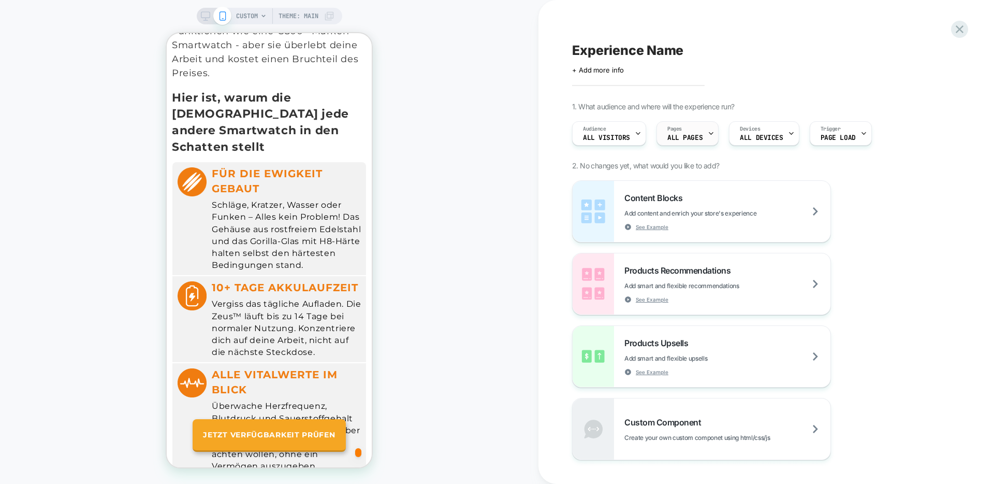
click at [711, 128] on div at bounding box center [711, 133] width 7 height 23
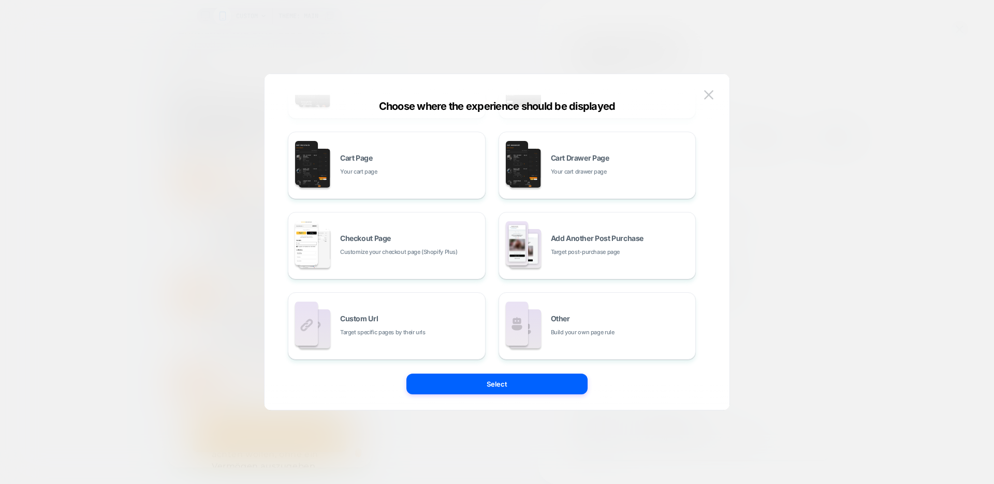
scroll to position [156, 0]
click at [380, 319] on div "Custom Url Target specific pages by their urls" at bounding box center [410, 324] width 140 height 22
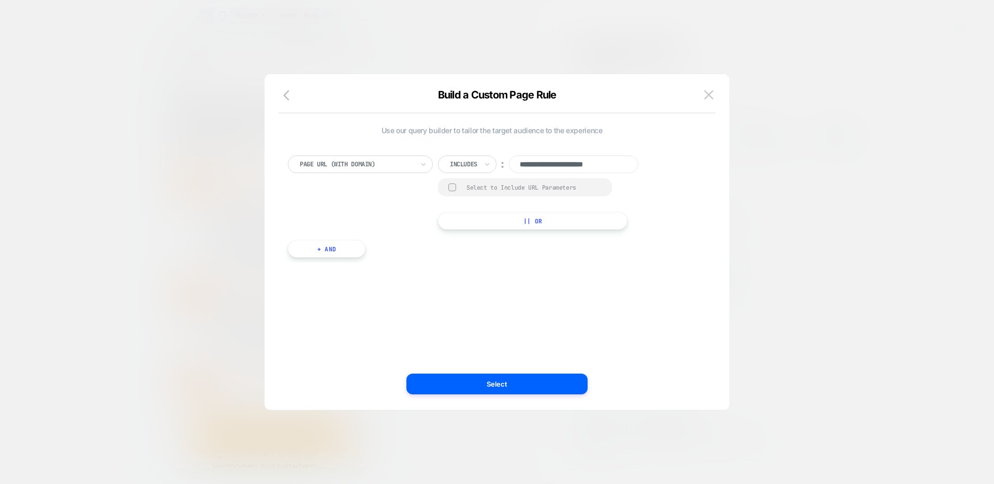
scroll to position [0, 0]
click at [562, 167] on input "**********" at bounding box center [573, 164] width 129 height 18
paste input "**********"
type input "**********"
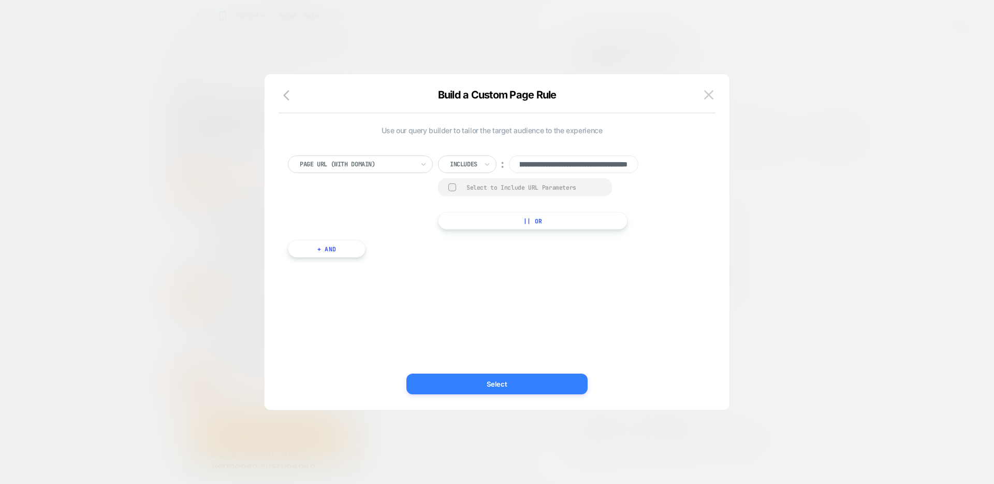
scroll to position [0, 0]
click at [514, 388] on button "Select" at bounding box center [496, 383] width 181 height 21
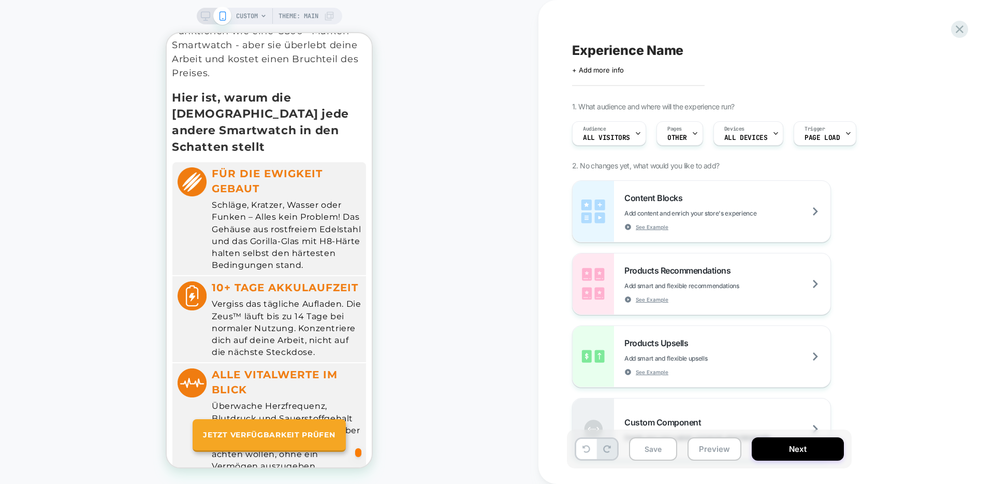
click at [121, 330] on div "CUSTOM Theme: MAIN" at bounding box center [269, 241] width 538 height 463
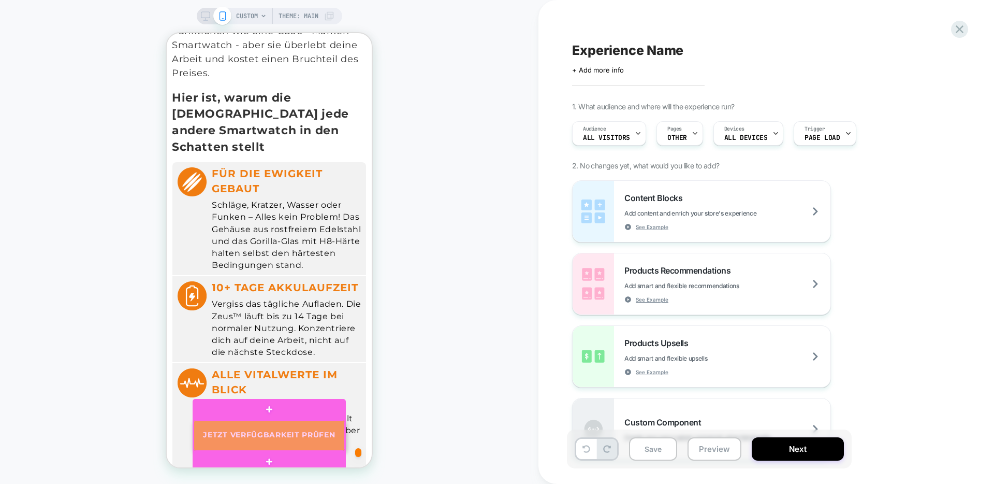
click at [252, 431] on div at bounding box center [269, 435] width 151 height 31
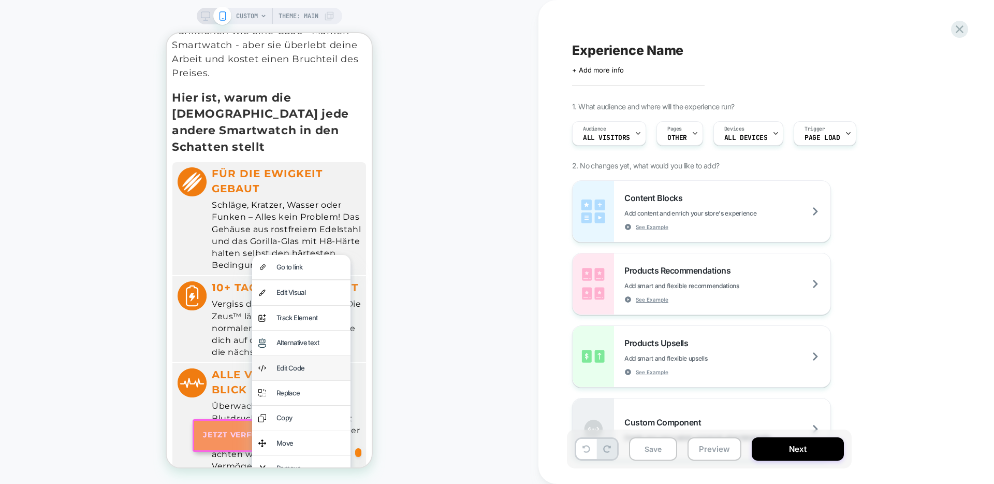
click at [295, 362] on div "Edit Code" at bounding box center [310, 368] width 68 height 12
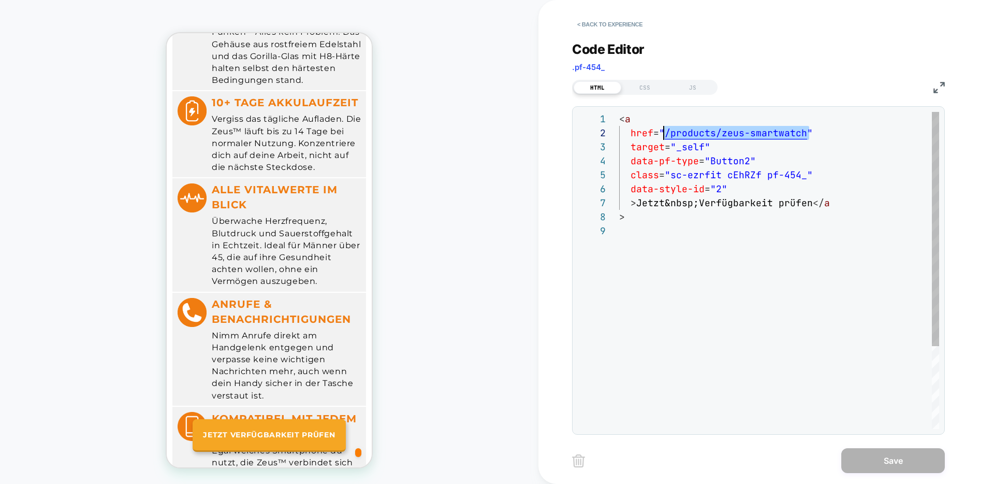
scroll to position [14, 39]
drag, startPoint x: 808, startPoint y: 133, endPoint x: 661, endPoint y: 127, distance: 147.2
click at [661, 127] on div "< a href = " /products/zeus-smartwatch " target = "_self" data-pf-type = "Butto…" at bounding box center [779, 326] width 320 height 429
type textarea "**********"
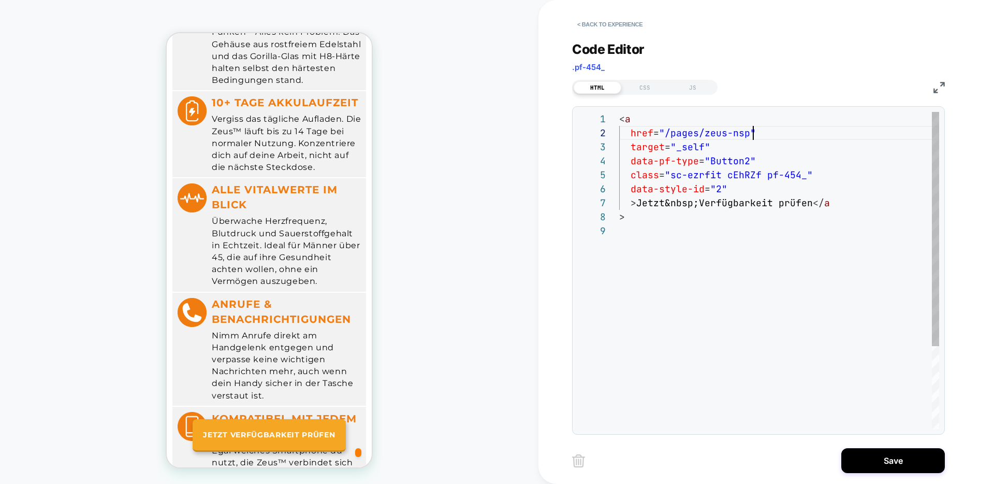
scroll to position [14, 134]
click at [901, 455] on button "Save" at bounding box center [893, 460] width 104 height 25
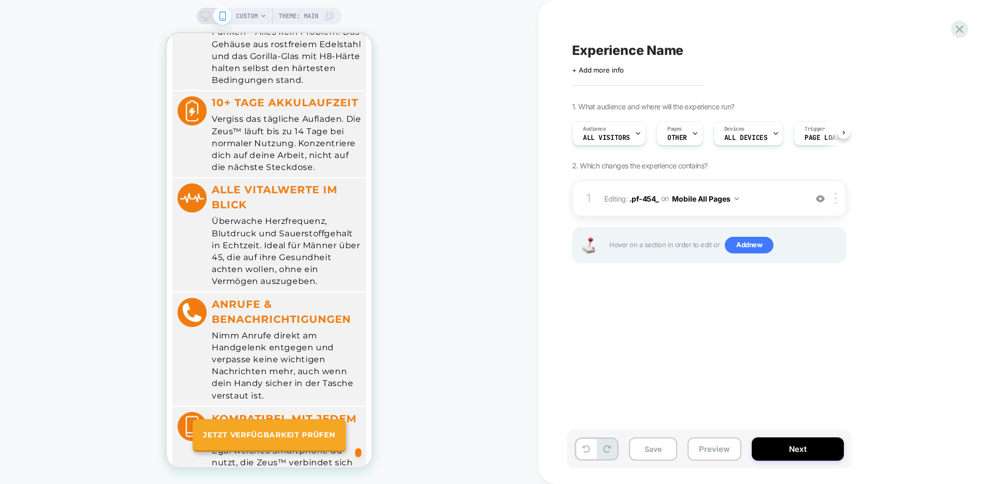
scroll to position [0, 1]
click at [205, 14] on icon at bounding box center [205, 15] width 9 height 9
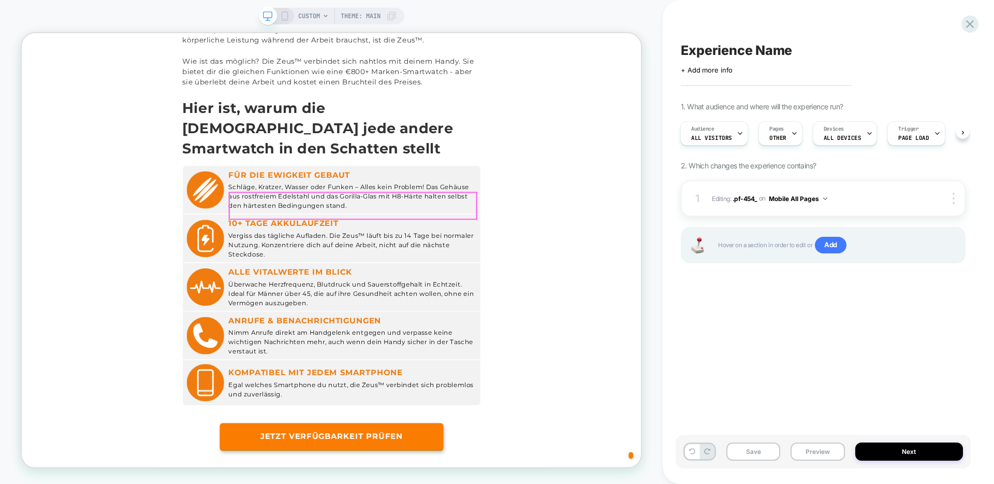
scroll to position [1506, 0]
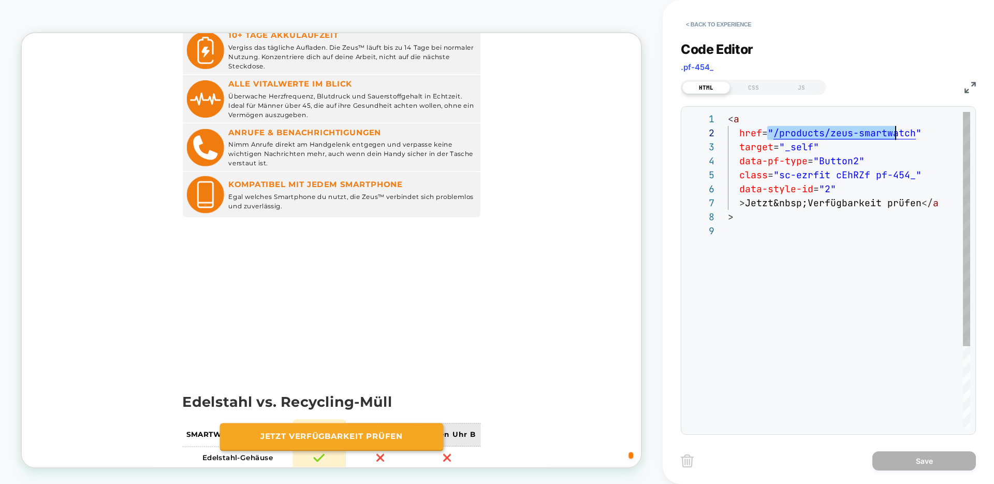
scroll to position [14, 190]
drag, startPoint x: 769, startPoint y: 130, endPoint x: 931, endPoint y: 129, distance: 161.5
click at [931, 129] on div "< a href = " /products/zeus-smartwatch " target = "_self" data-pf-type = "Butto…" at bounding box center [849, 326] width 242 height 429
type textarea "**********"
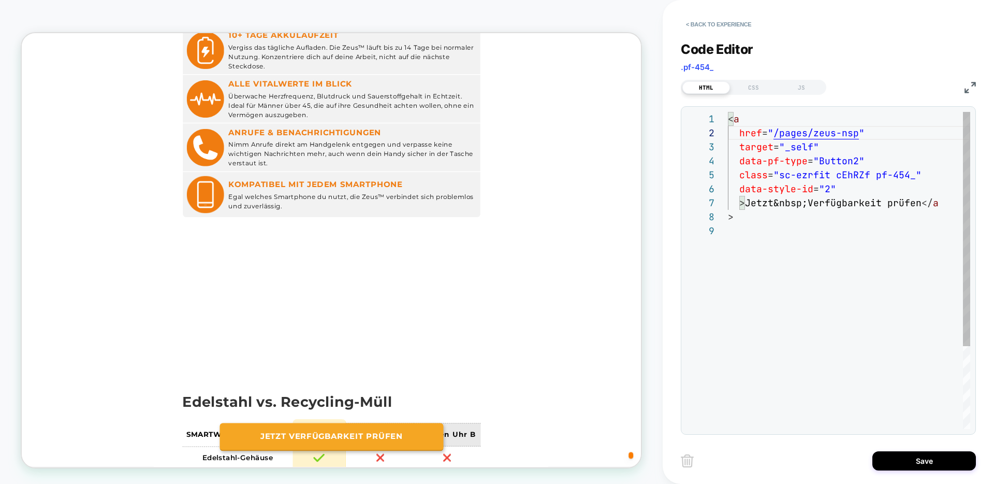
click at [823, 331] on div "< a href = " /pages/zeus-nsp " target = "_self" data-pf-type = "Button2" class …" at bounding box center [849, 326] width 242 height 429
click at [910, 457] on button "Save" at bounding box center [924, 460] width 104 height 19
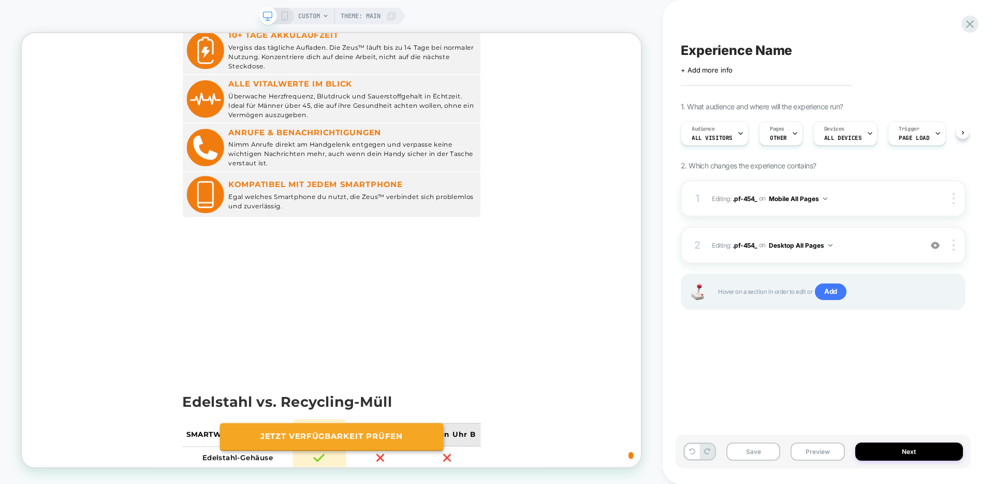
scroll to position [0, 1]
click at [905, 455] on button "Next" at bounding box center [909, 451] width 108 height 18
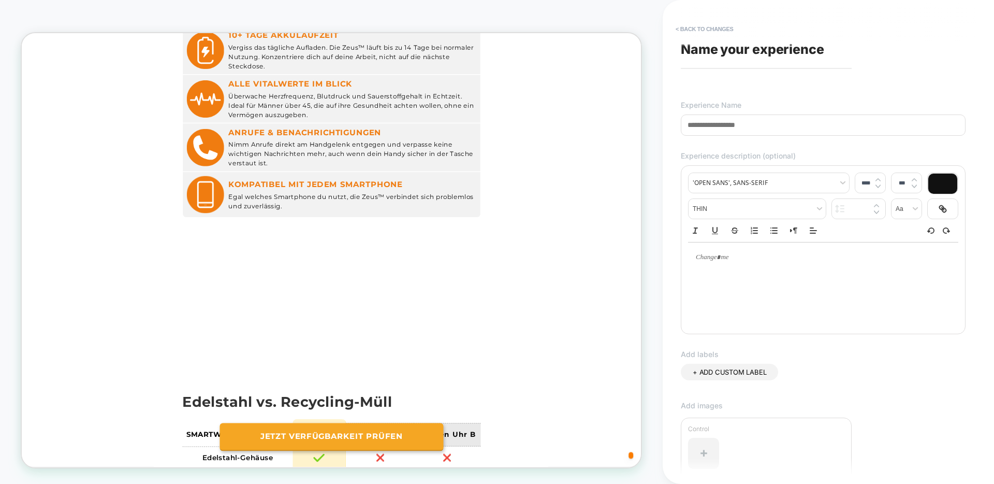
click at [746, 127] on input at bounding box center [823, 124] width 285 height 21
paste input "**********"
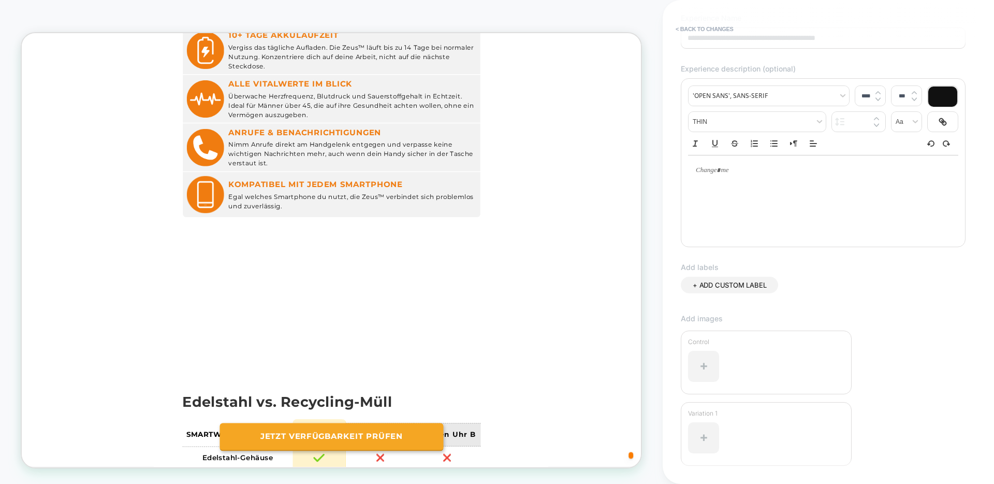
scroll to position [164, 0]
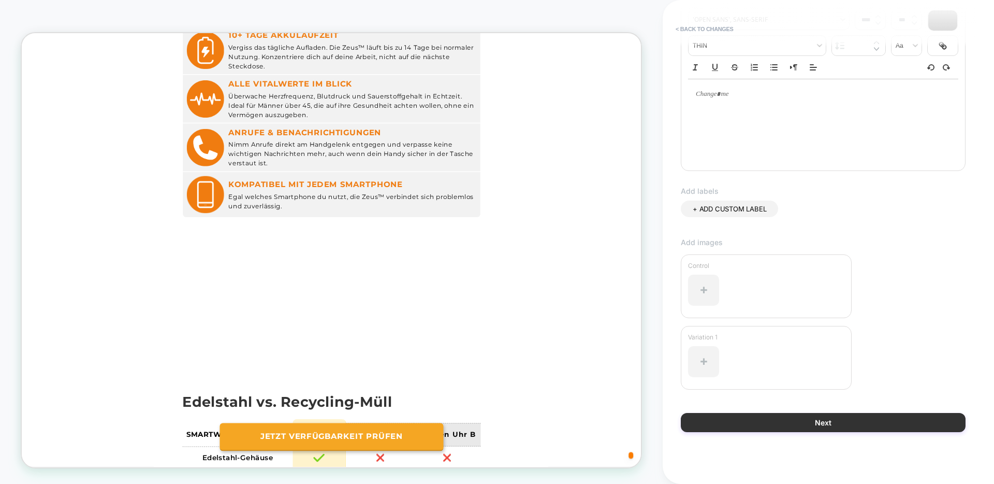
type input "**********"
click at [841, 418] on button "Next" at bounding box center [823, 422] width 285 height 19
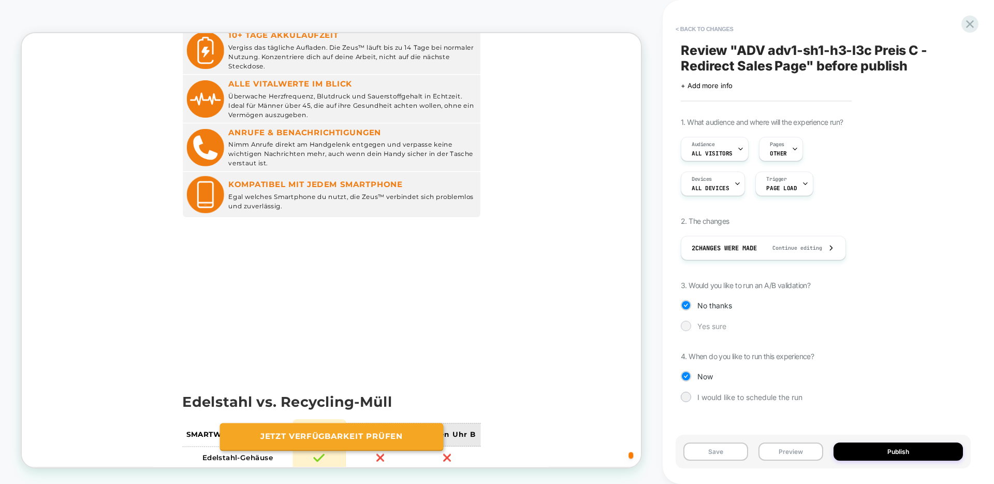
click at [693, 330] on div "Yes sure" at bounding box center [823, 325] width 285 height 10
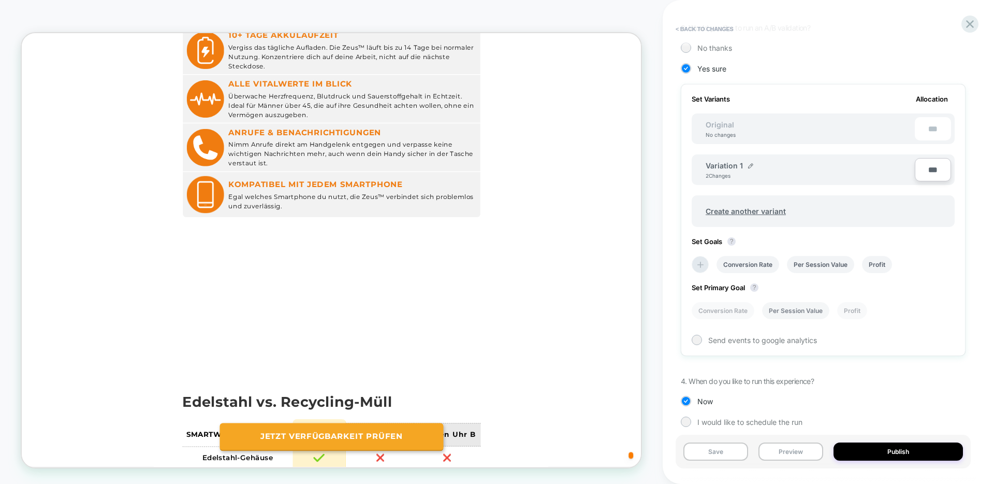
scroll to position [268, 0]
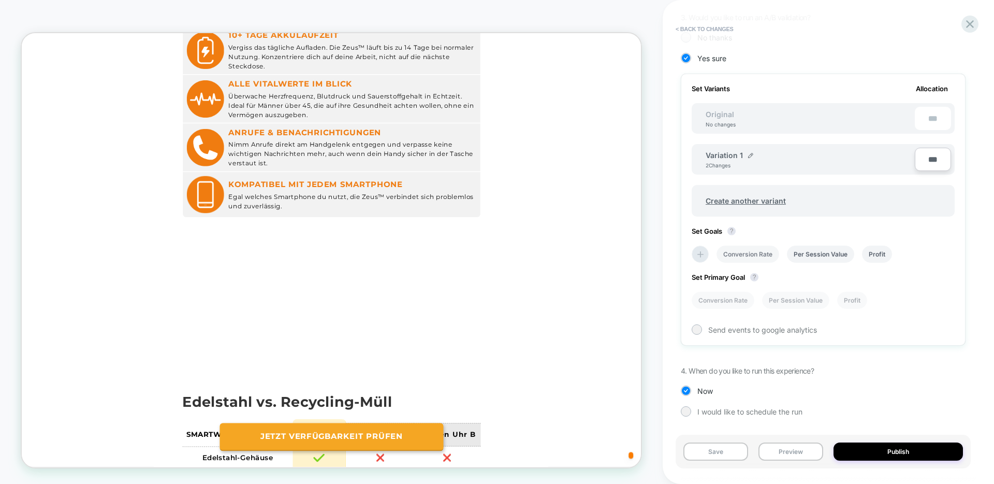
click at [728, 257] on li "Conversion Rate" at bounding box center [748, 253] width 63 height 17
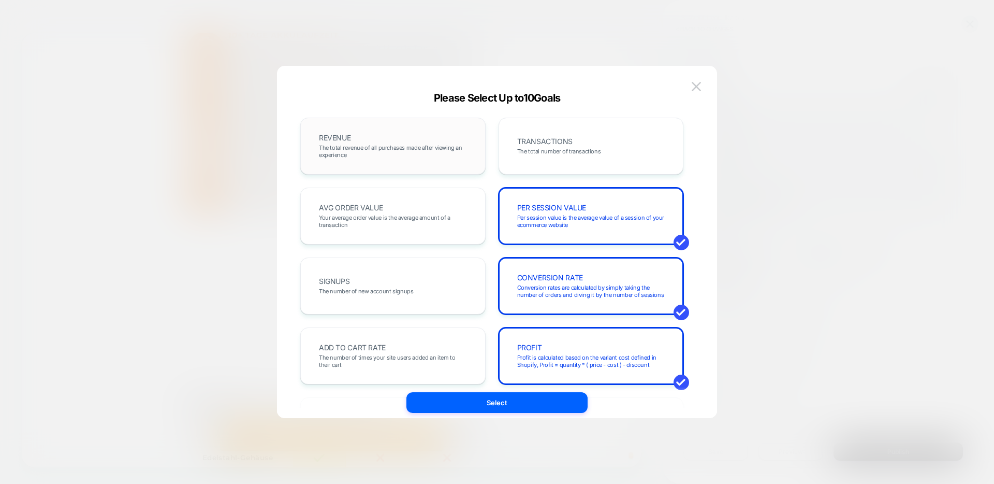
click at [382, 151] on span "The total revenue of all purchases made after viewing an experience" at bounding box center [393, 151] width 148 height 14
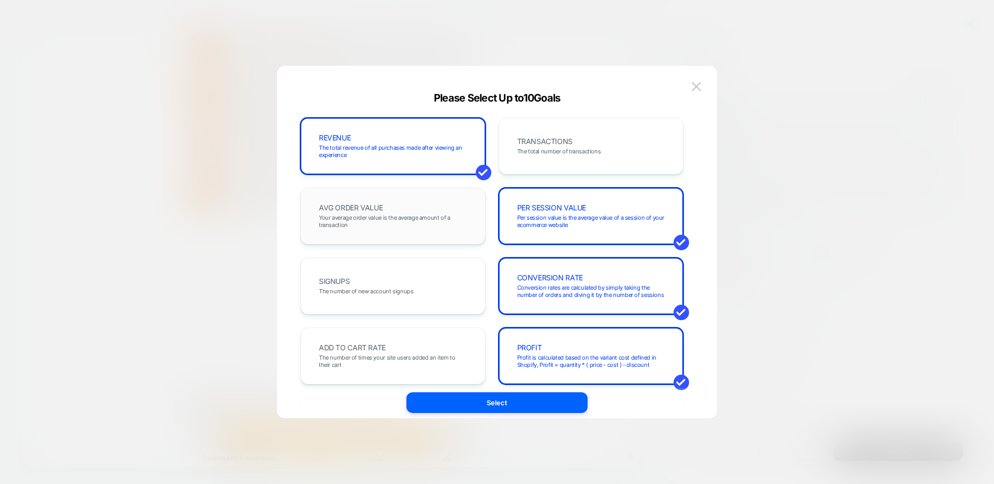
click at [388, 220] on span "Your average order value is the average amount of a transaction" at bounding box center [393, 221] width 148 height 14
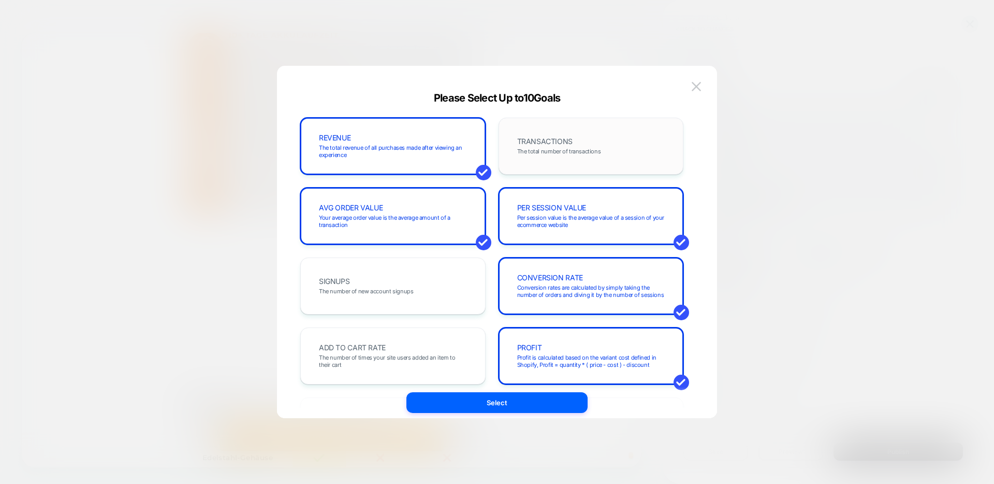
click at [562, 152] on span "The total number of transactions" at bounding box center [559, 151] width 84 height 7
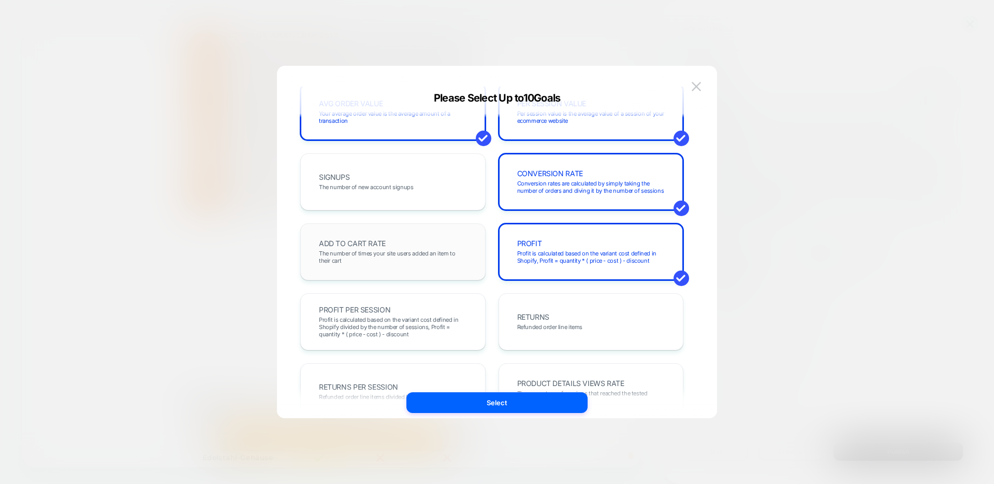
click at [398, 239] on div "ADD TO CART RATE The number of times your site users added an item to their cart" at bounding box center [393, 251] width 164 height 35
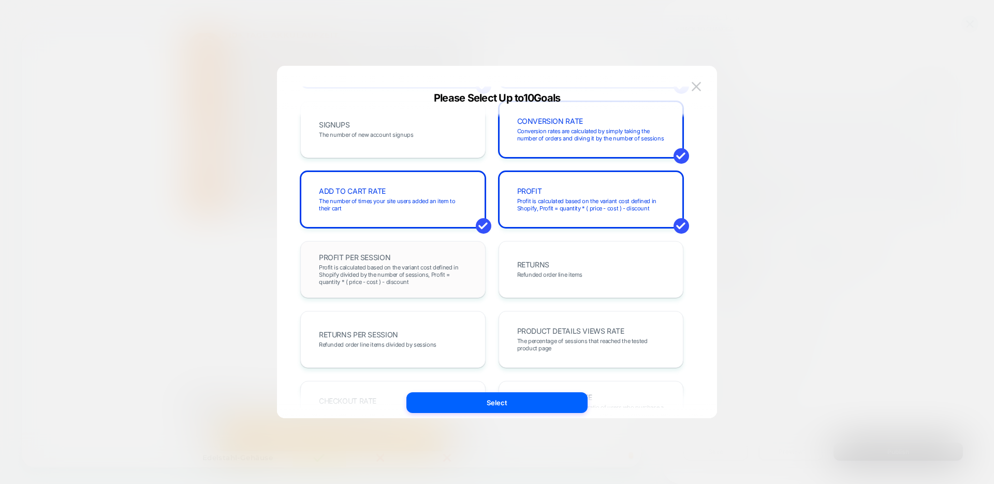
scroll to position [209, 0]
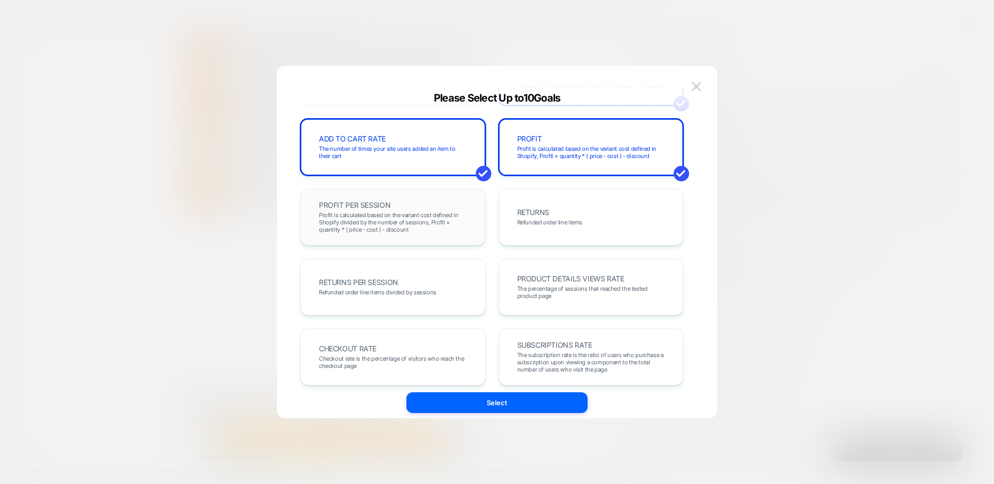
click at [400, 221] on span "Profit is calculated based on the variant cost defined in Shopify divided by th…" at bounding box center [393, 222] width 148 height 22
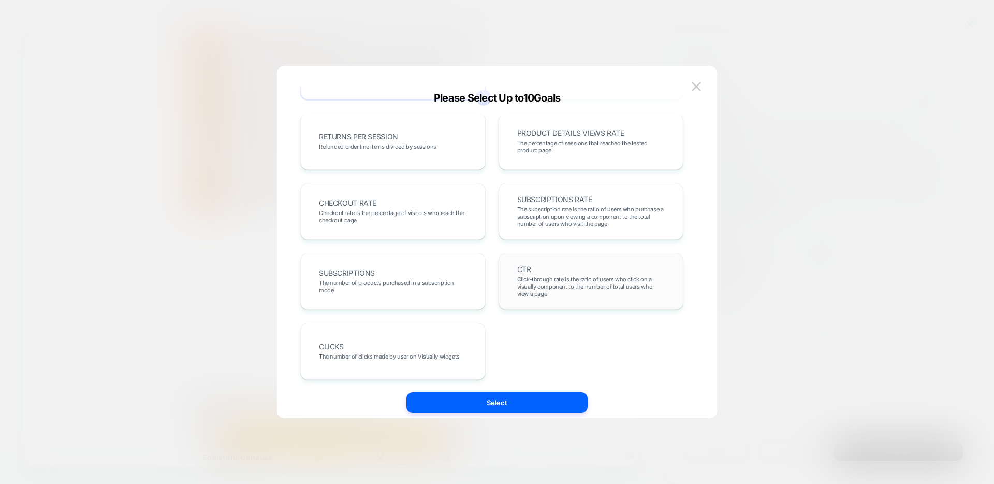
scroll to position [357, 0]
click at [563, 286] on span "Click-through rate is the ratio of users who click on a visually component to t…" at bounding box center [591, 283] width 148 height 22
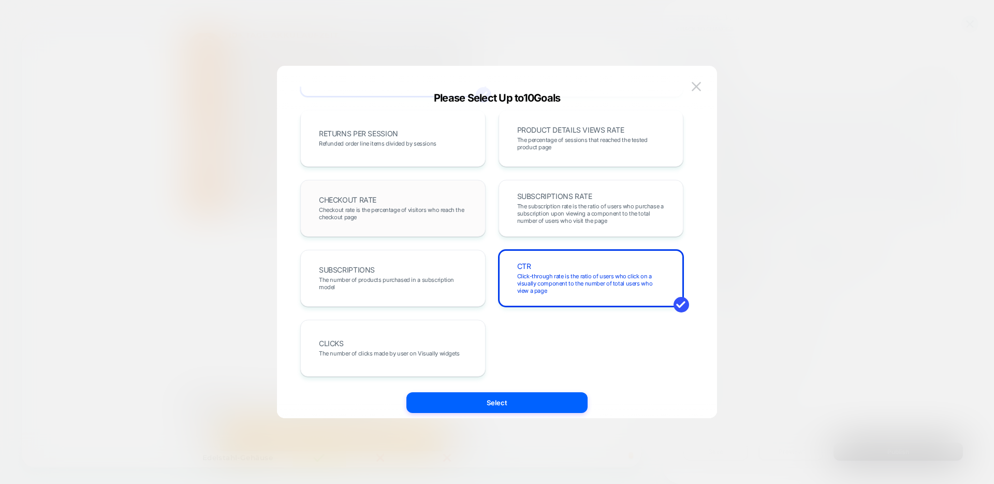
click at [400, 216] on span "Checkout rate is the percentage of visitors who reach the checkout page" at bounding box center [393, 213] width 148 height 14
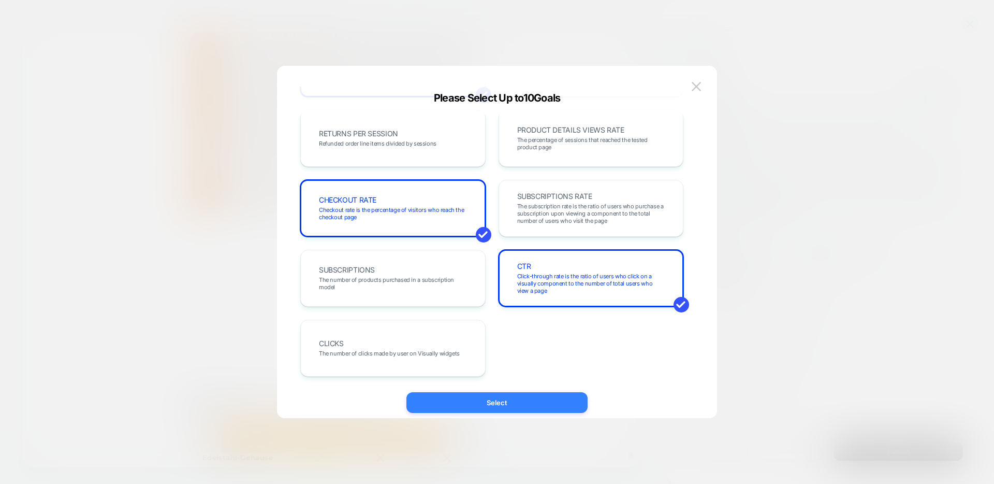
click at [498, 407] on button "Select" at bounding box center [496, 402] width 181 height 21
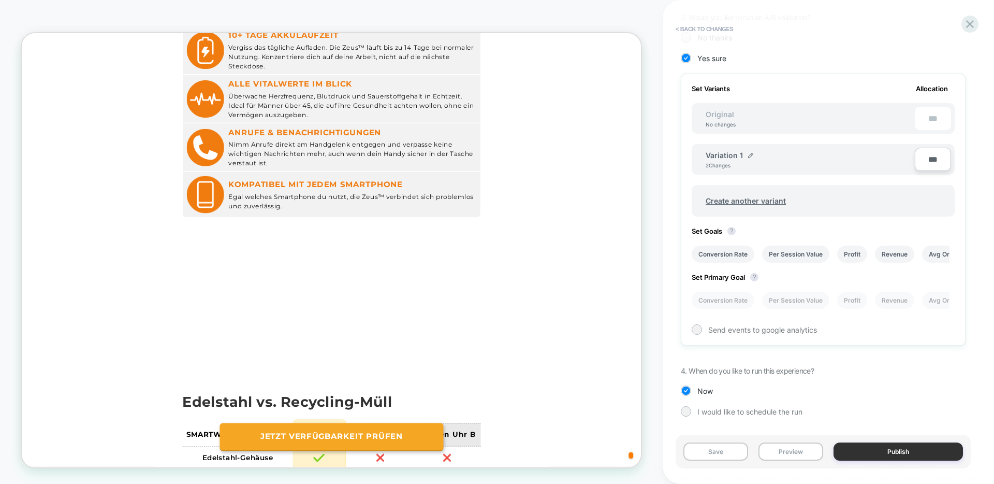
click at [899, 452] on button "Publish" at bounding box center [898, 451] width 129 height 18
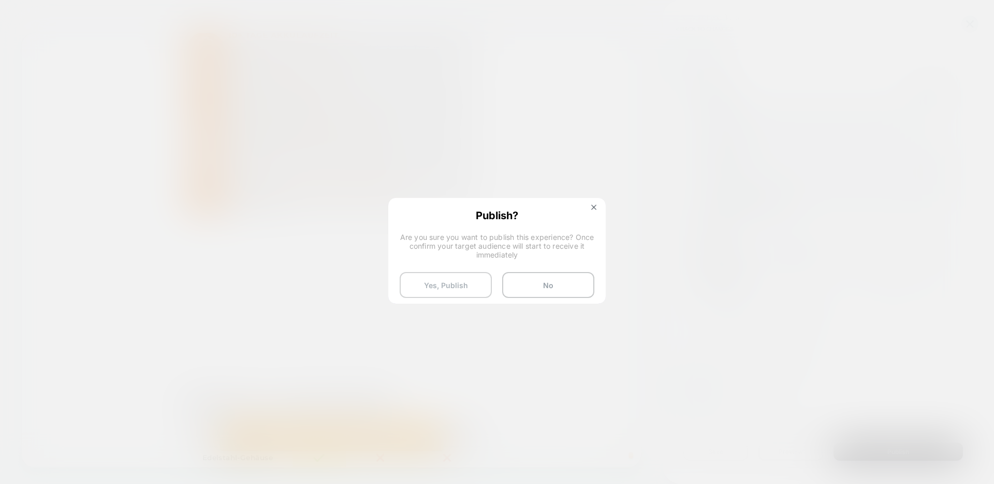
click at [468, 289] on button "Yes, Publish" at bounding box center [446, 285] width 92 height 26
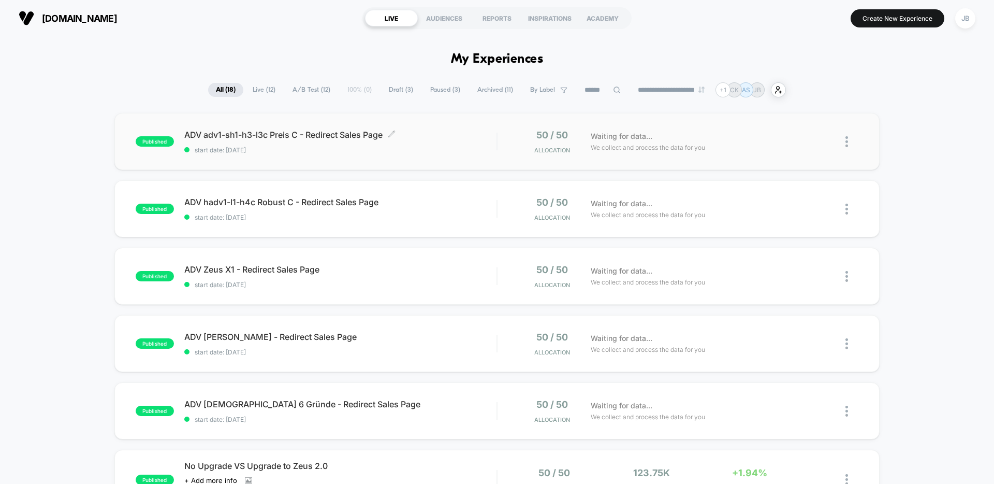
click at [424, 152] on span "start date: [DATE]" at bounding box center [340, 150] width 312 height 8
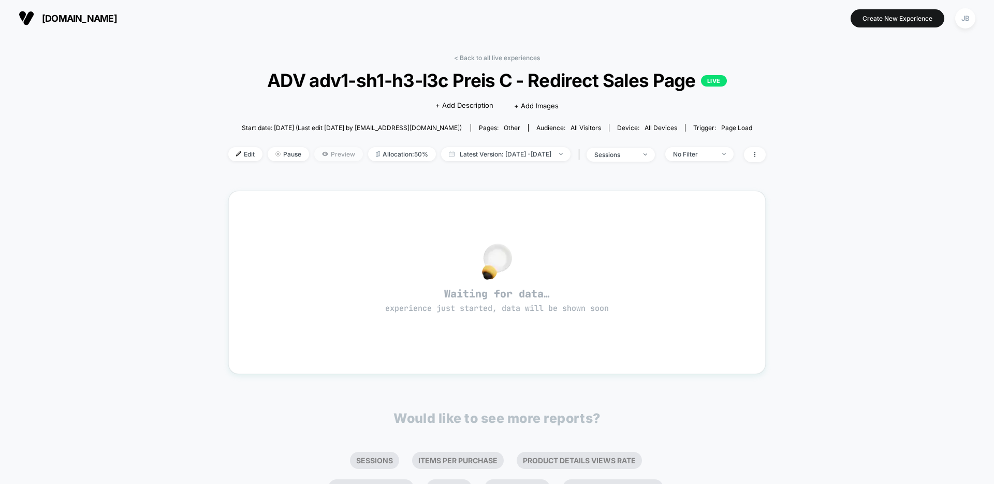
click at [314, 155] on span "Preview" at bounding box center [338, 154] width 49 height 14
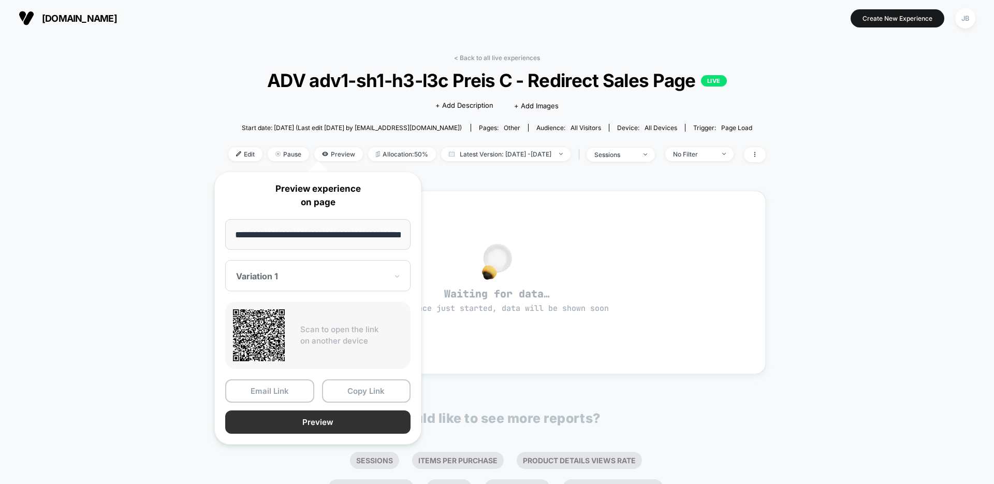
click at [331, 419] on button "Preview" at bounding box center [317, 421] width 185 height 23
